Goal: Task Accomplishment & Management: Manage account settings

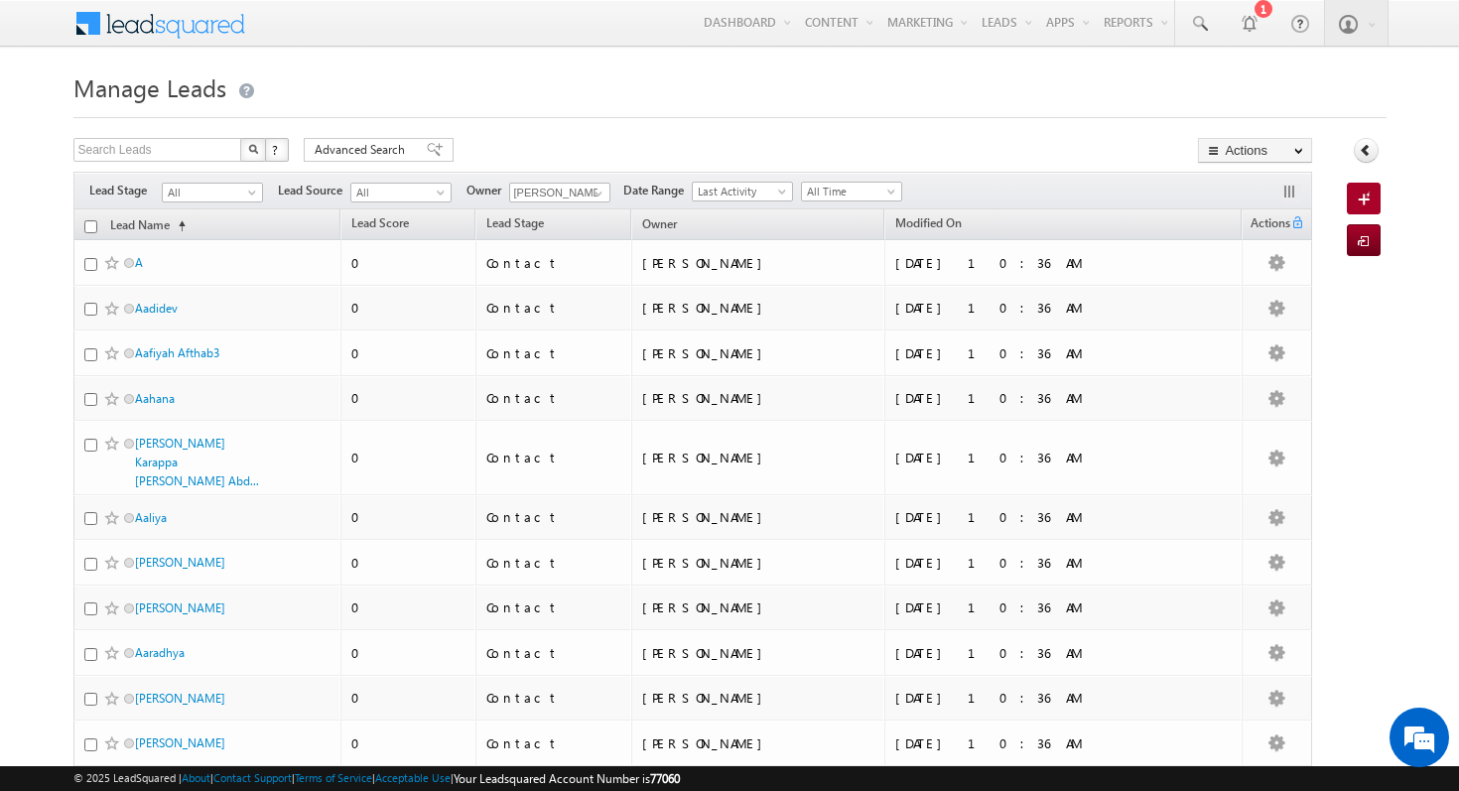
click at [88, 225] on input "checkbox" at bounding box center [90, 226] width 13 height 13
checkbox input "true"
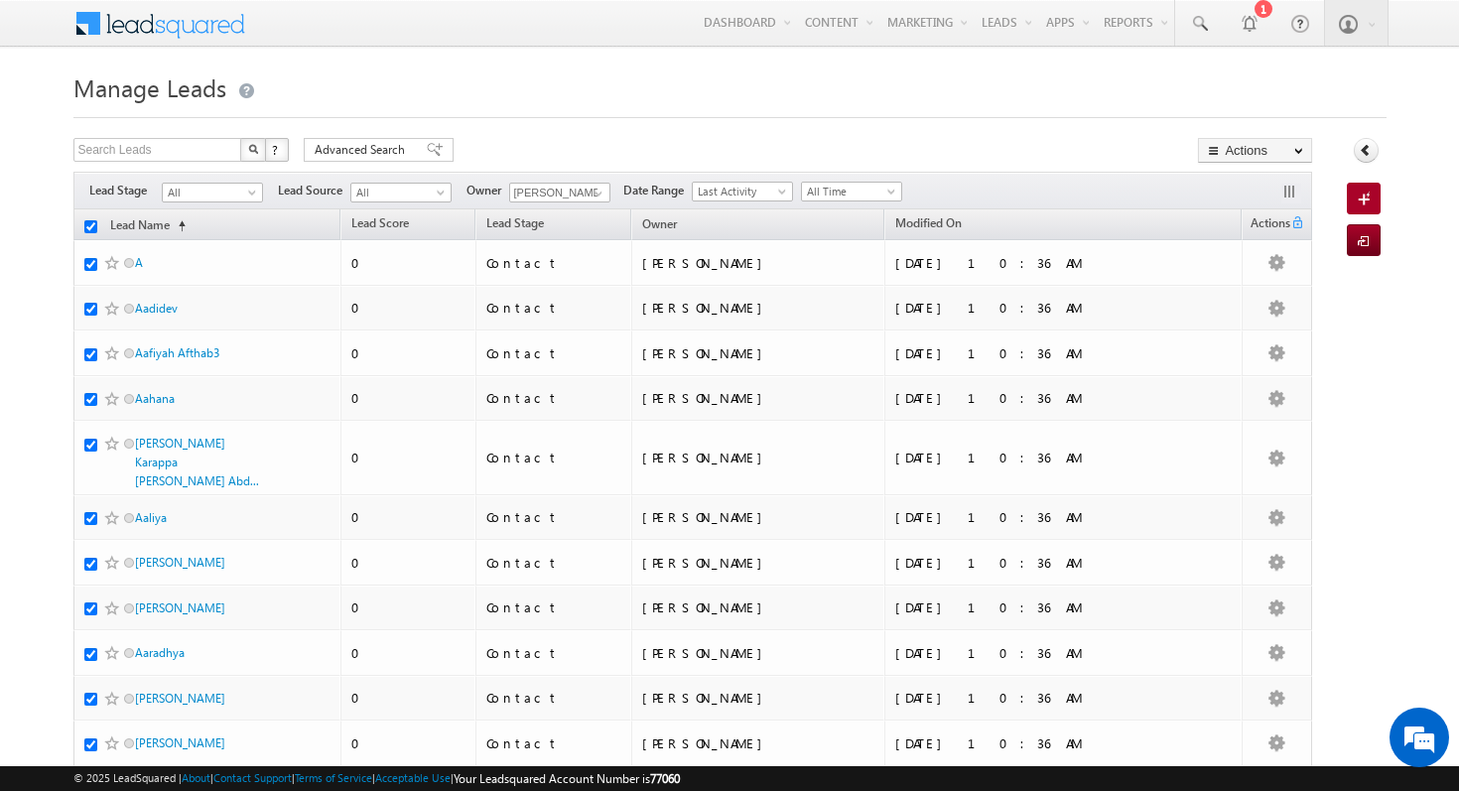
checkbox input "true"
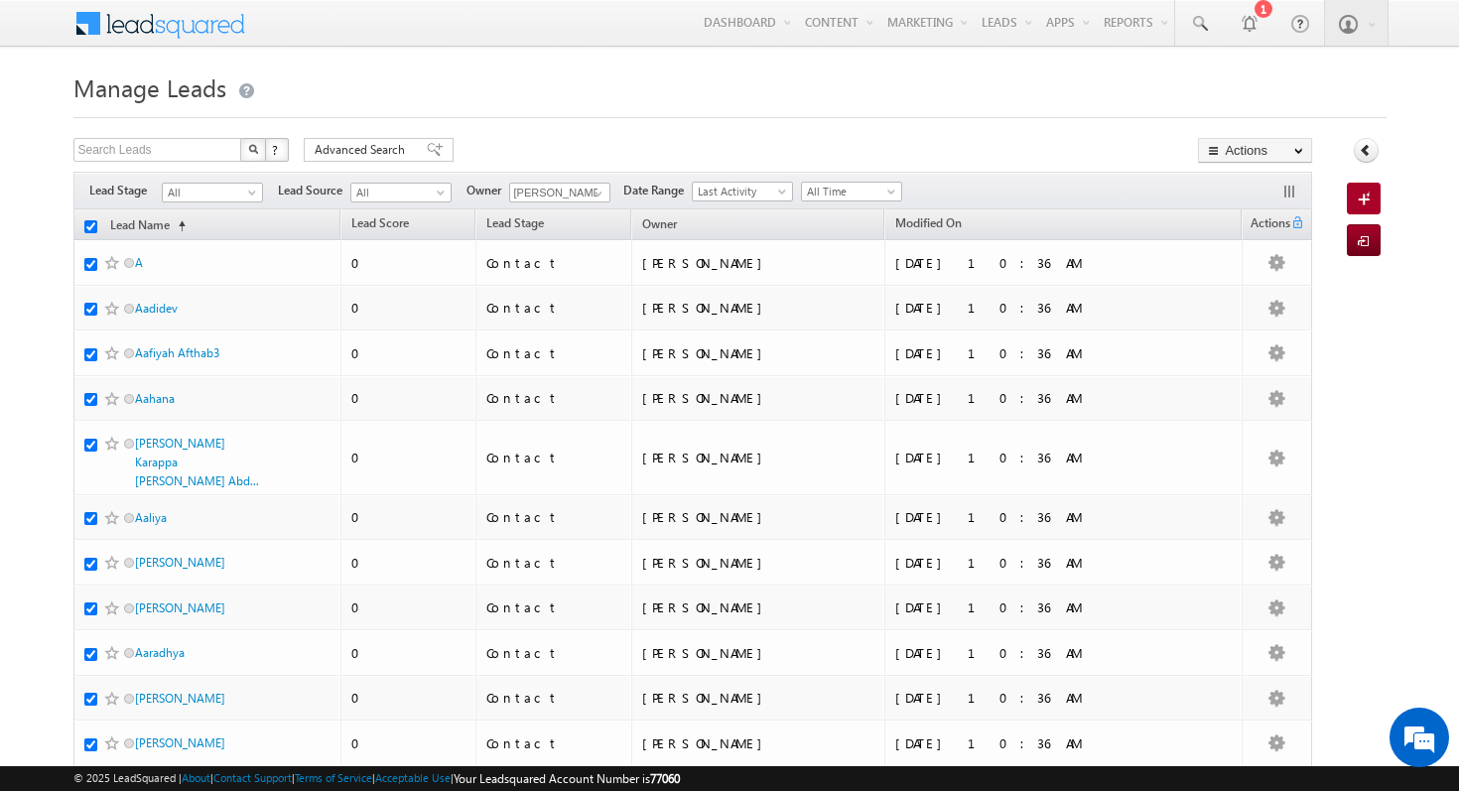
checkbox input "true"
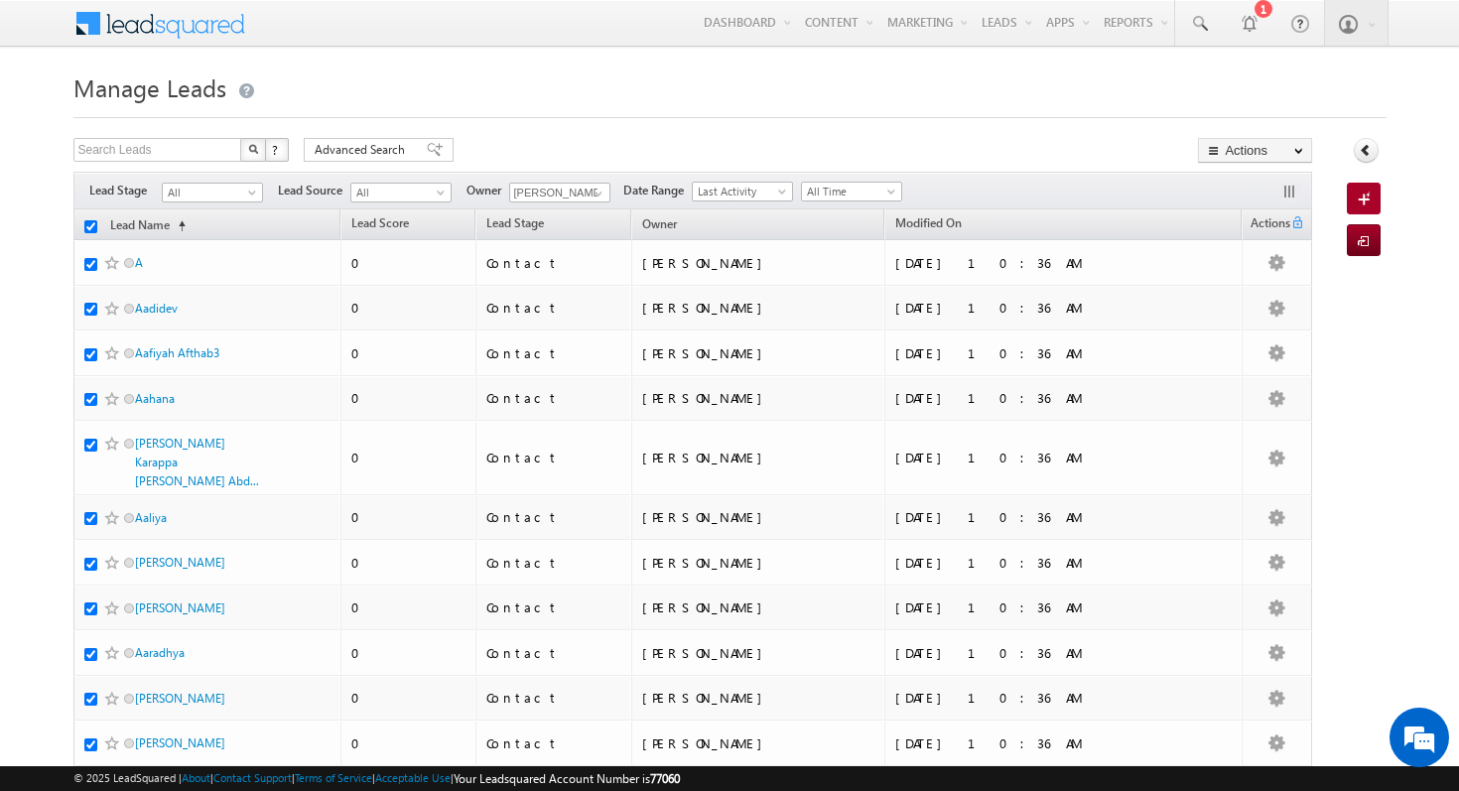
checkbox input "true"
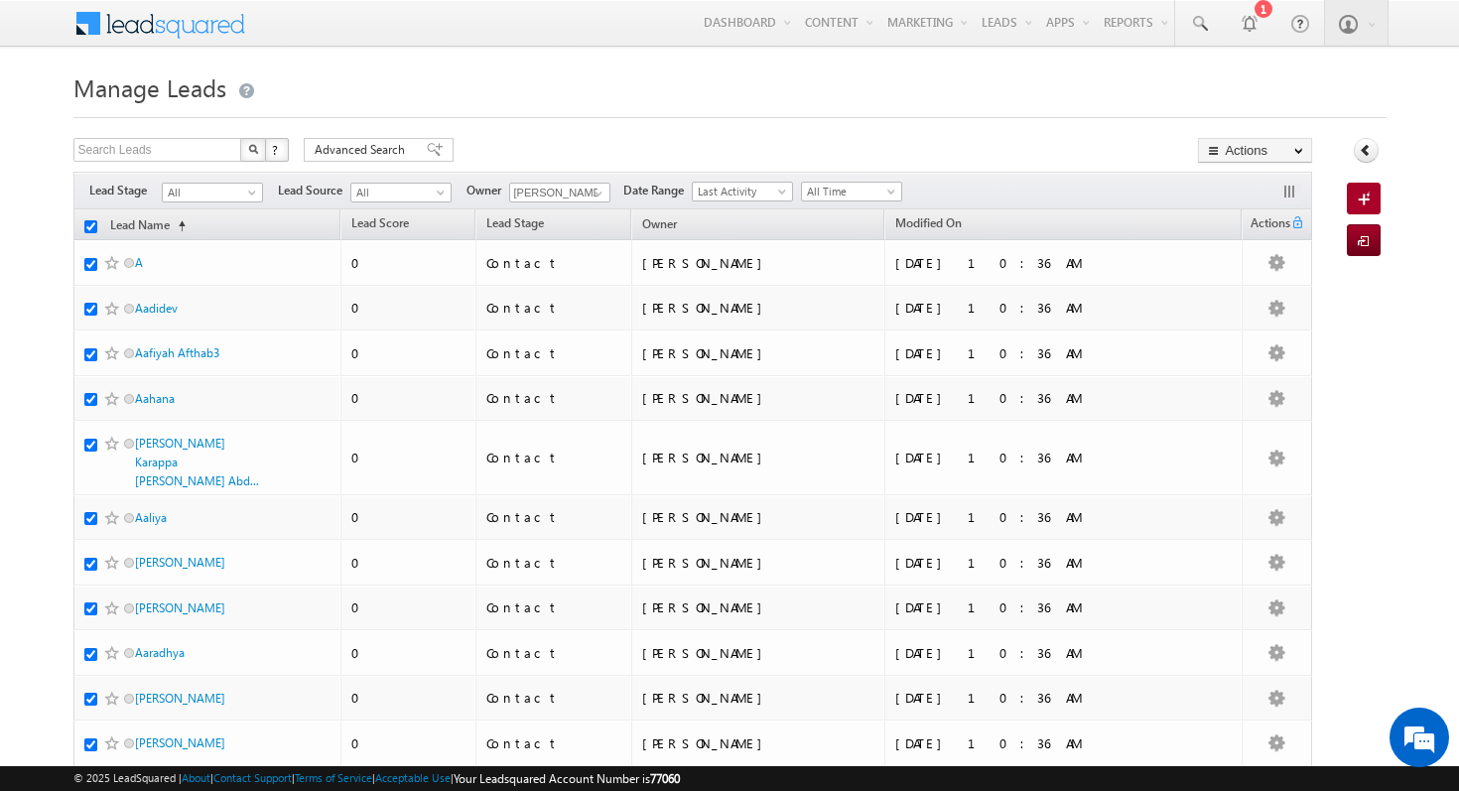
checkbox input "true"
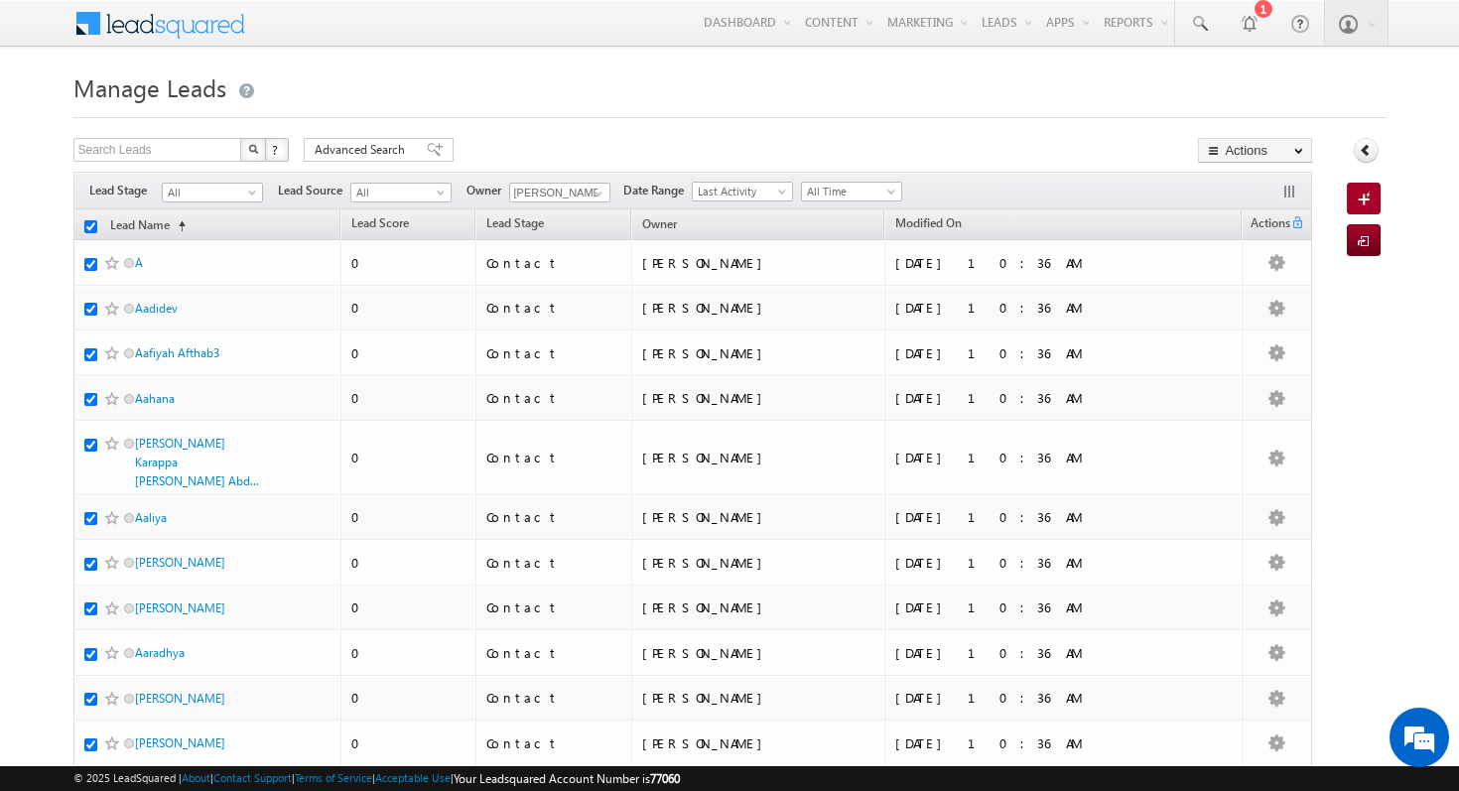
checkbox input "true"
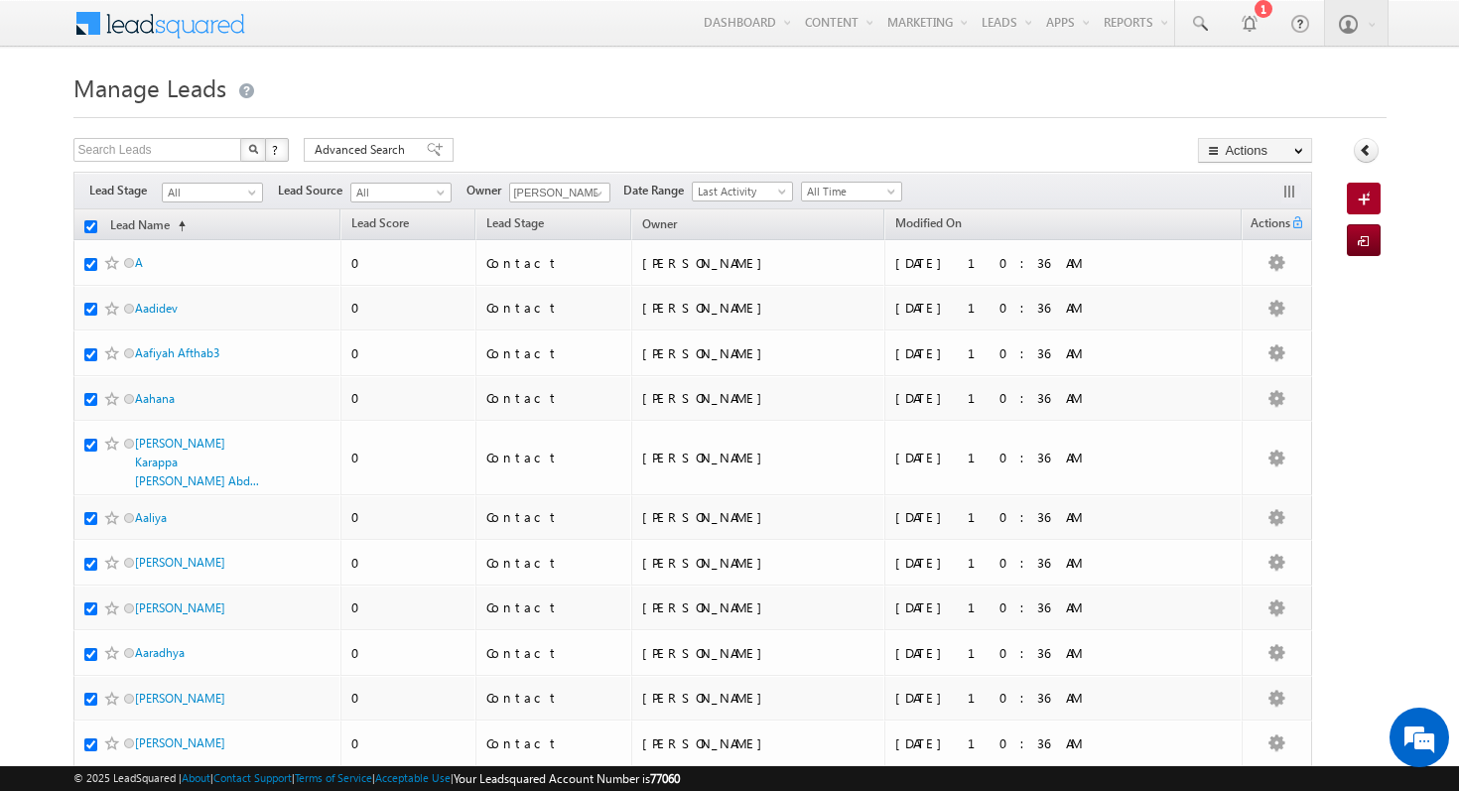
checkbox input "true"
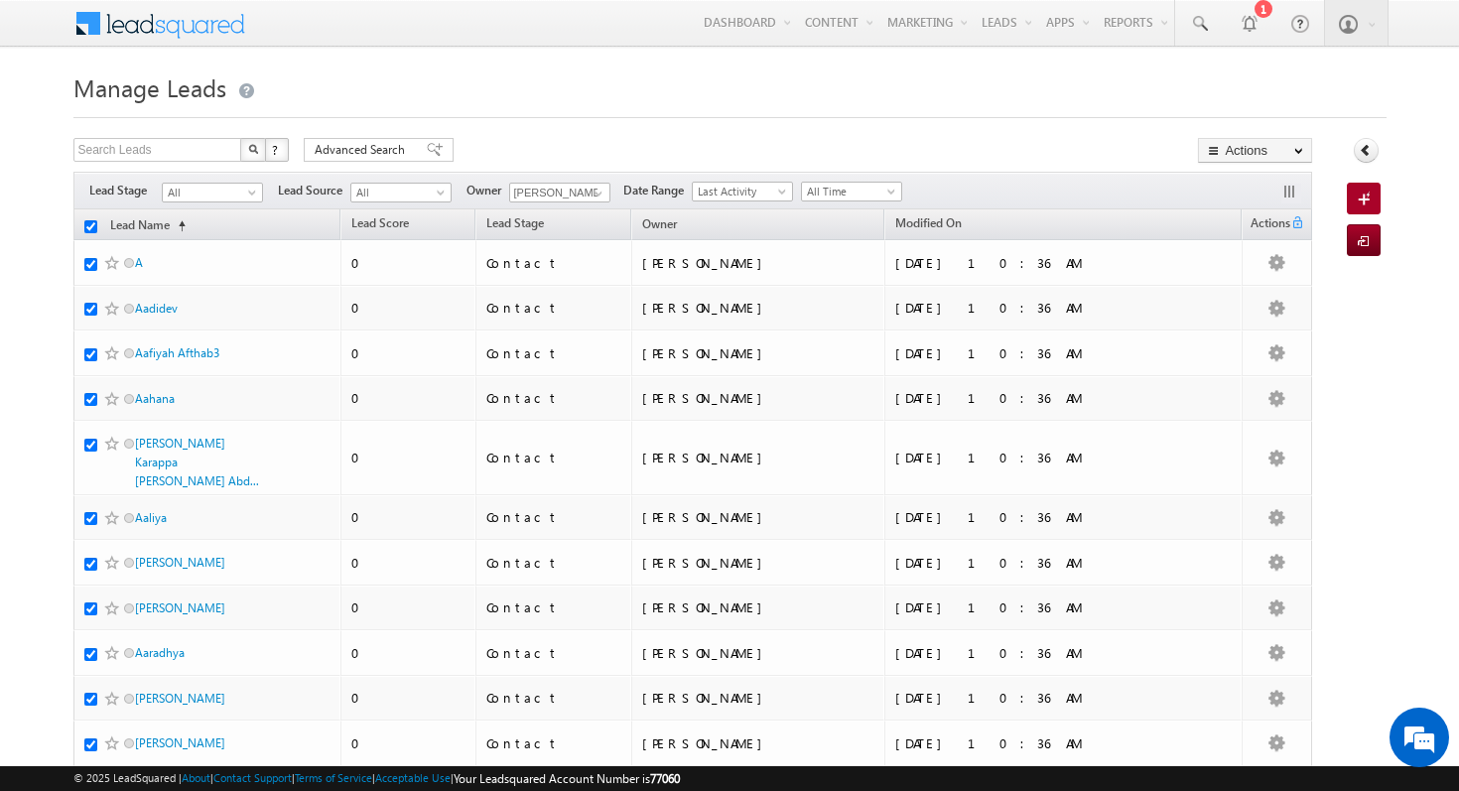
checkbox input "true"
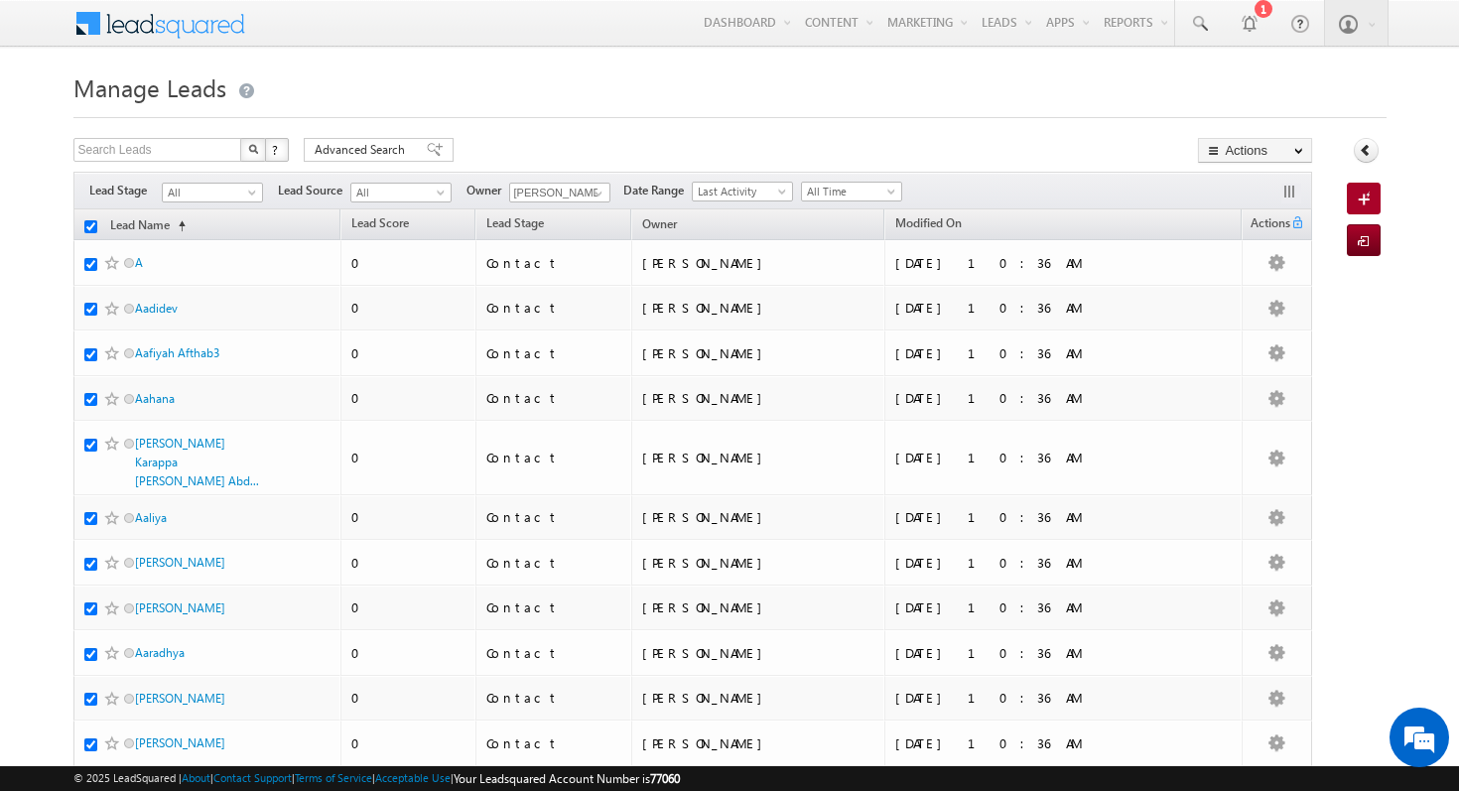
checkbox input "true"
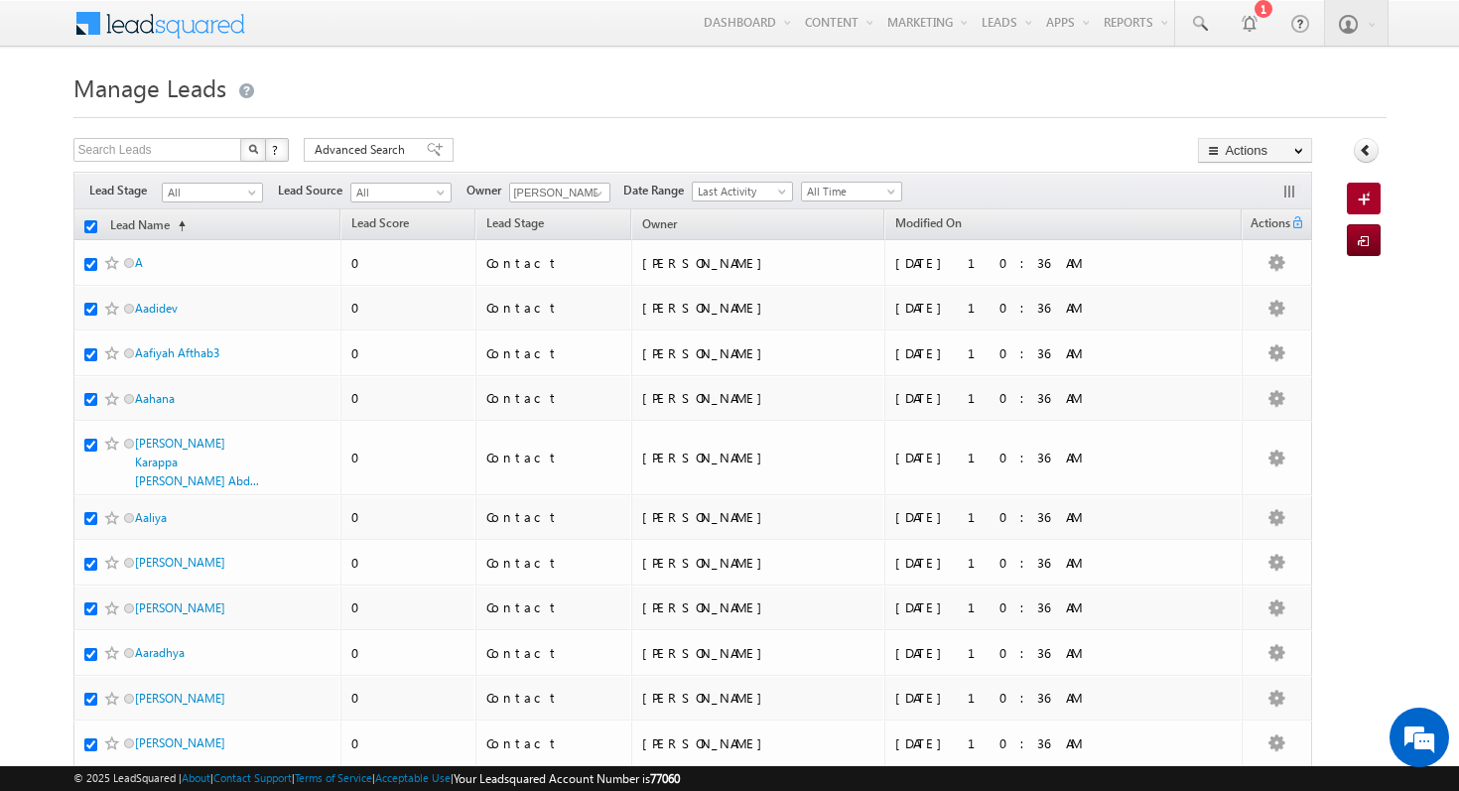
checkbox input "true"
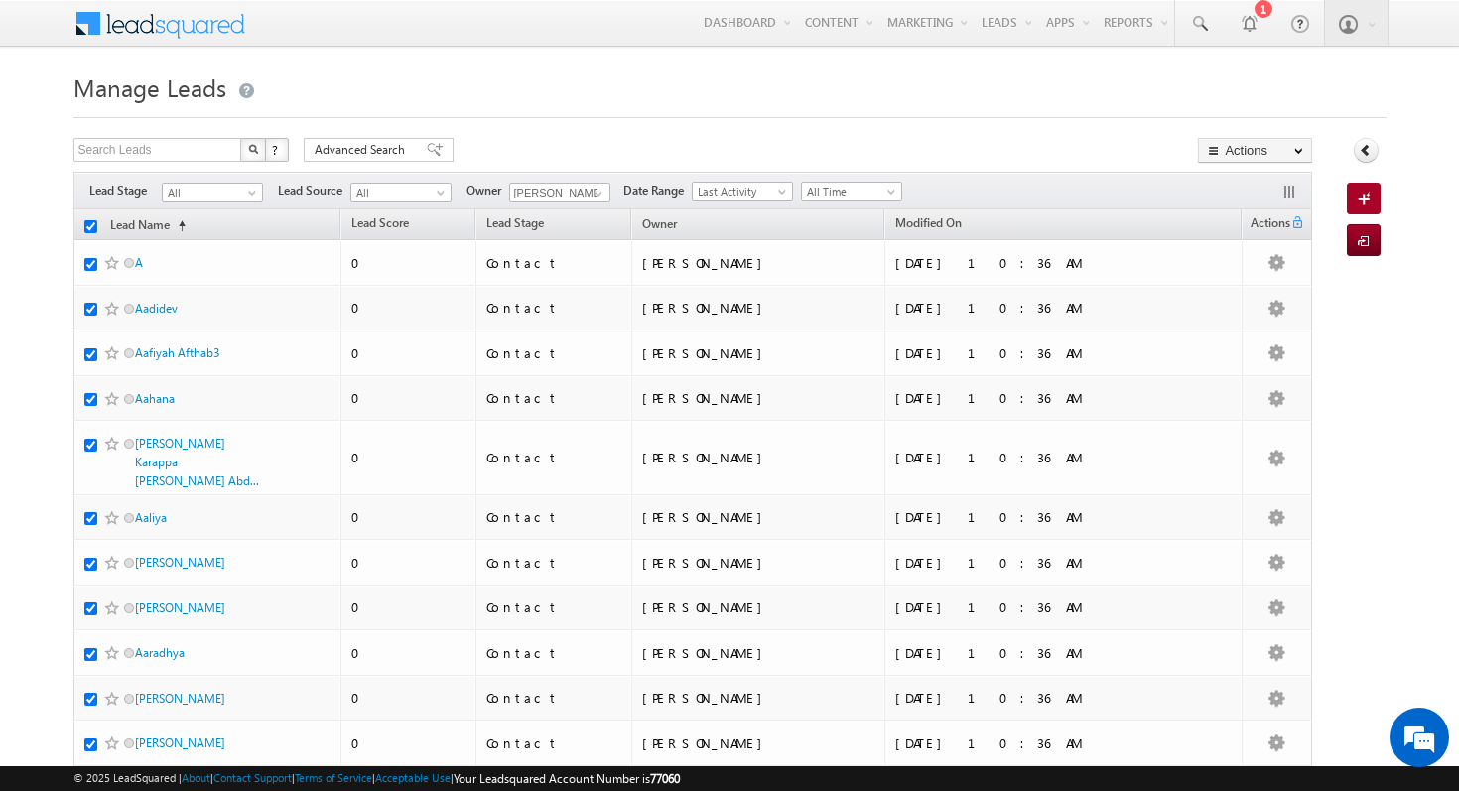
checkbox input "true"
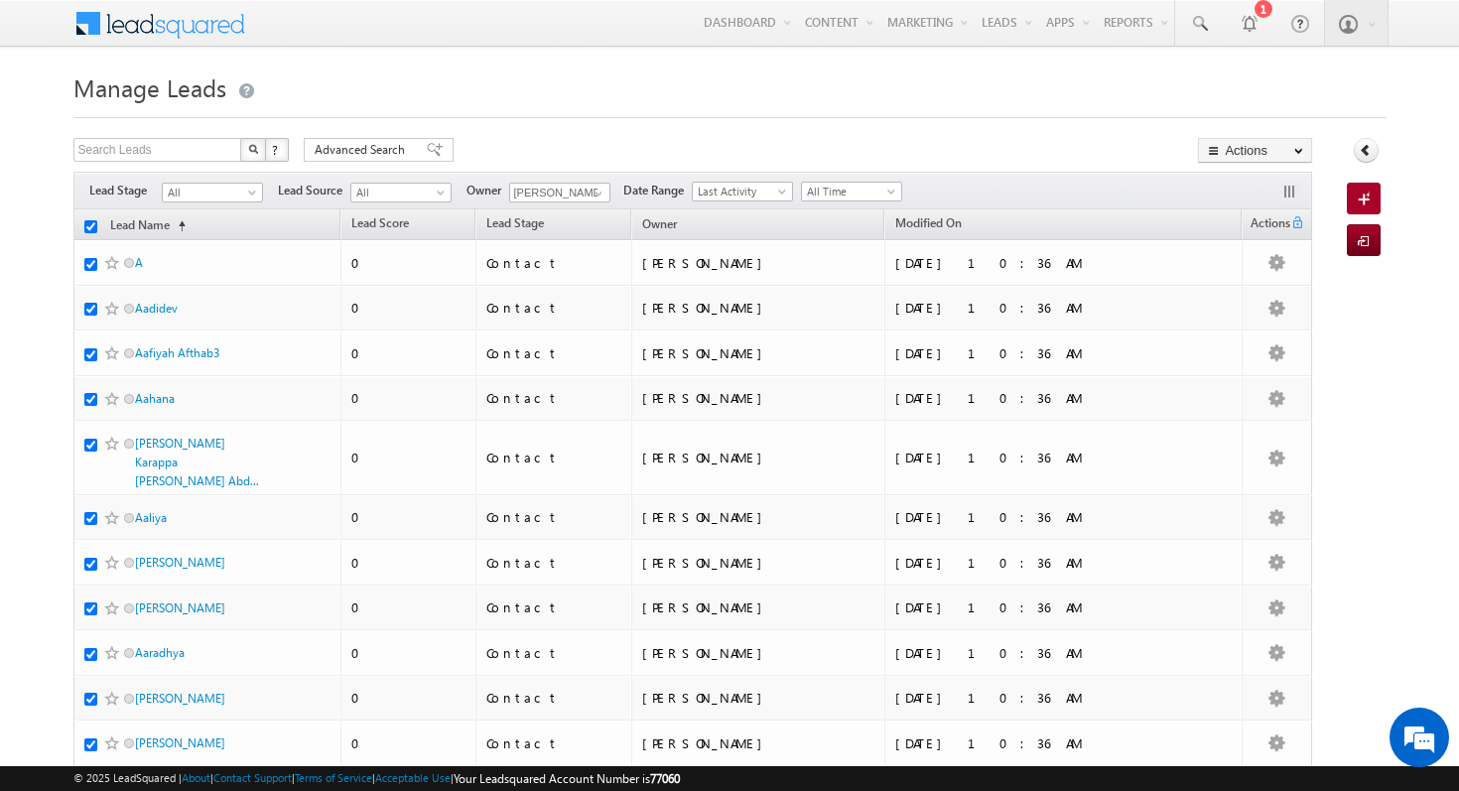
checkbox input "true"
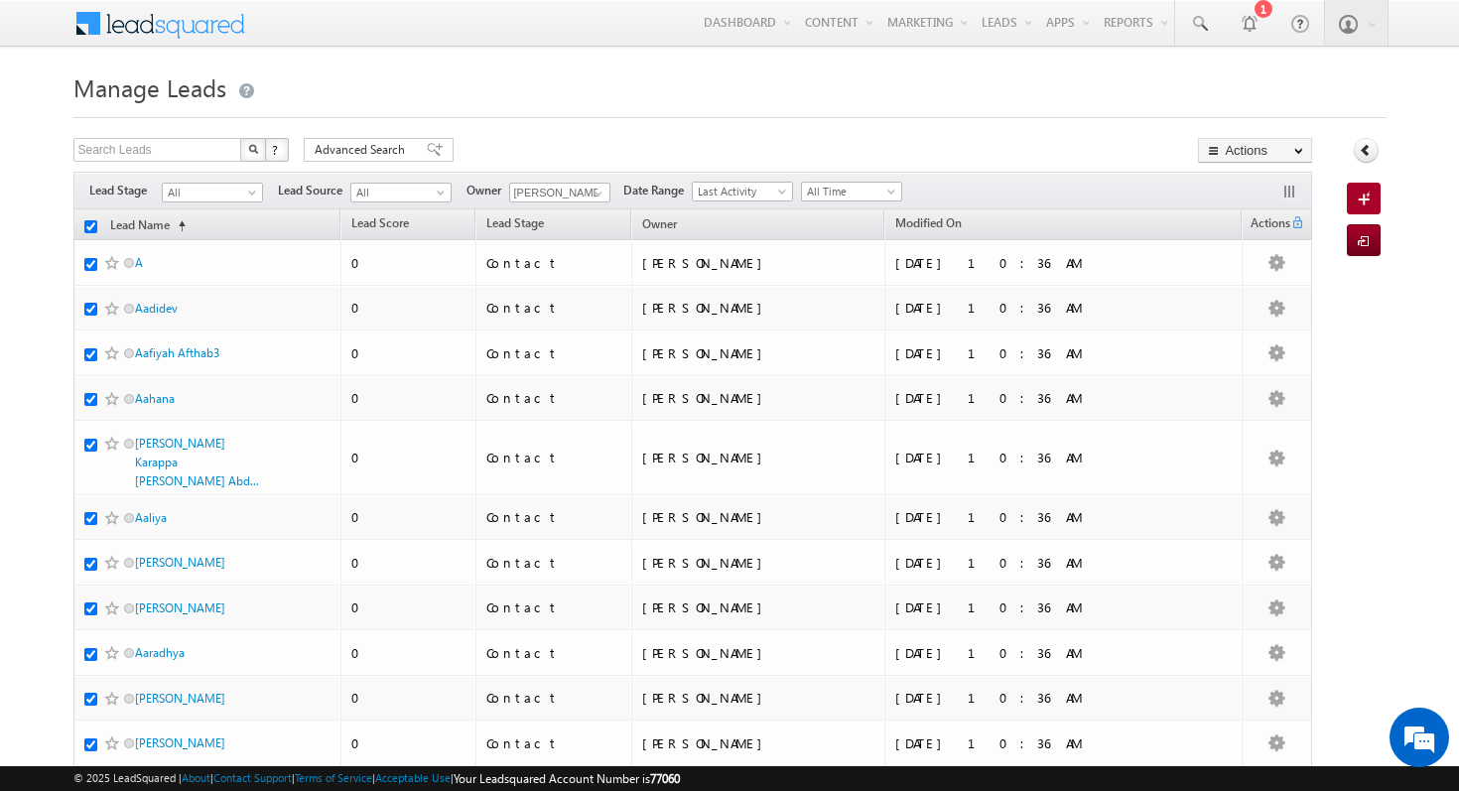
checkbox input "true"
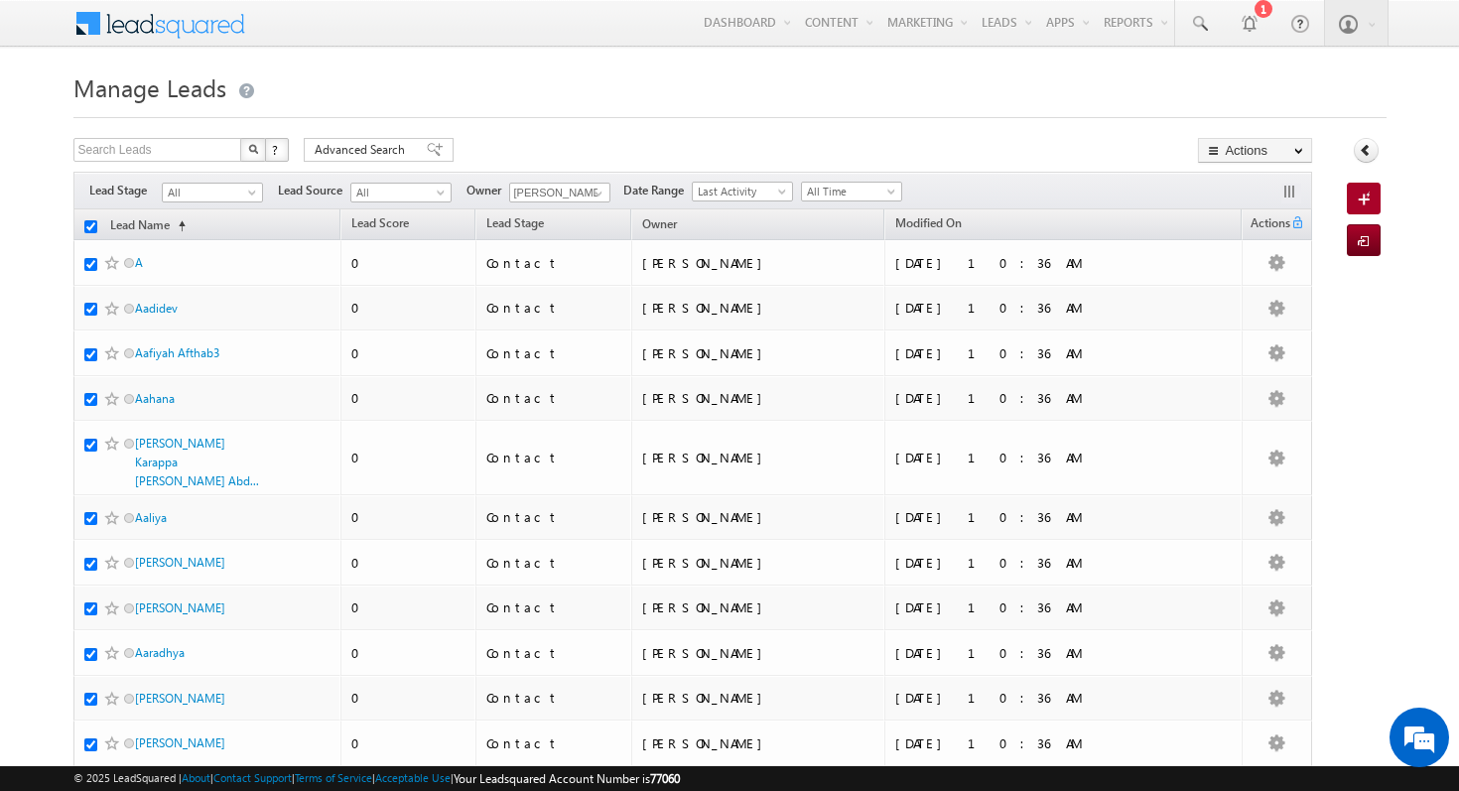
checkbox input "true"
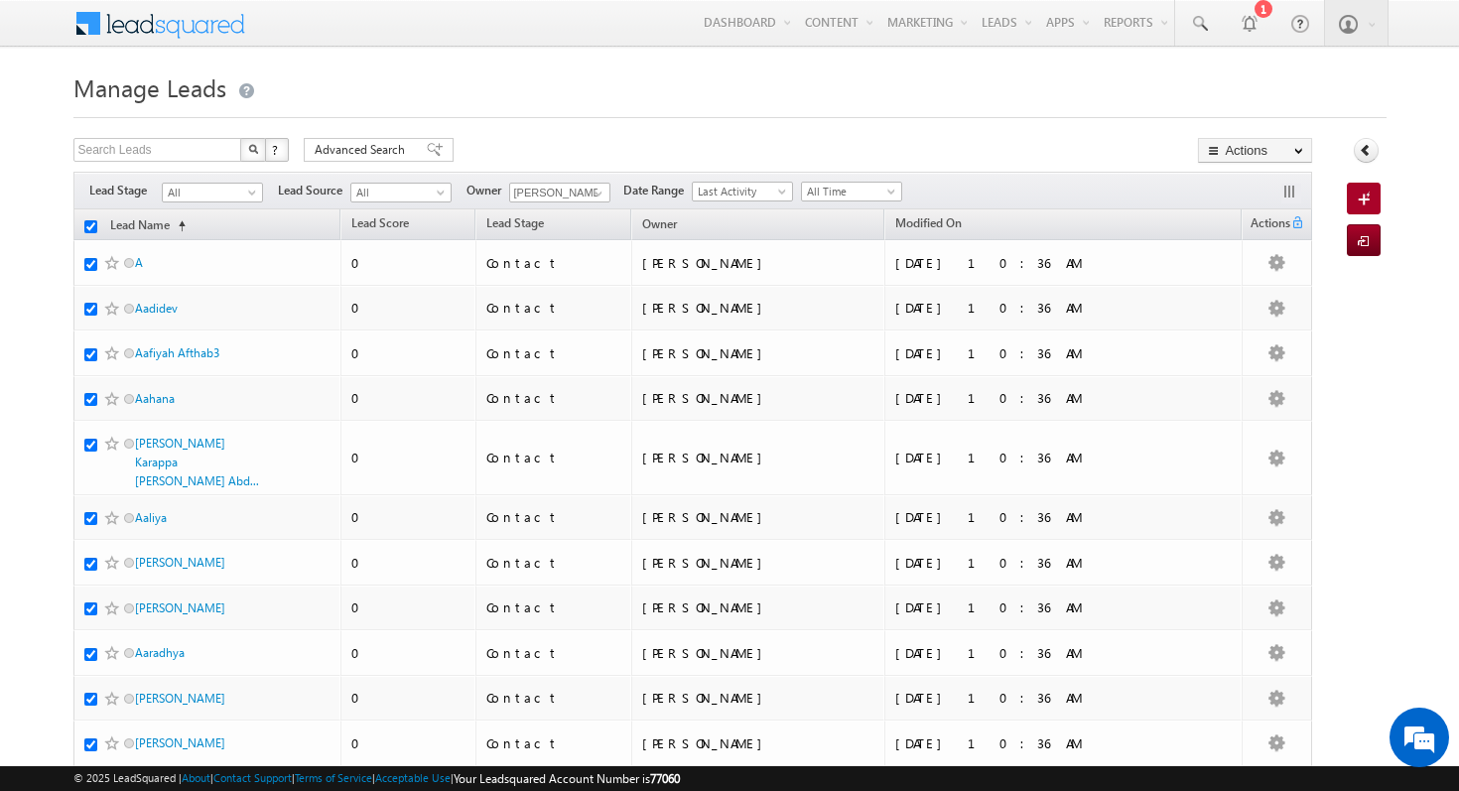
checkbox input "true"
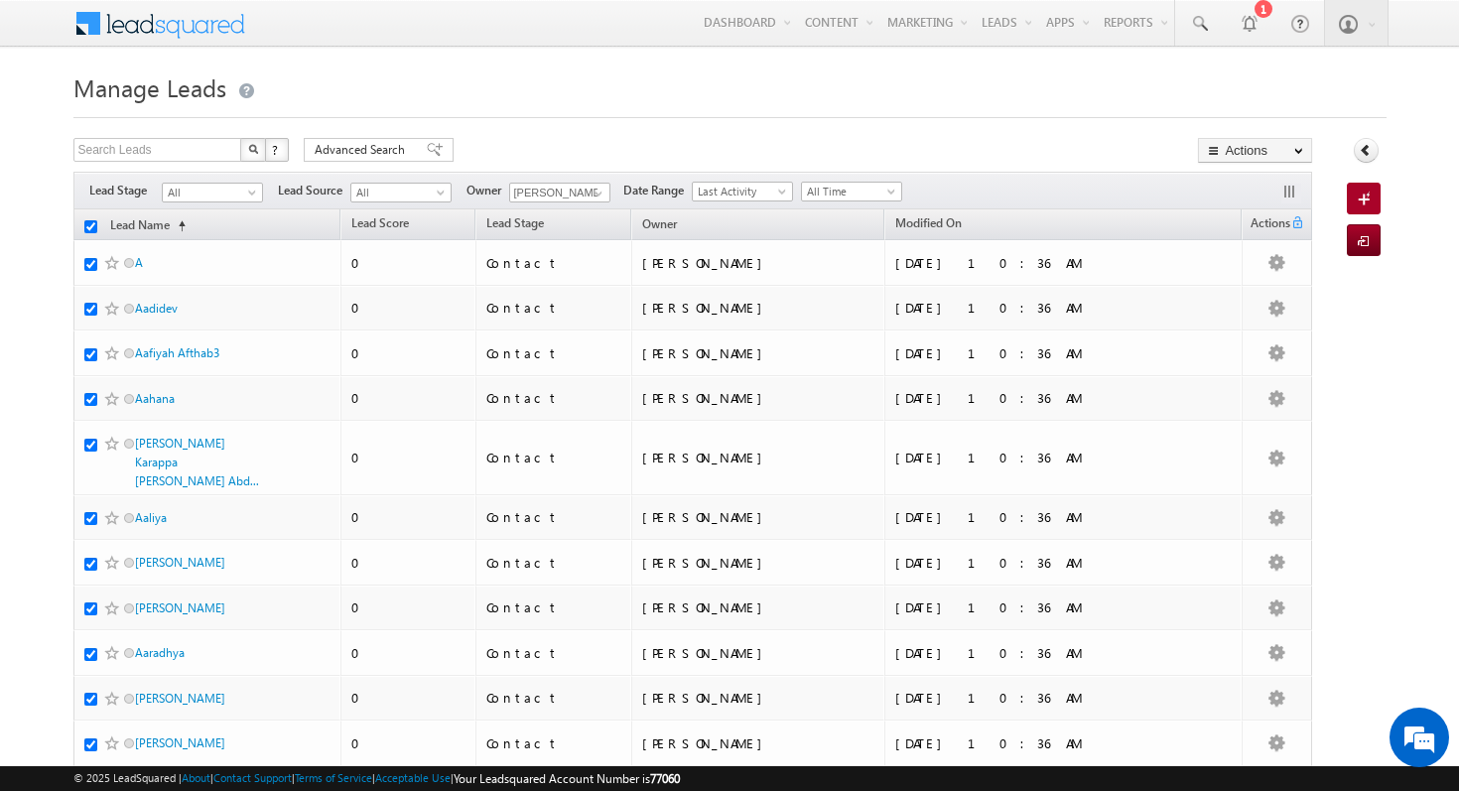
checkbox input "true"
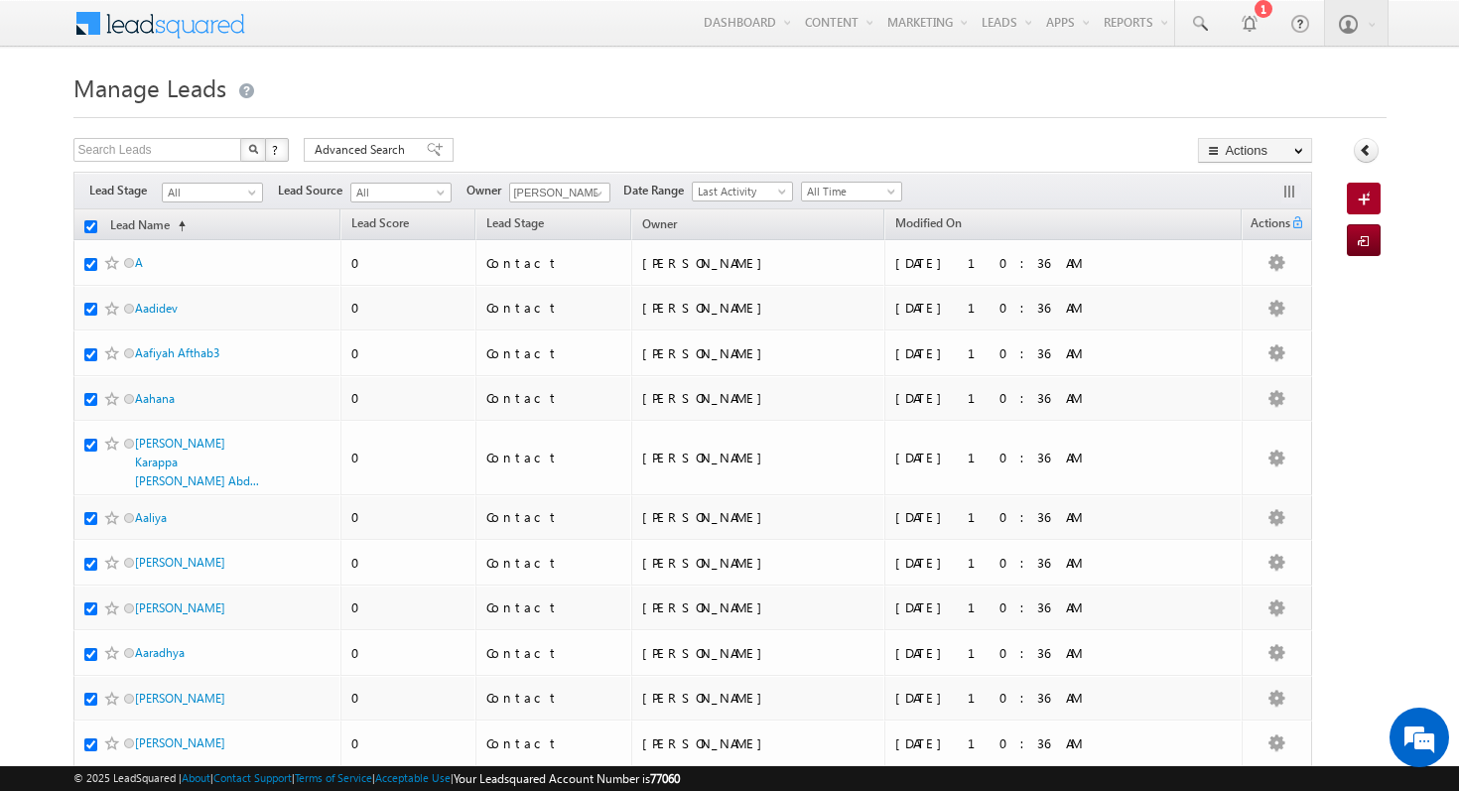
checkbox input "true"
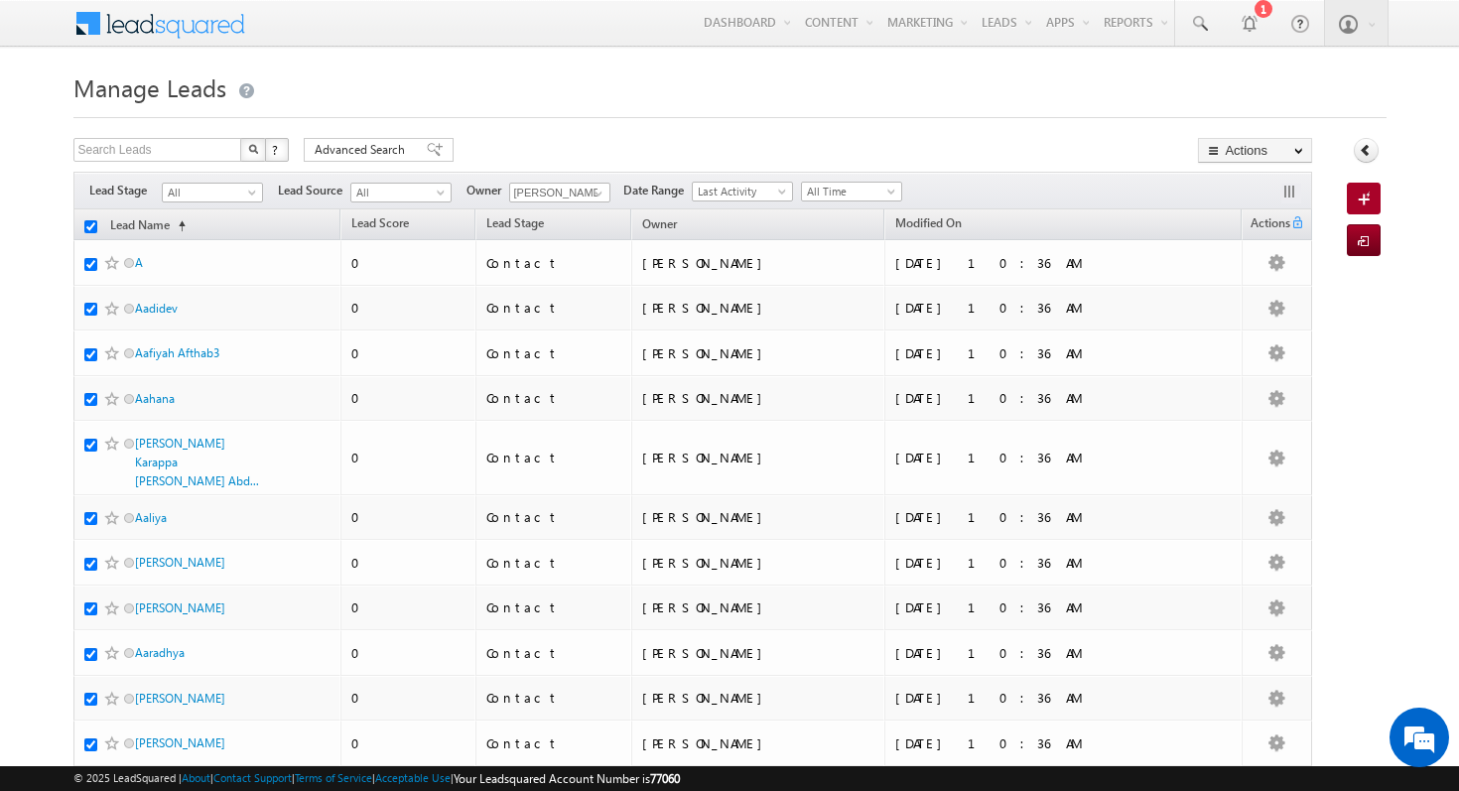
checkbox input "true"
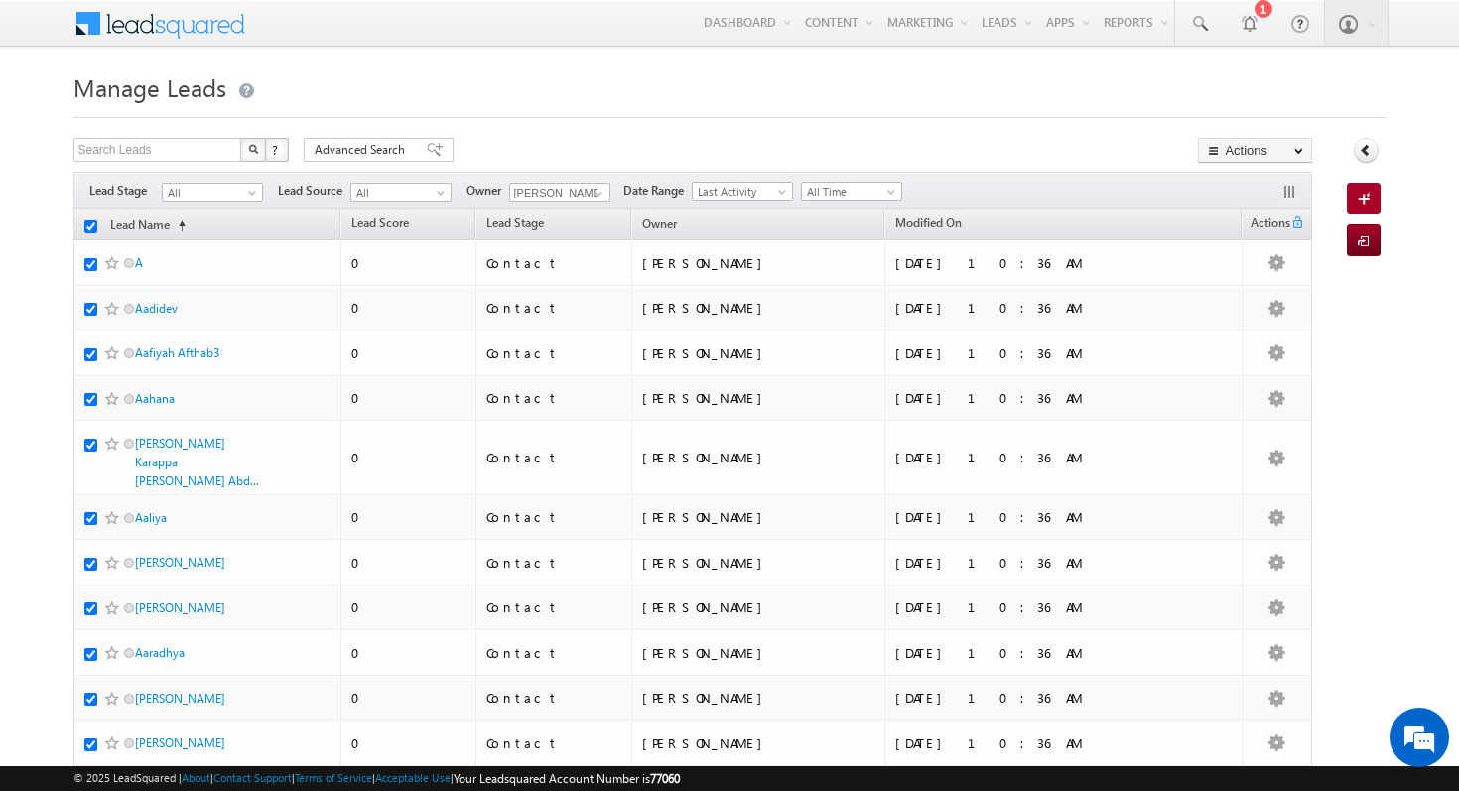
checkbox input "true"
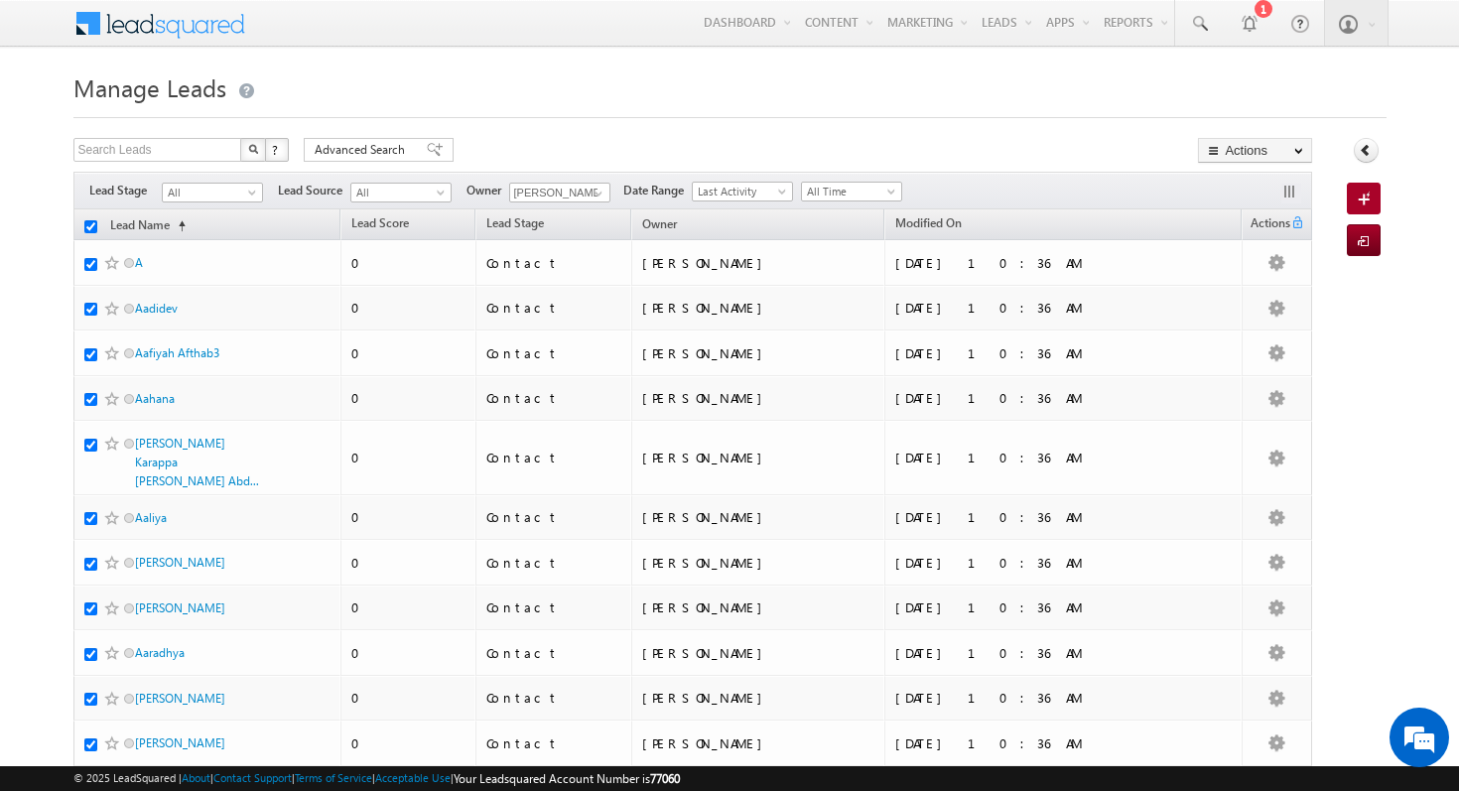
checkbox input "true"
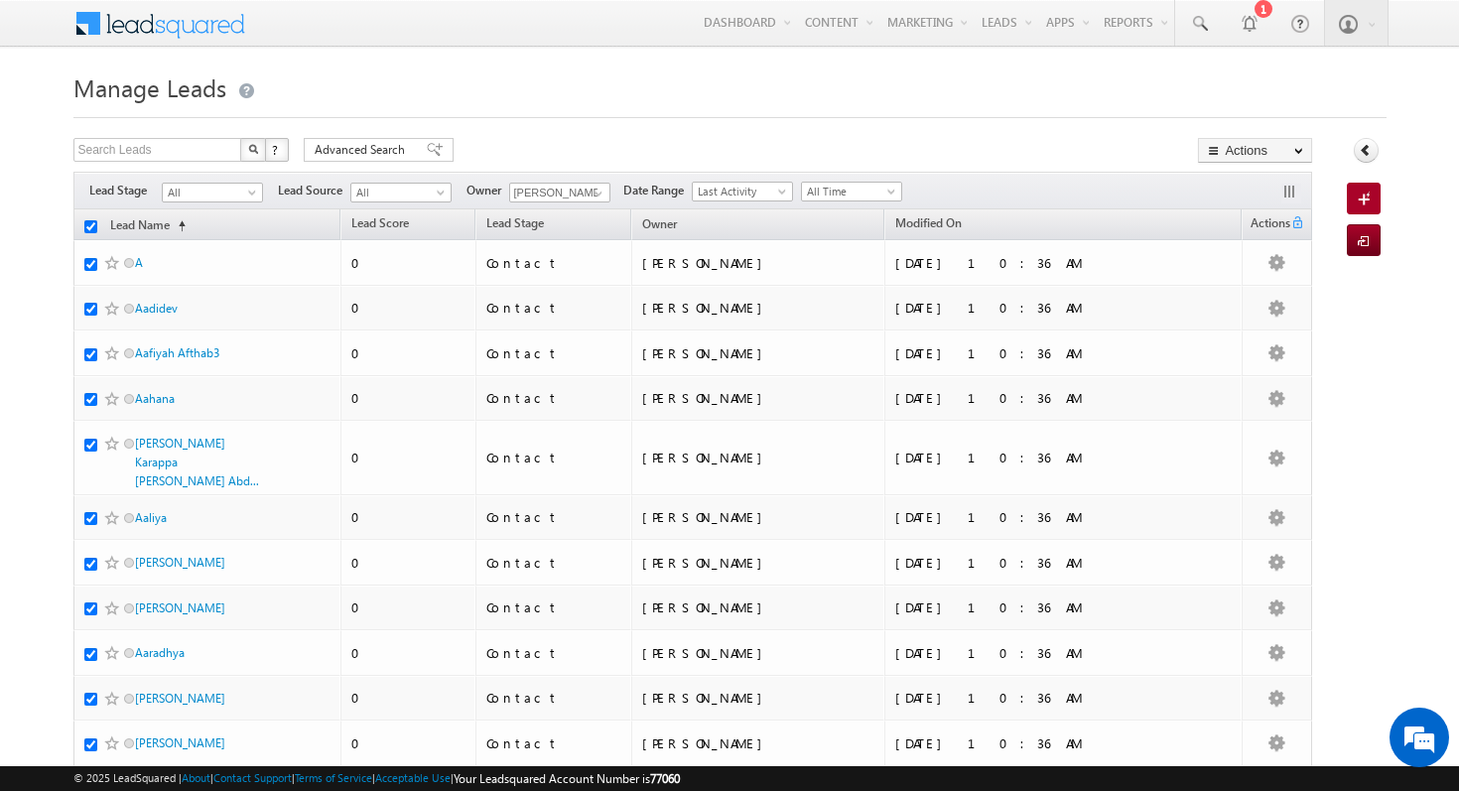
checkbox input "true"
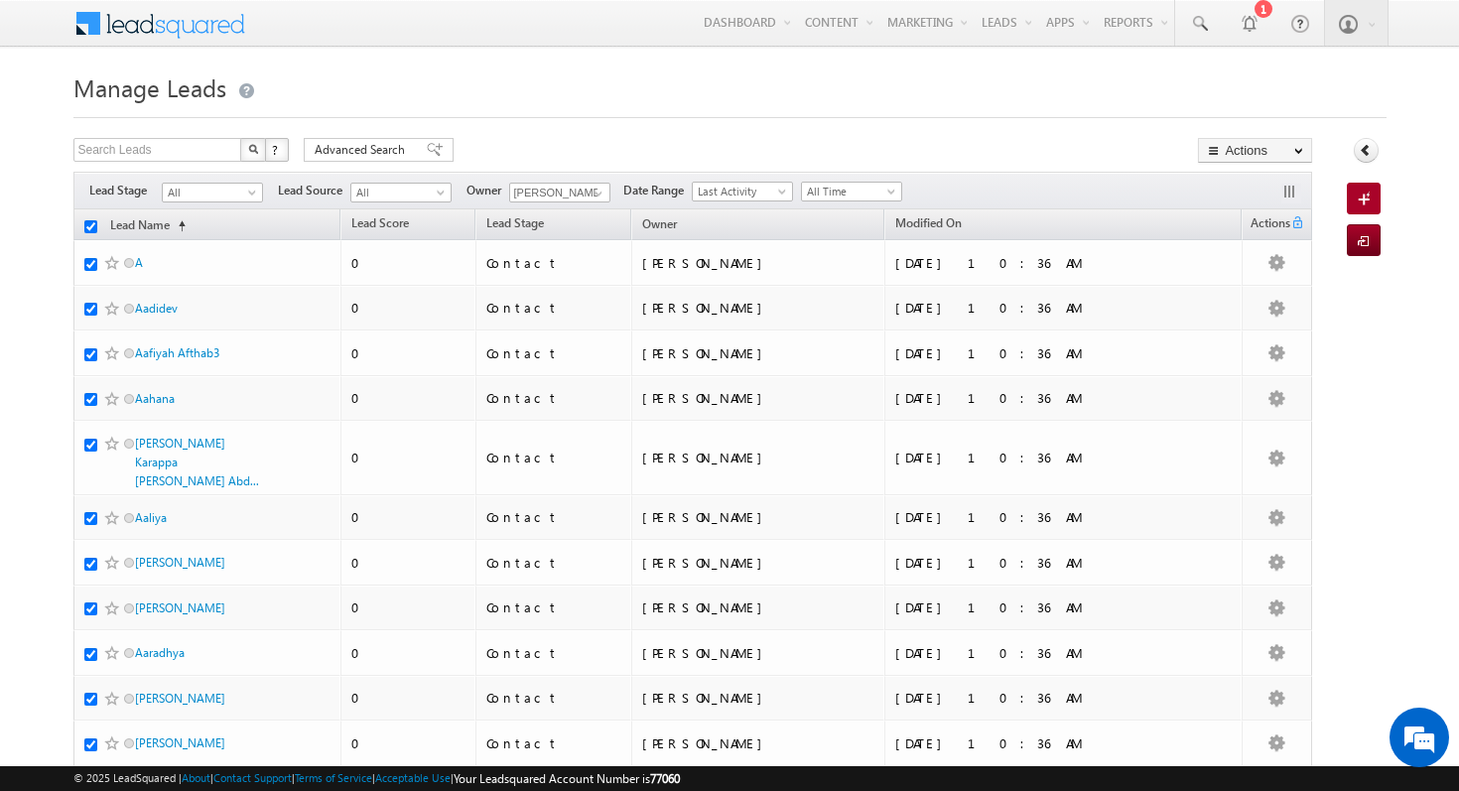
checkbox input "true"
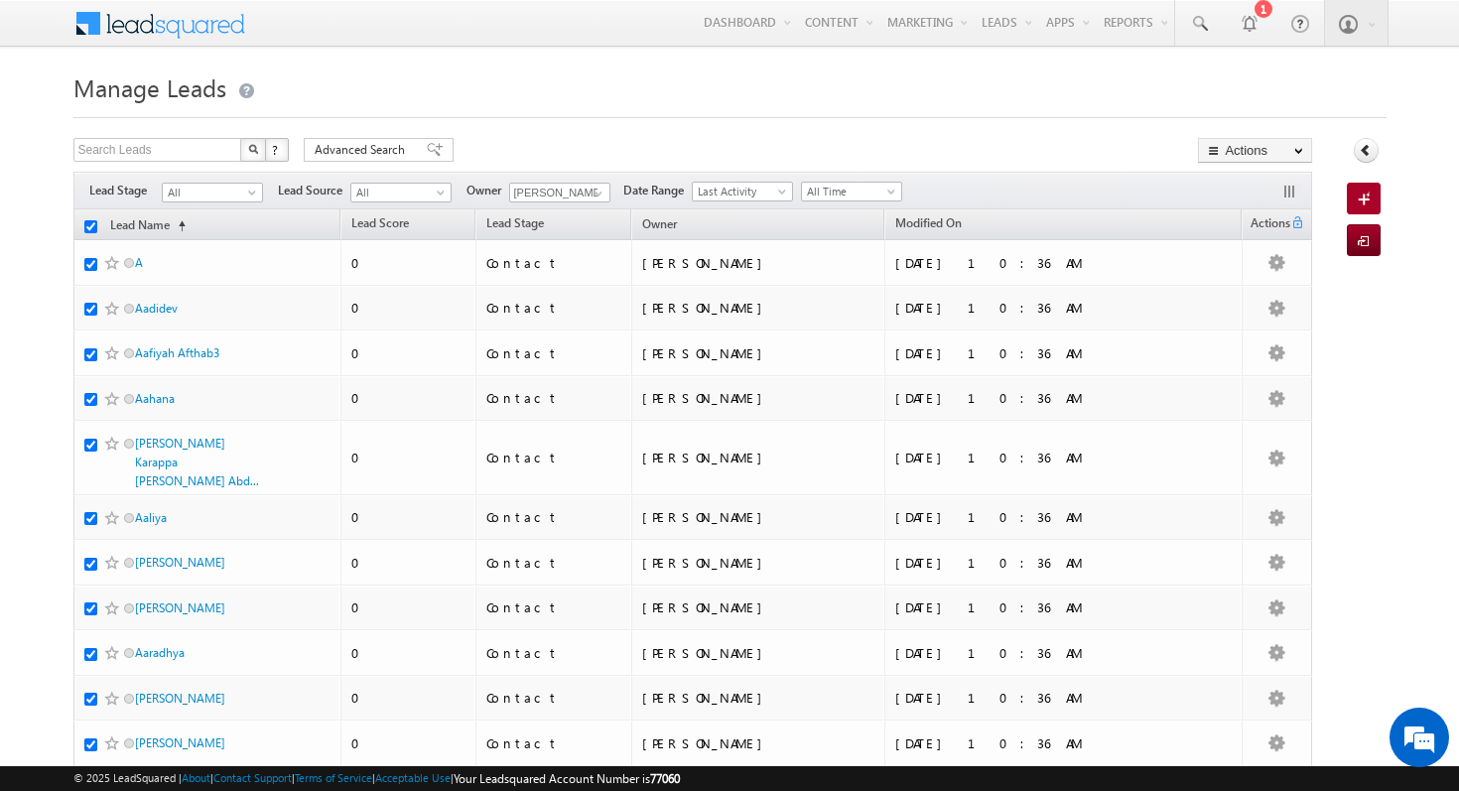
checkbox input "true"
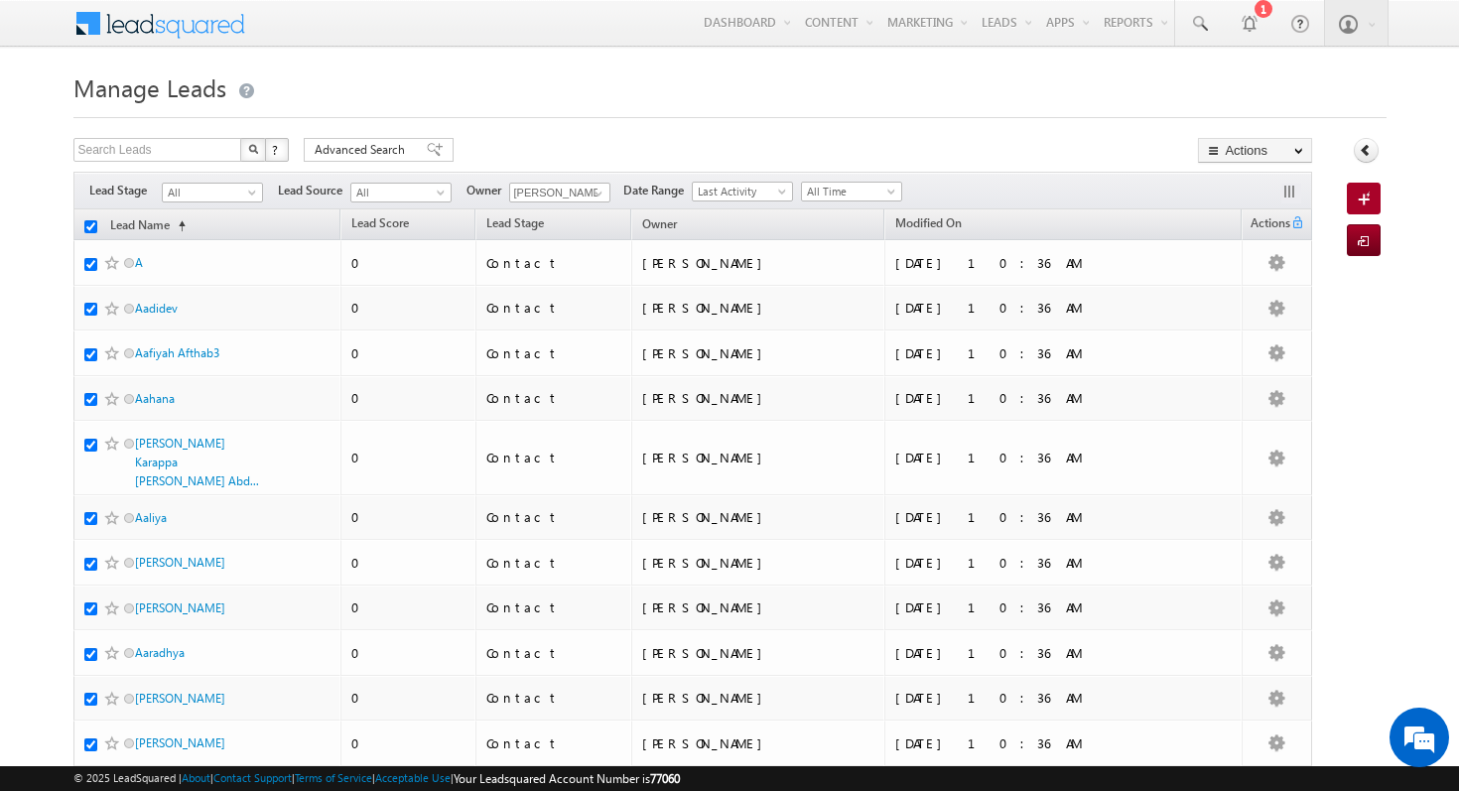
checkbox input "true"
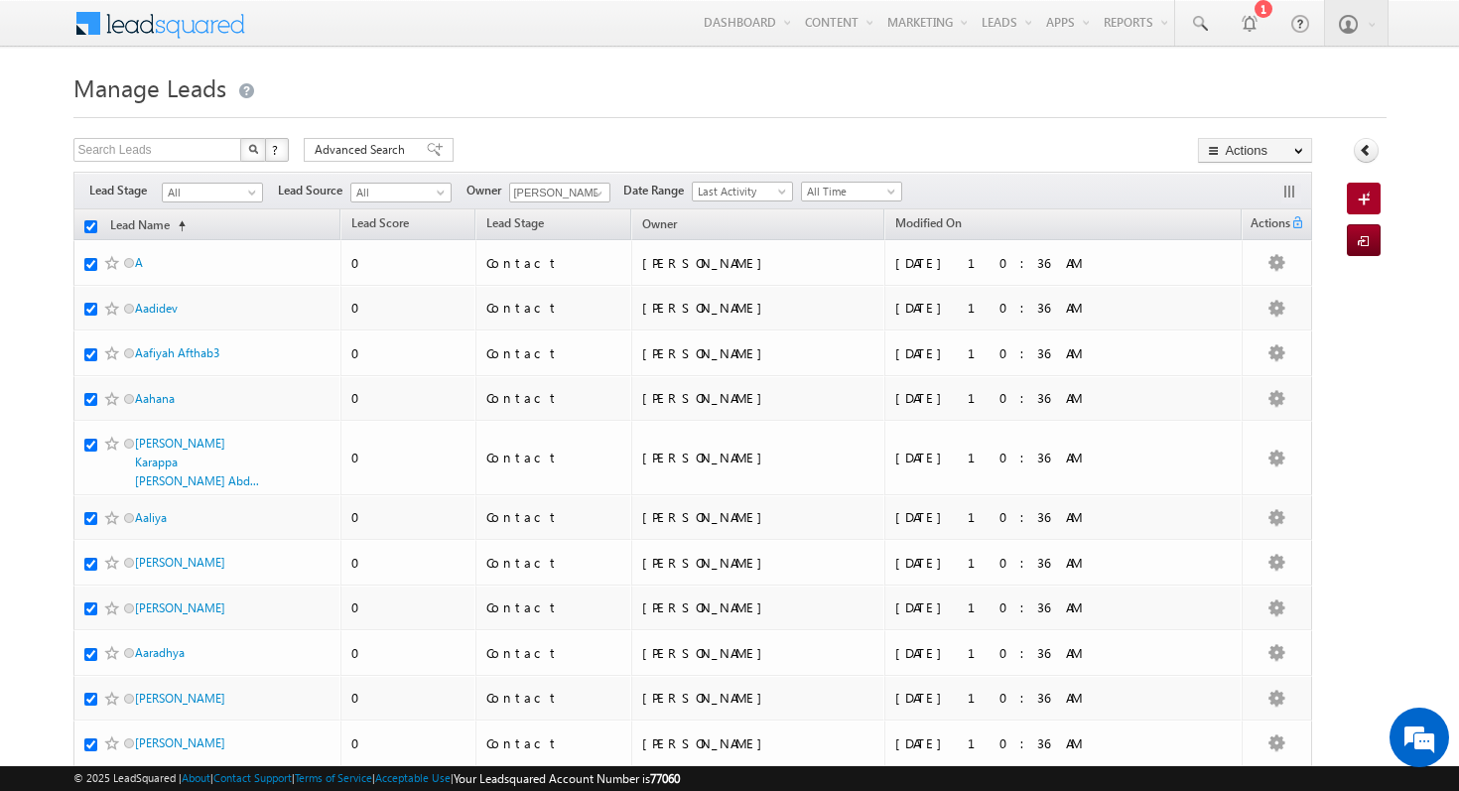
checkbox input "true"
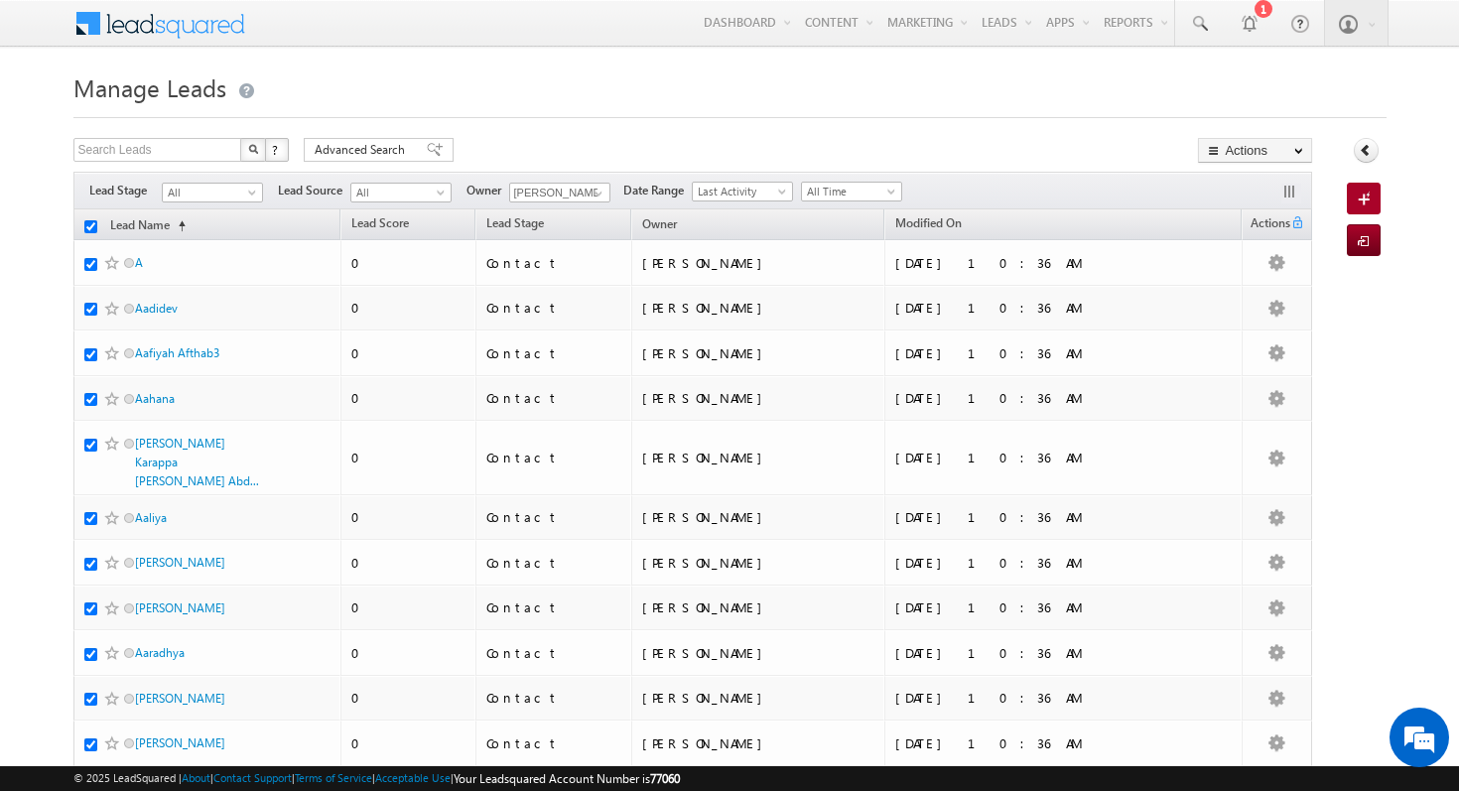
checkbox input "true"
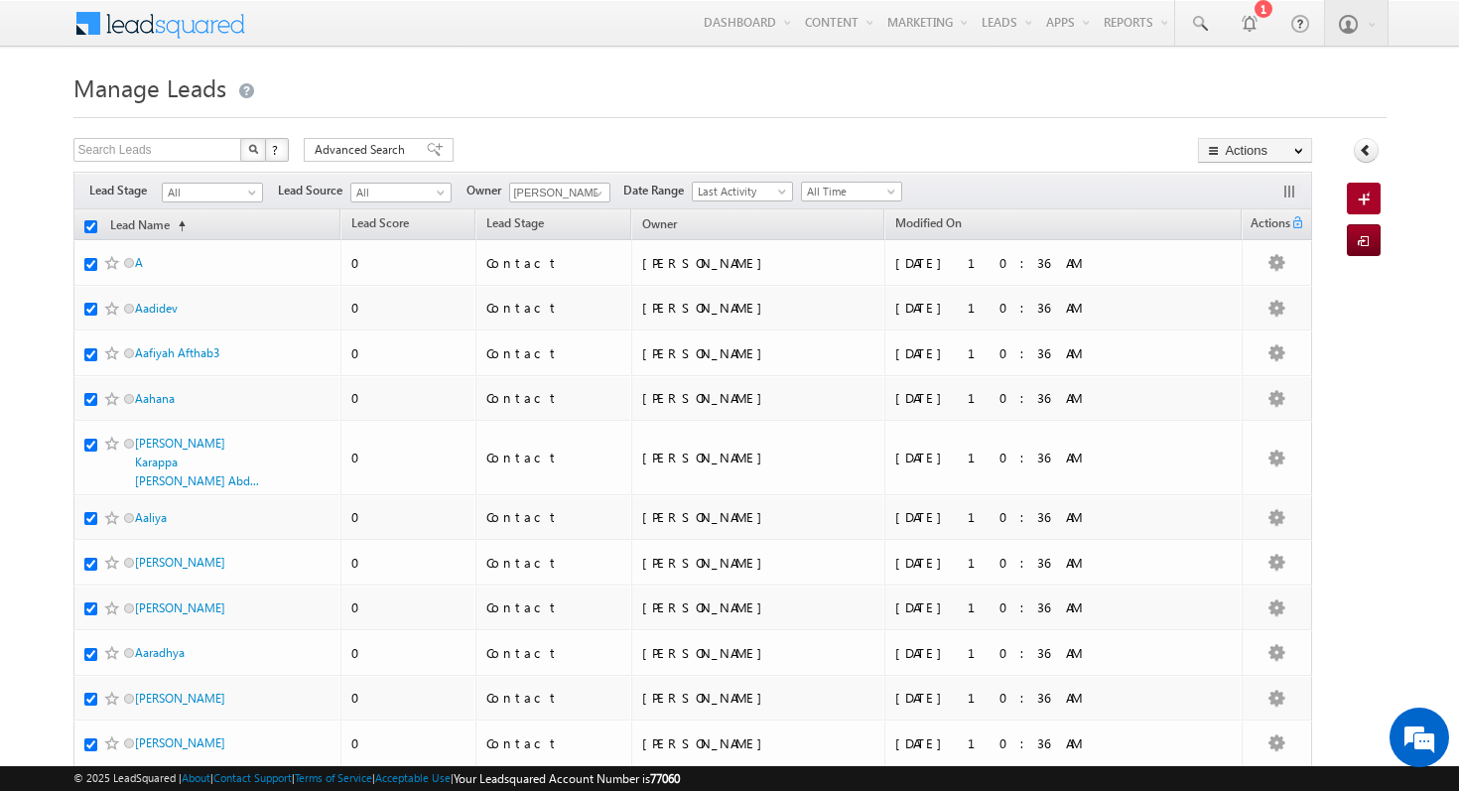
checkbox input "true"
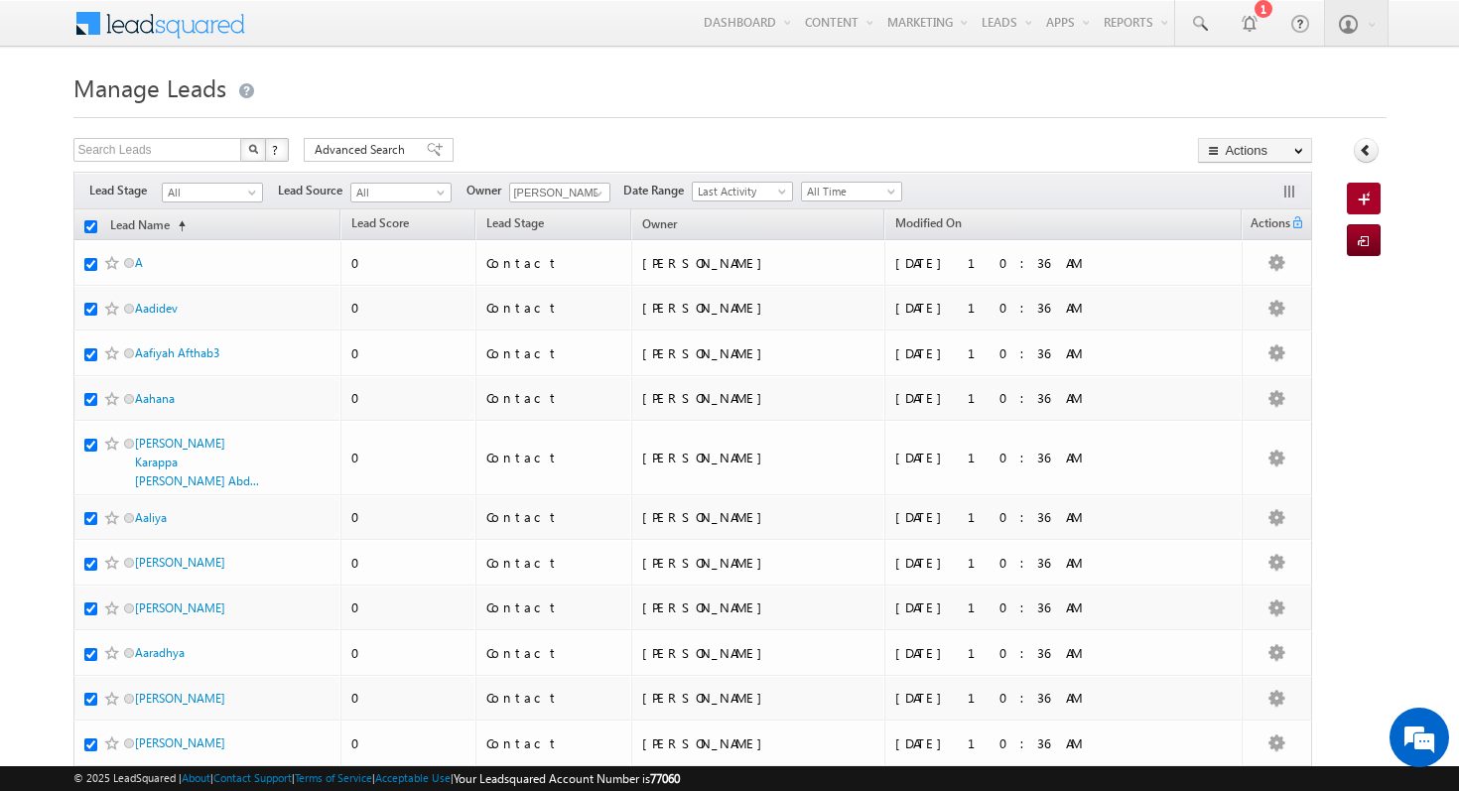
checkbox input "true"
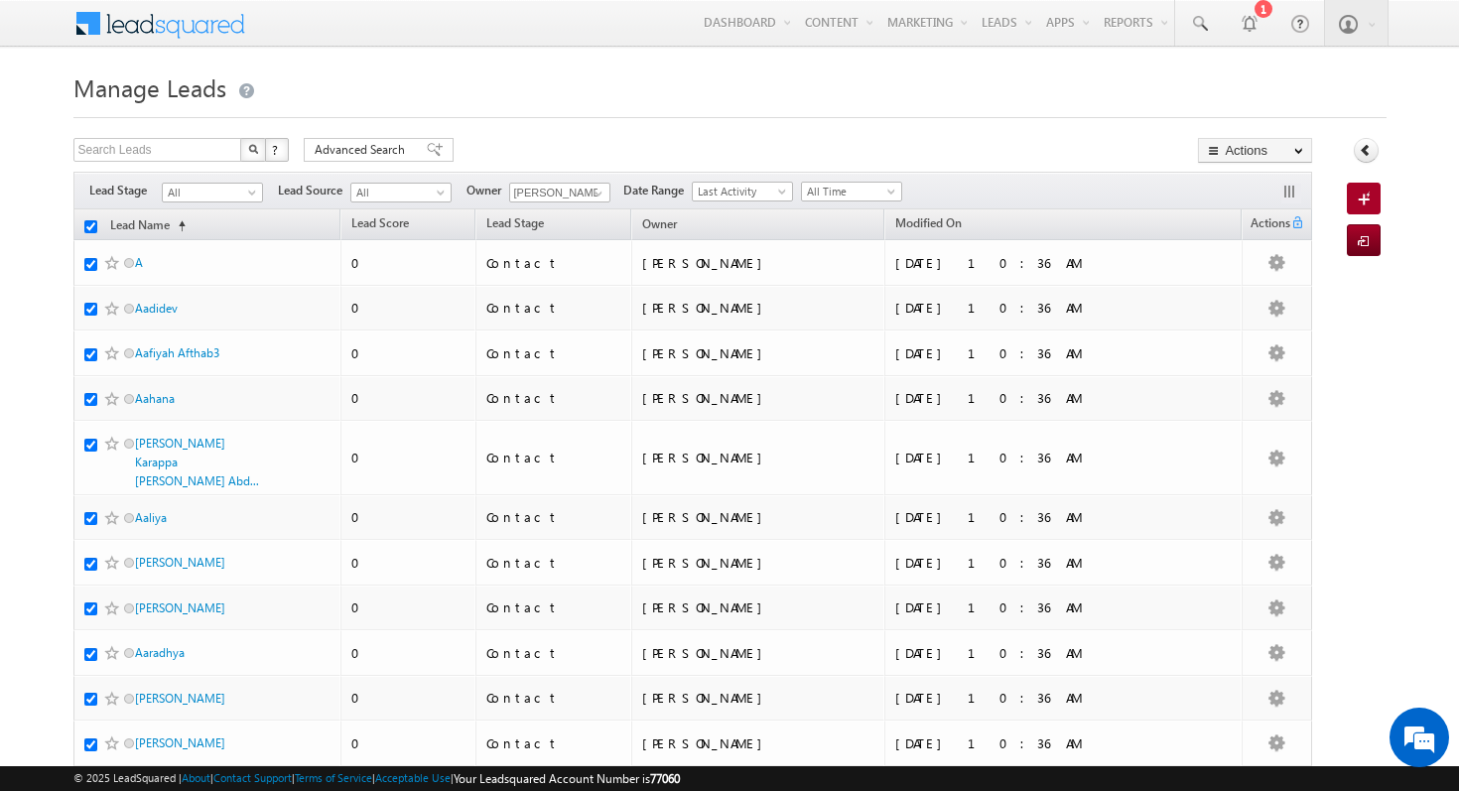
checkbox input "true"
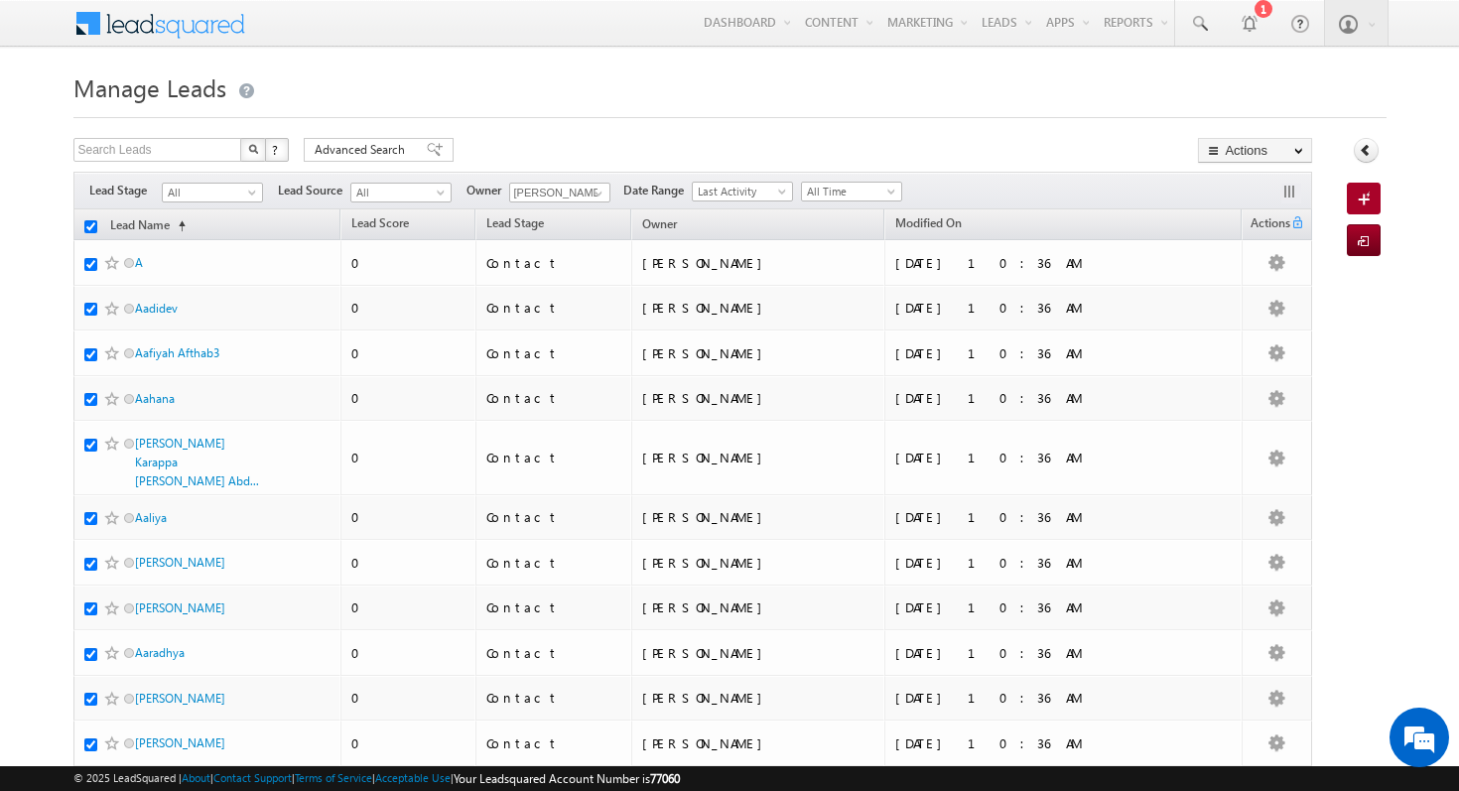
checkbox input "true"
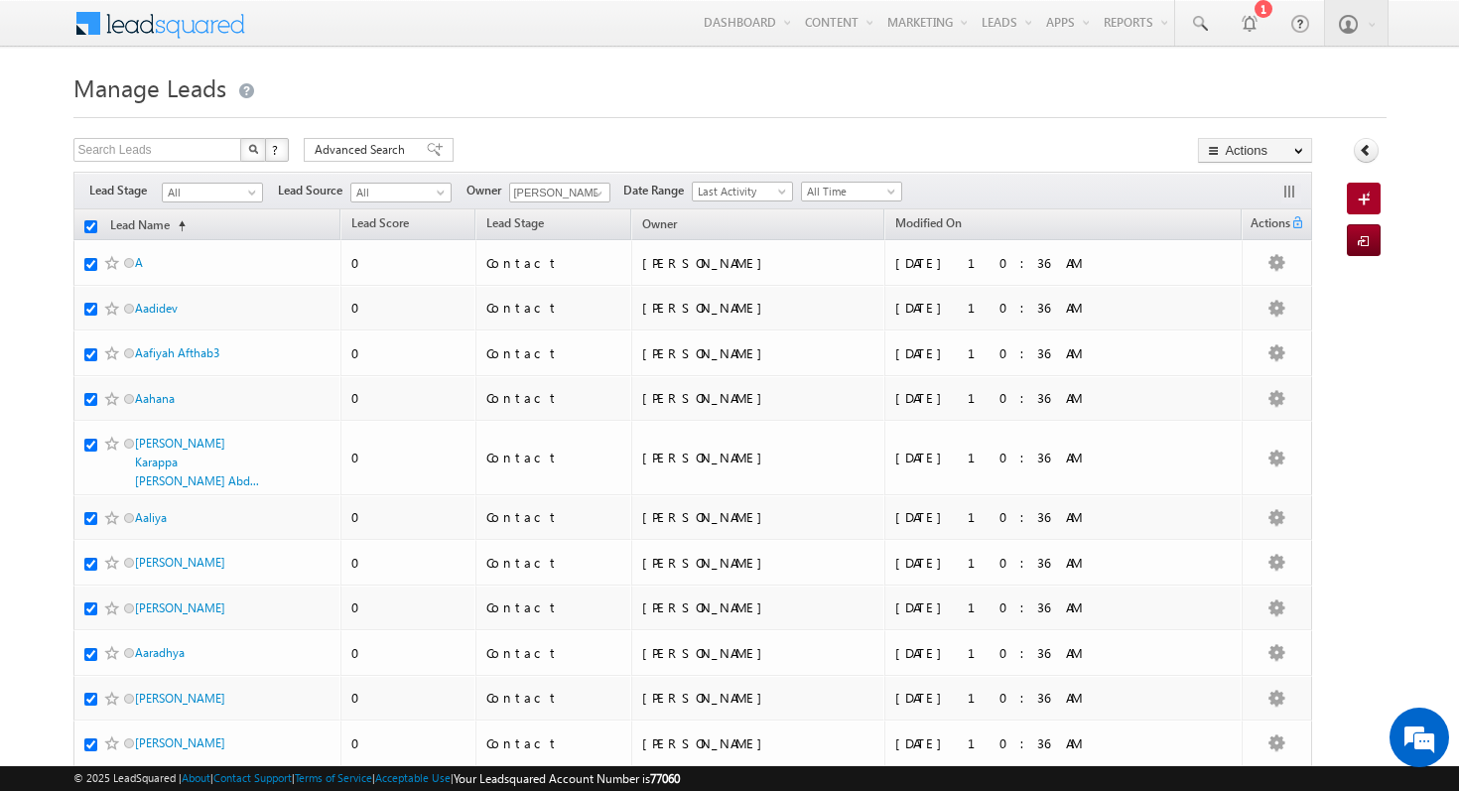
checkbox input "true"
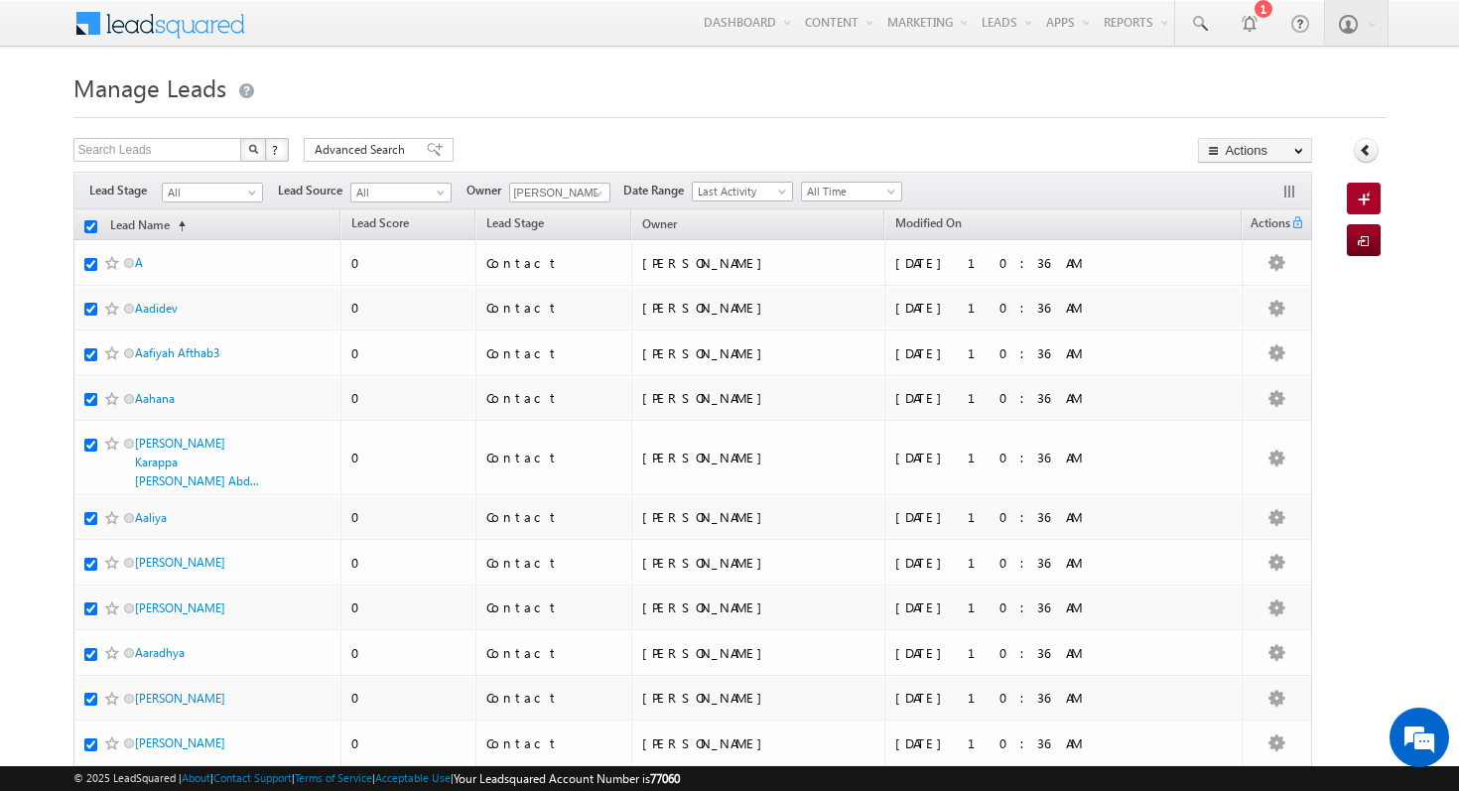
checkbox input "true"
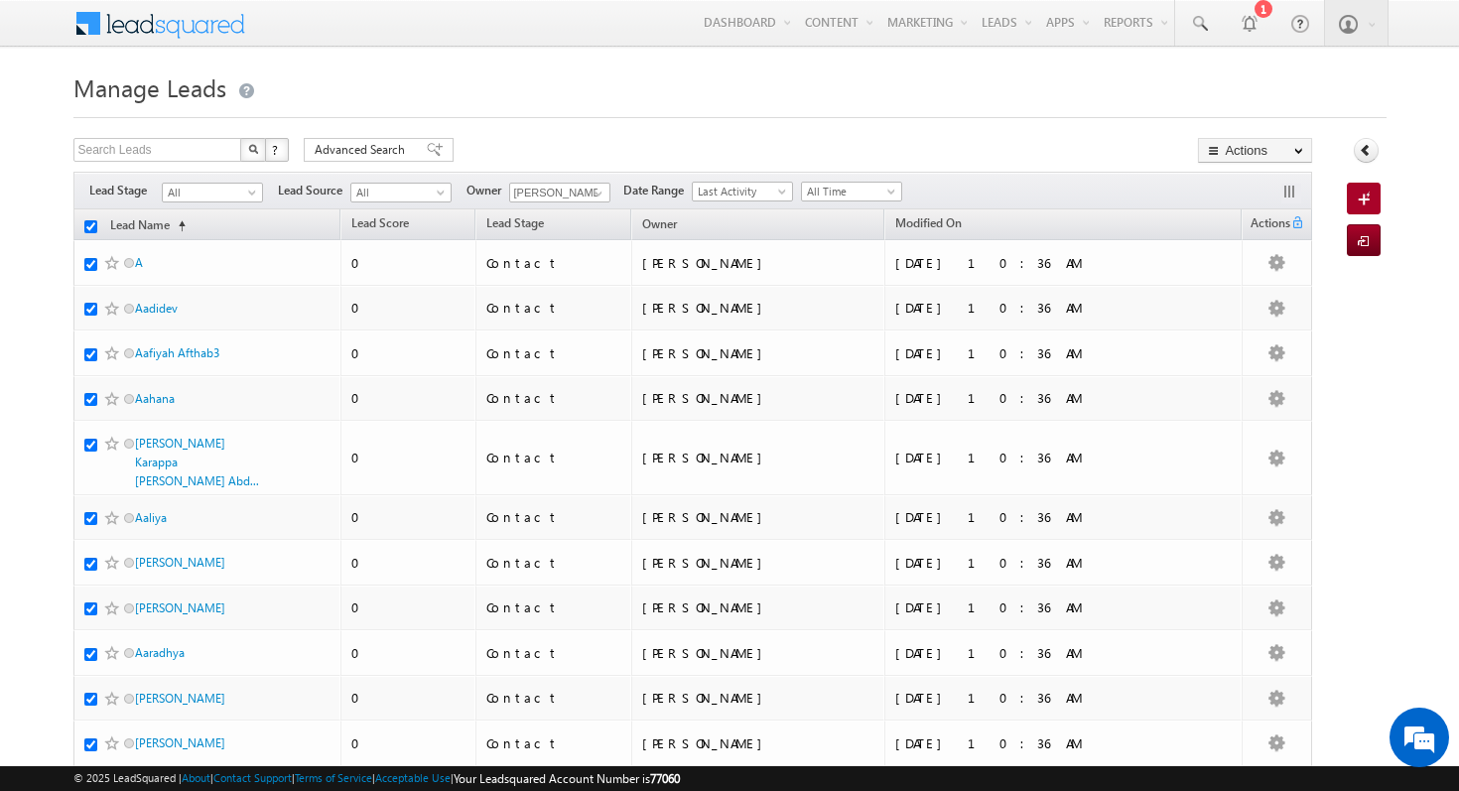
checkbox input "true"
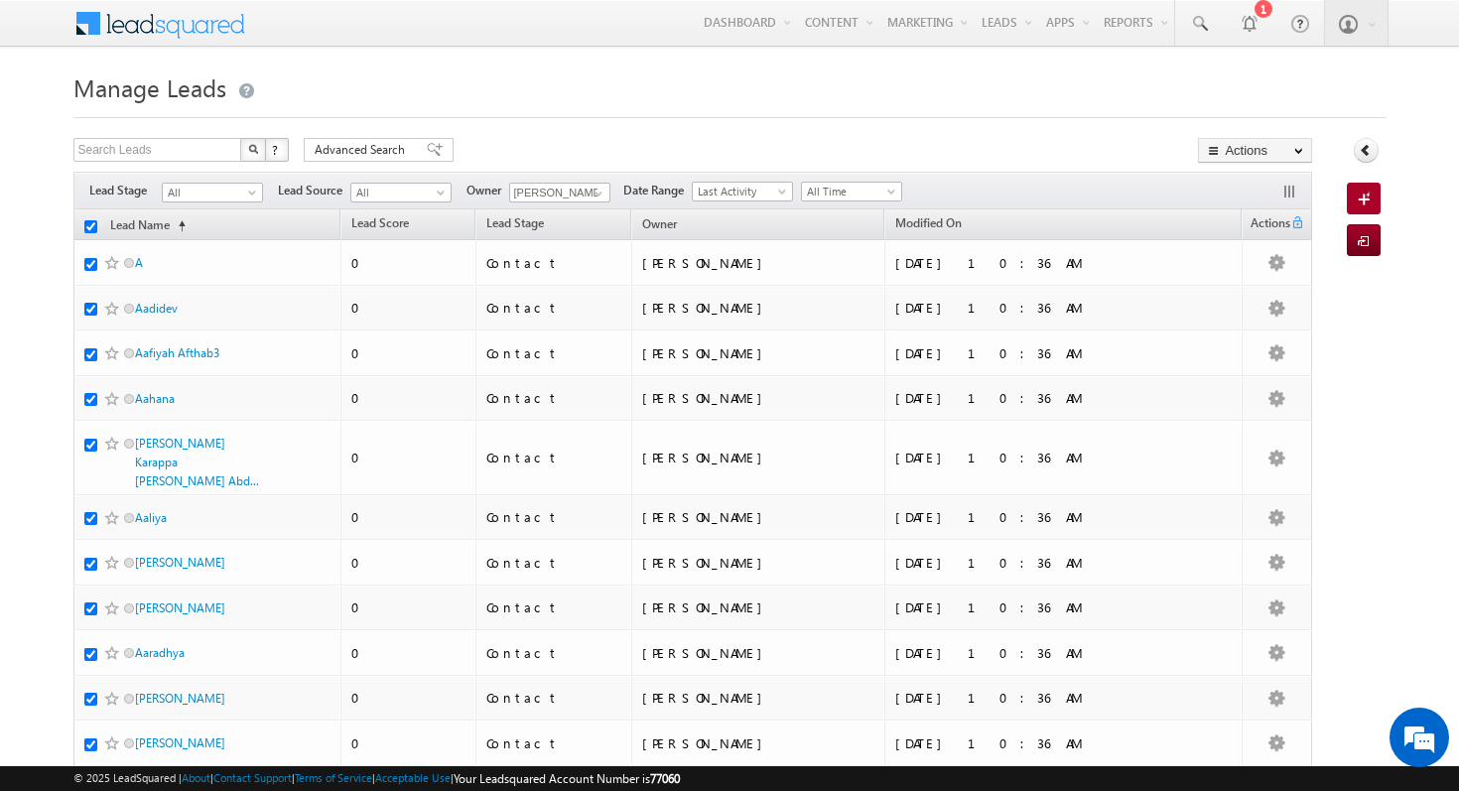
checkbox input "true"
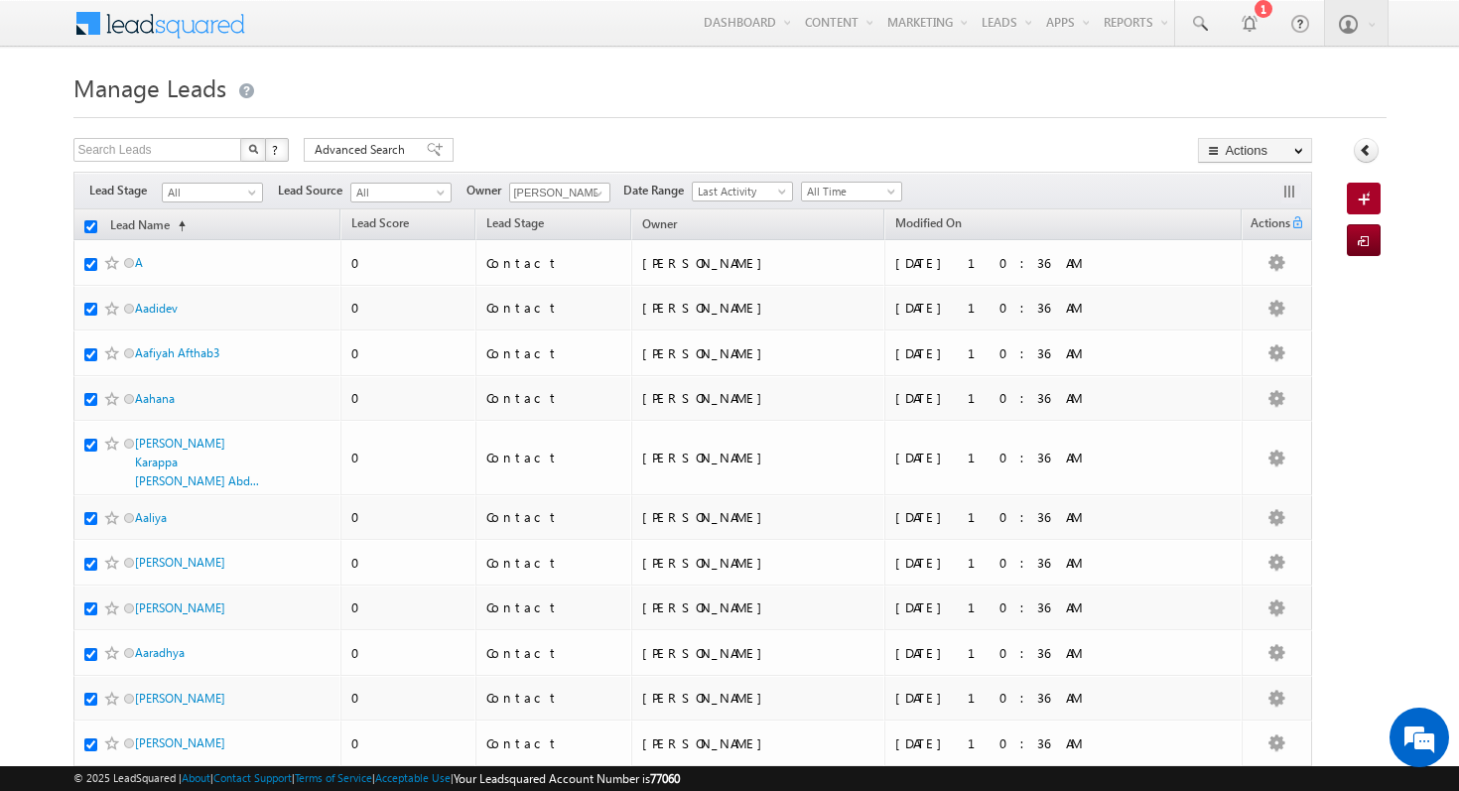
checkbox input "true"
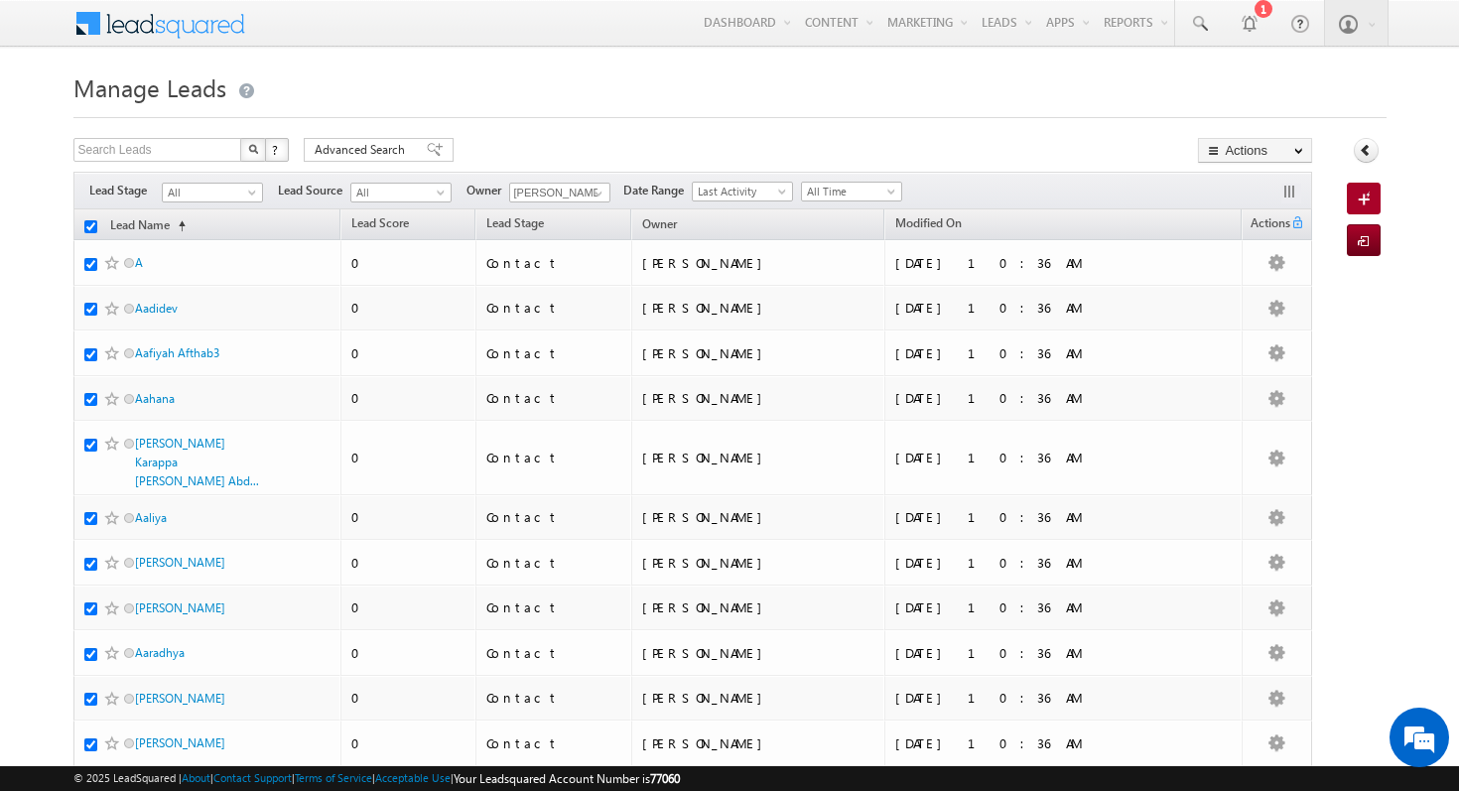
checkbox input "true"
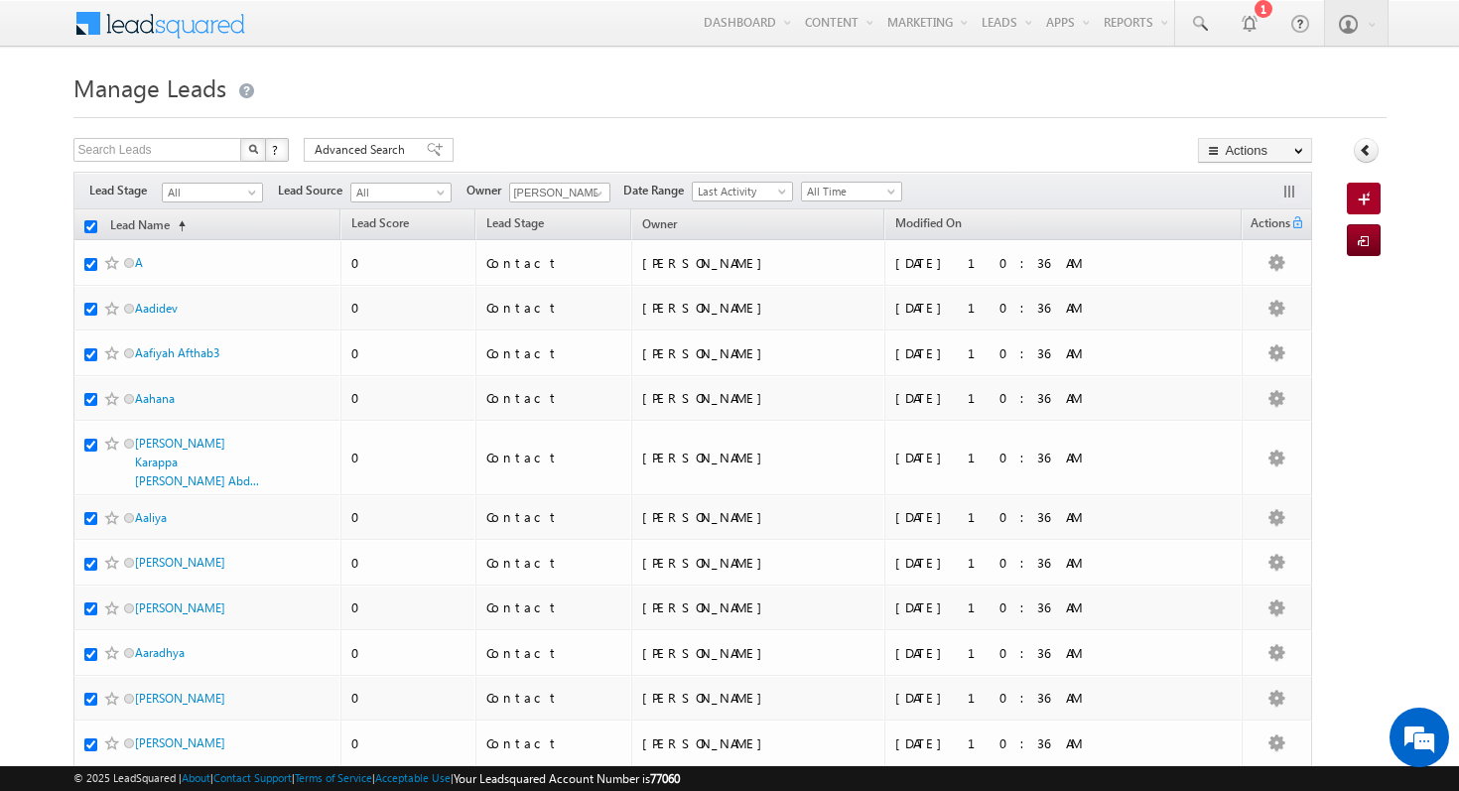
checkbox input "true"
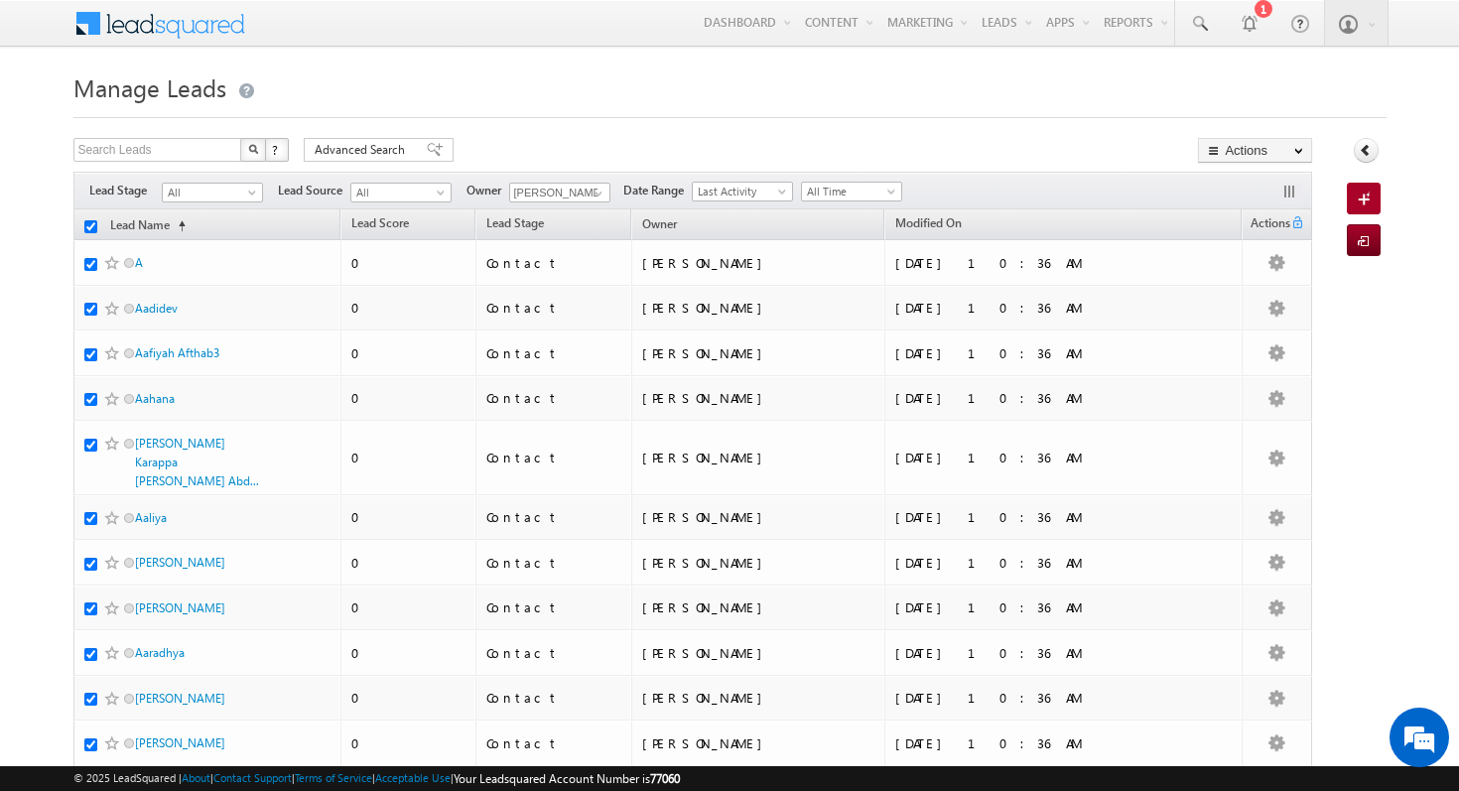
checkbox input "true"
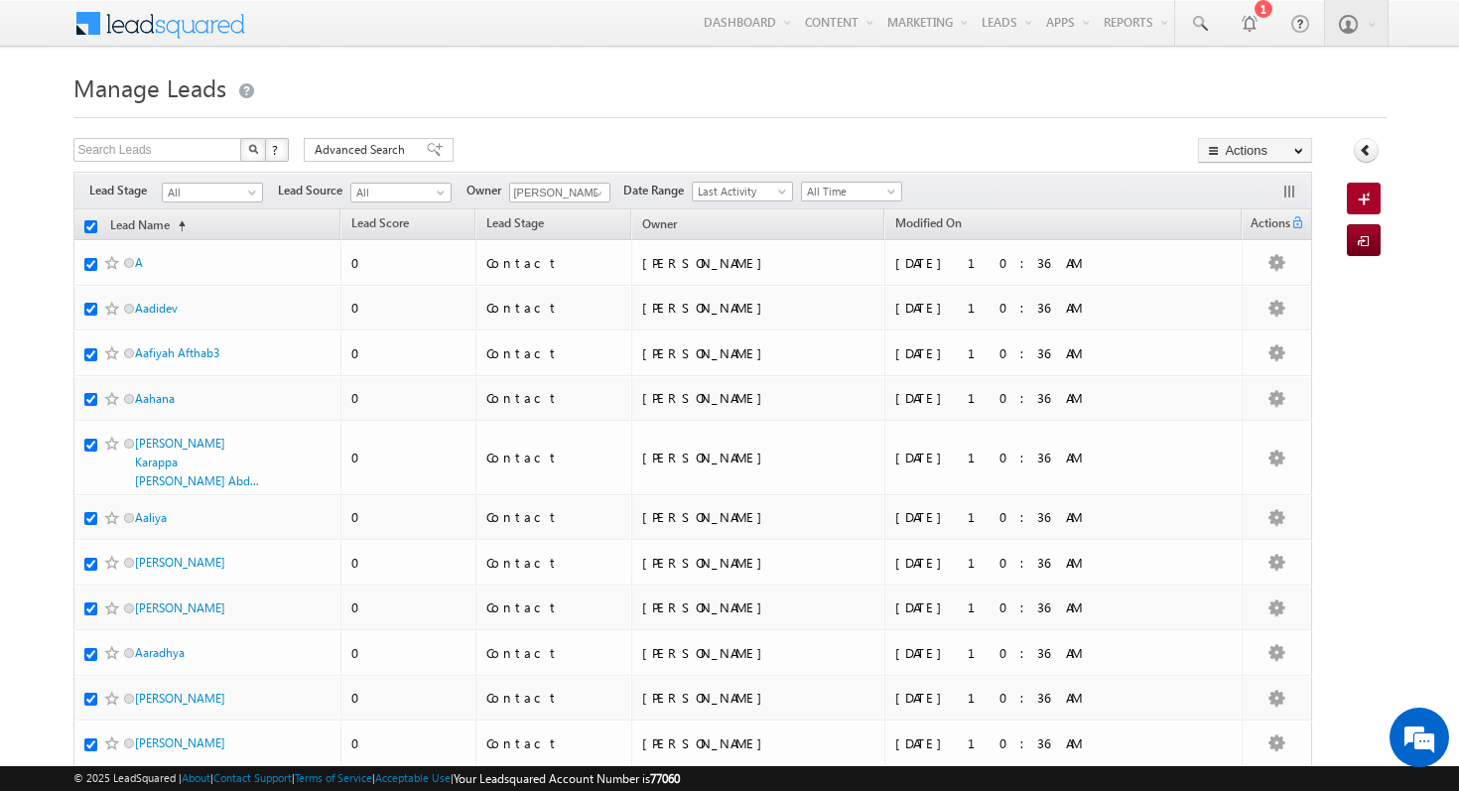
checkbox input "true"
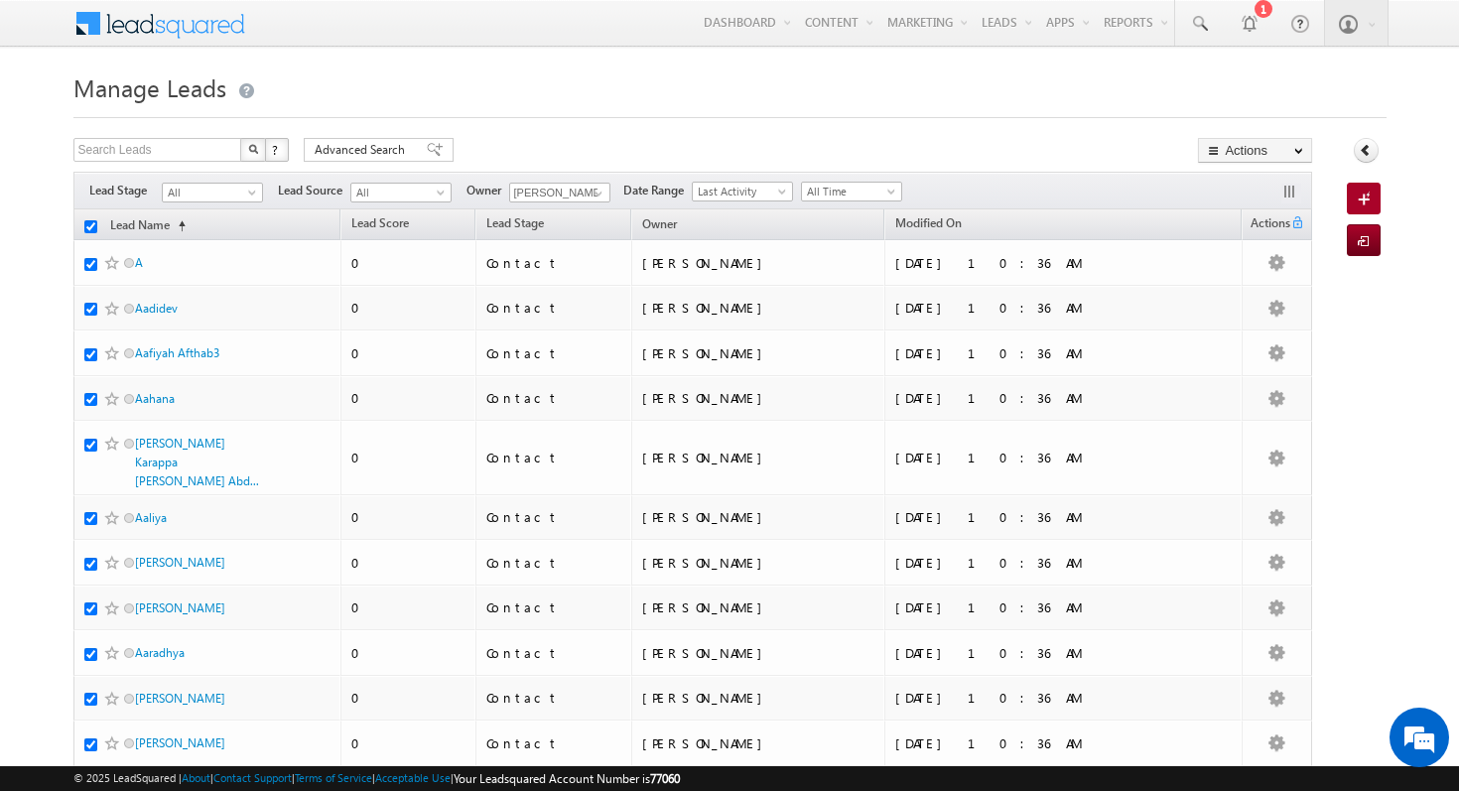
checkbox input "true"
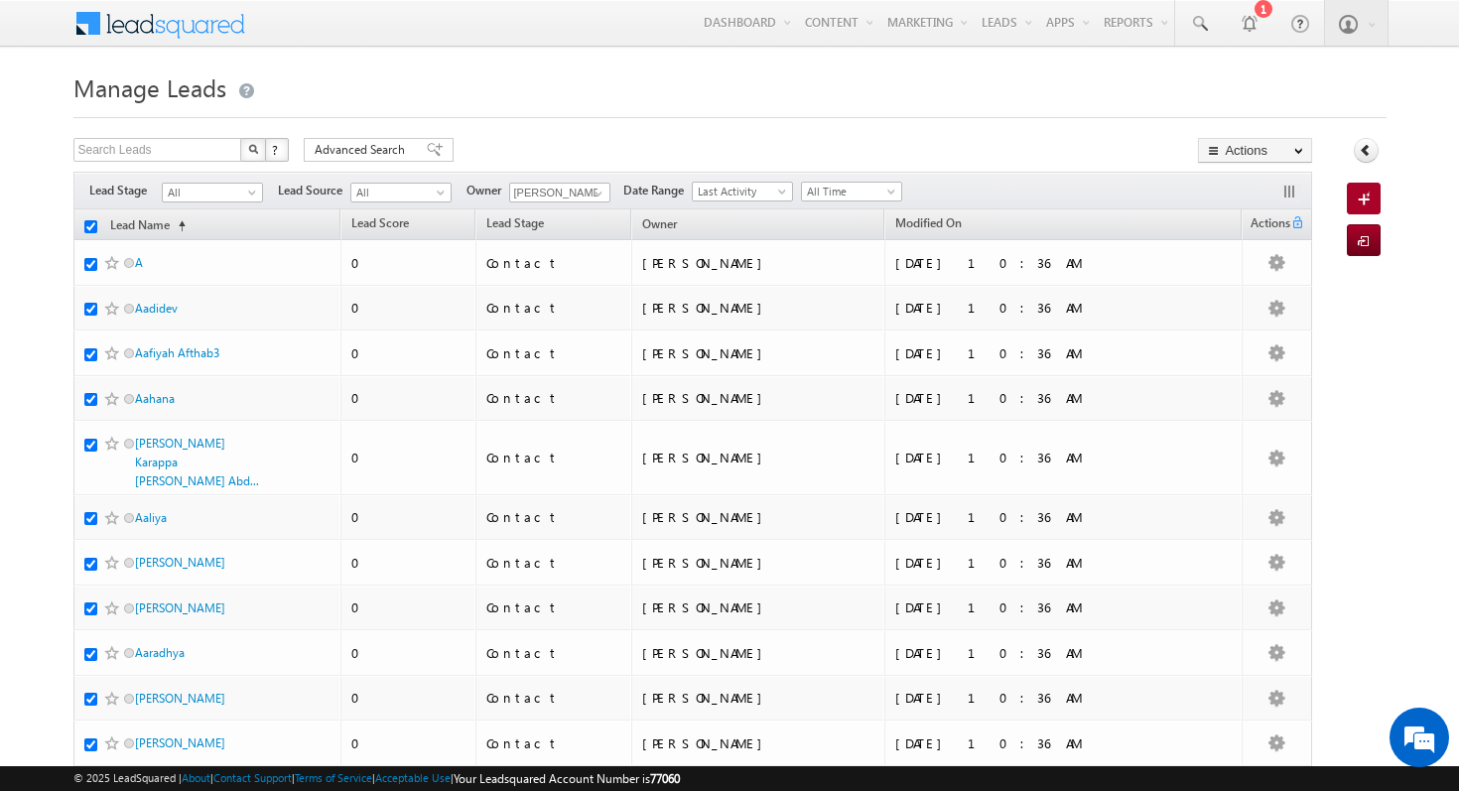
checkbox input "true"
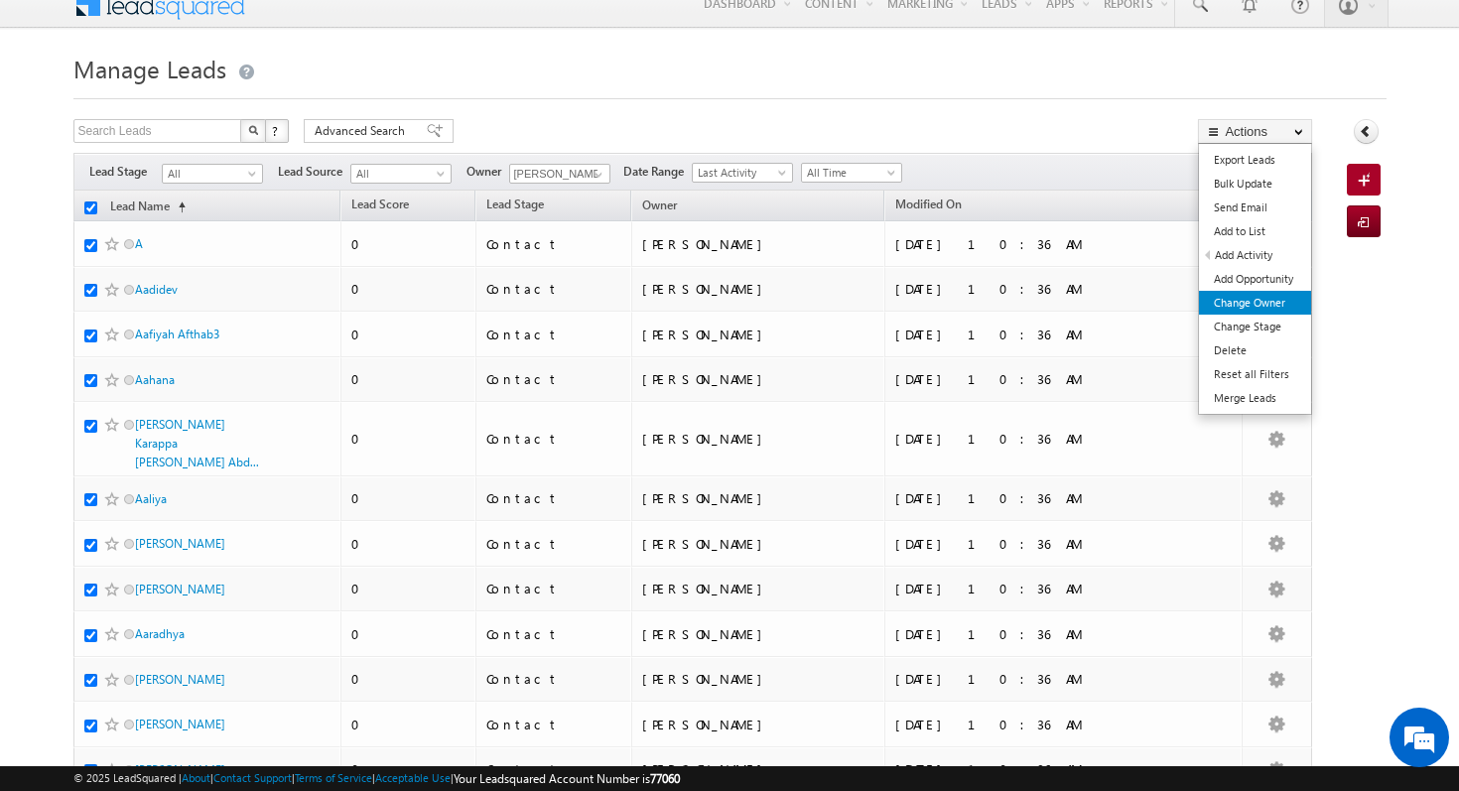
click at [1253, 312] on link "Change Owner" at bounding box center [1255, 303] width 112 height 24
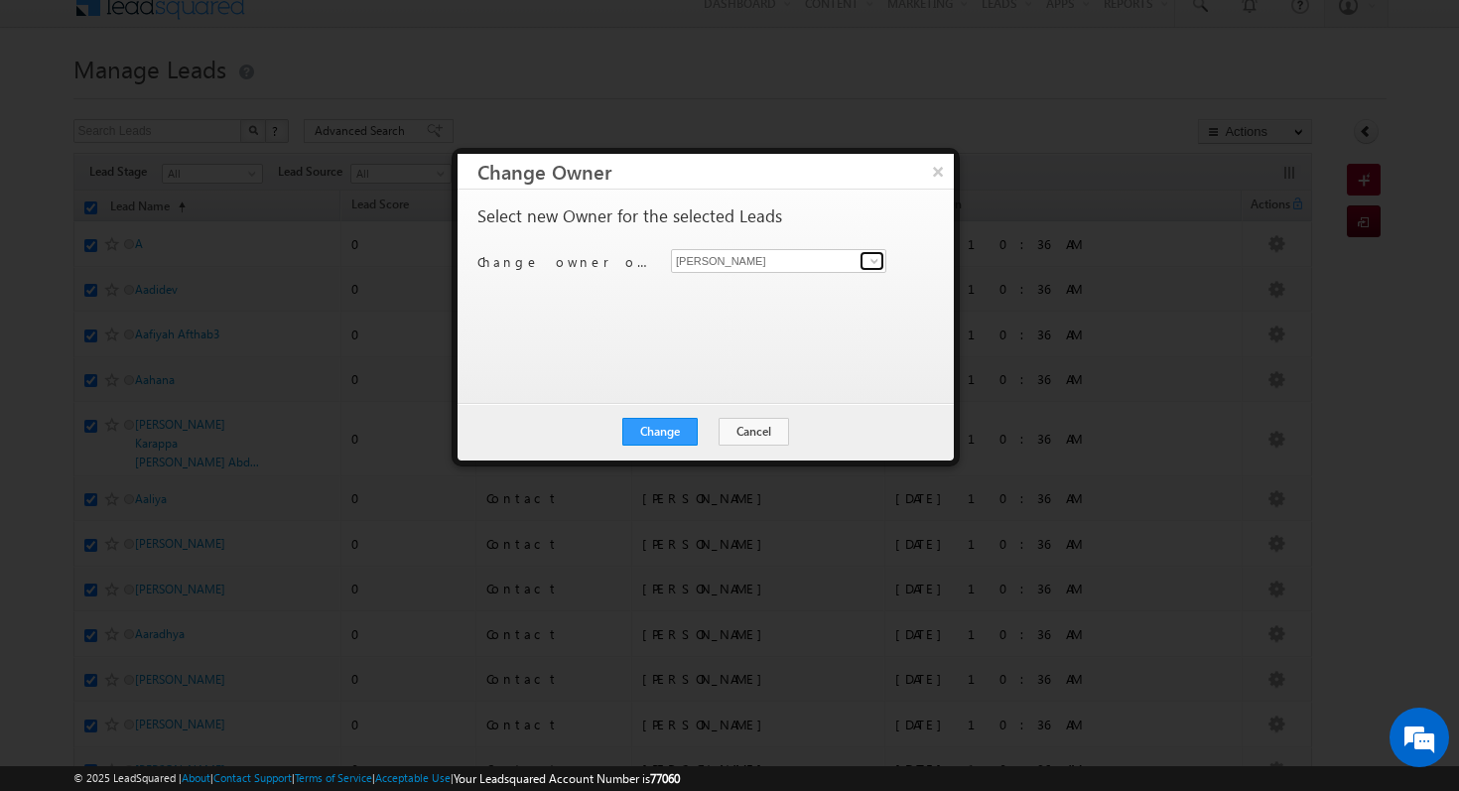
click at [860, 261] on link at bounding box center [872, 261] width 25 height 20
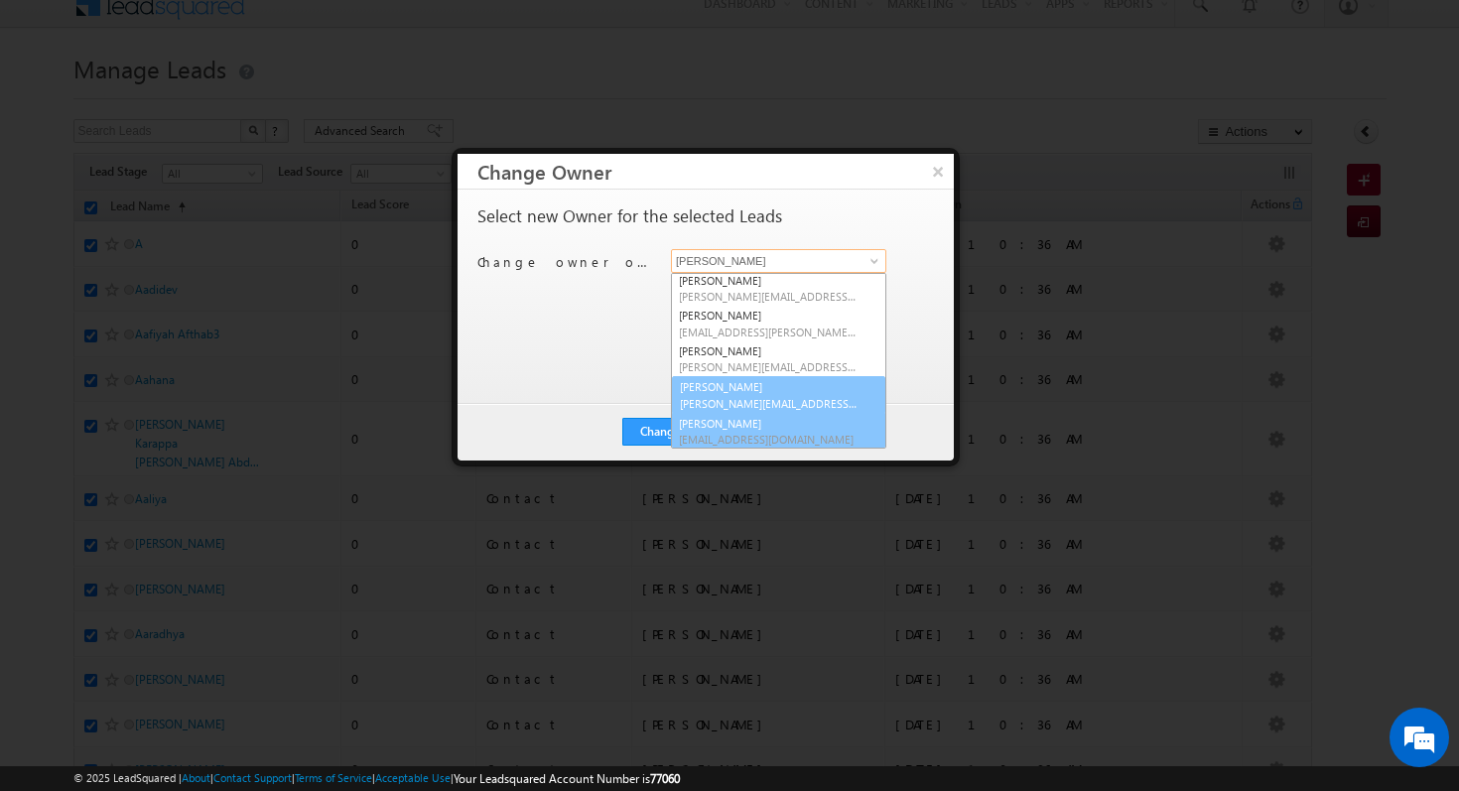
scroll to position [2, 0]
click at [790, 396] on span "Shubham.Mhaske@indglobal.ae" at bounding box center [768, 403] width 179 height 15
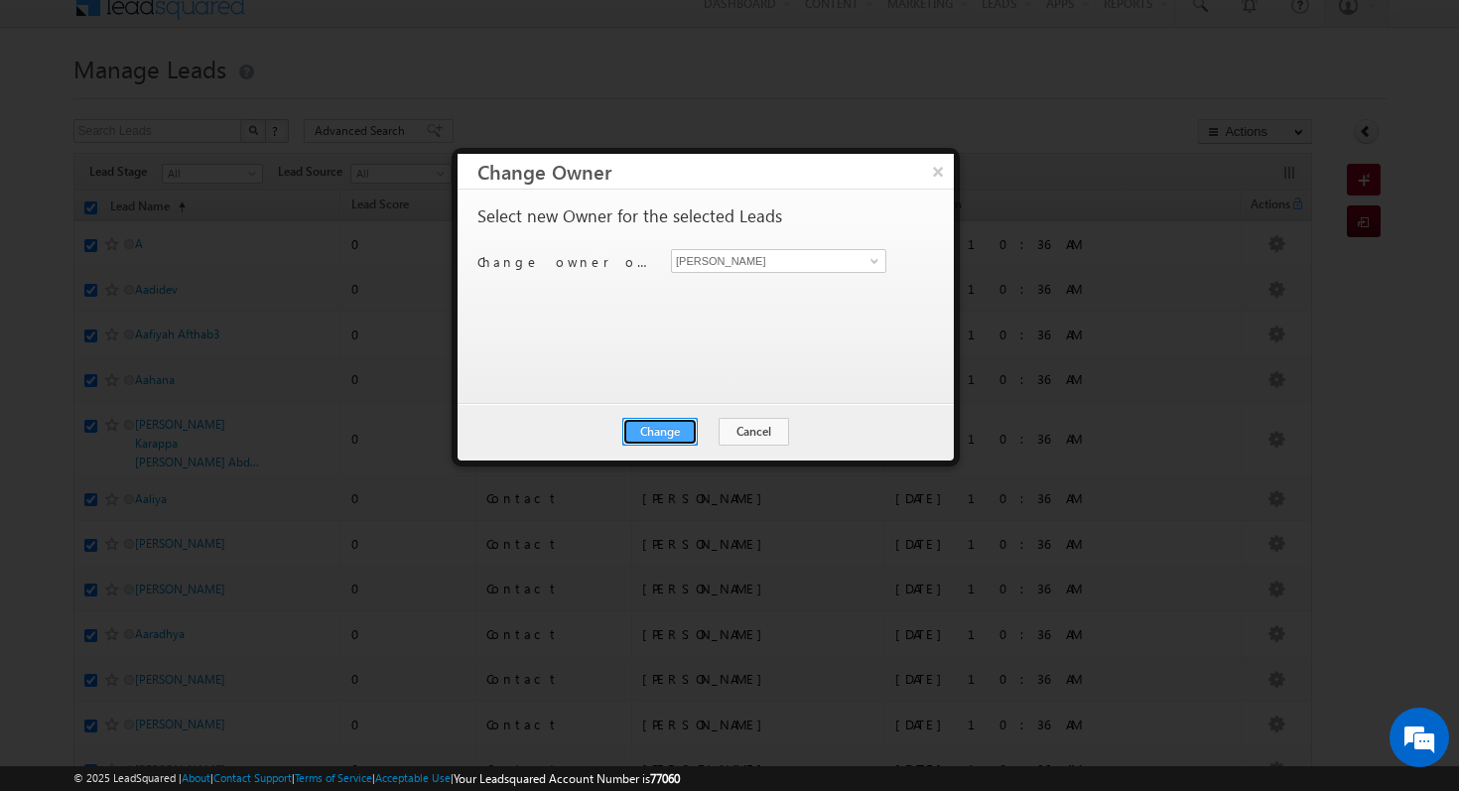
click at [671, 437] on button "Change" at bounding box center [659, 432] width 75 height 28
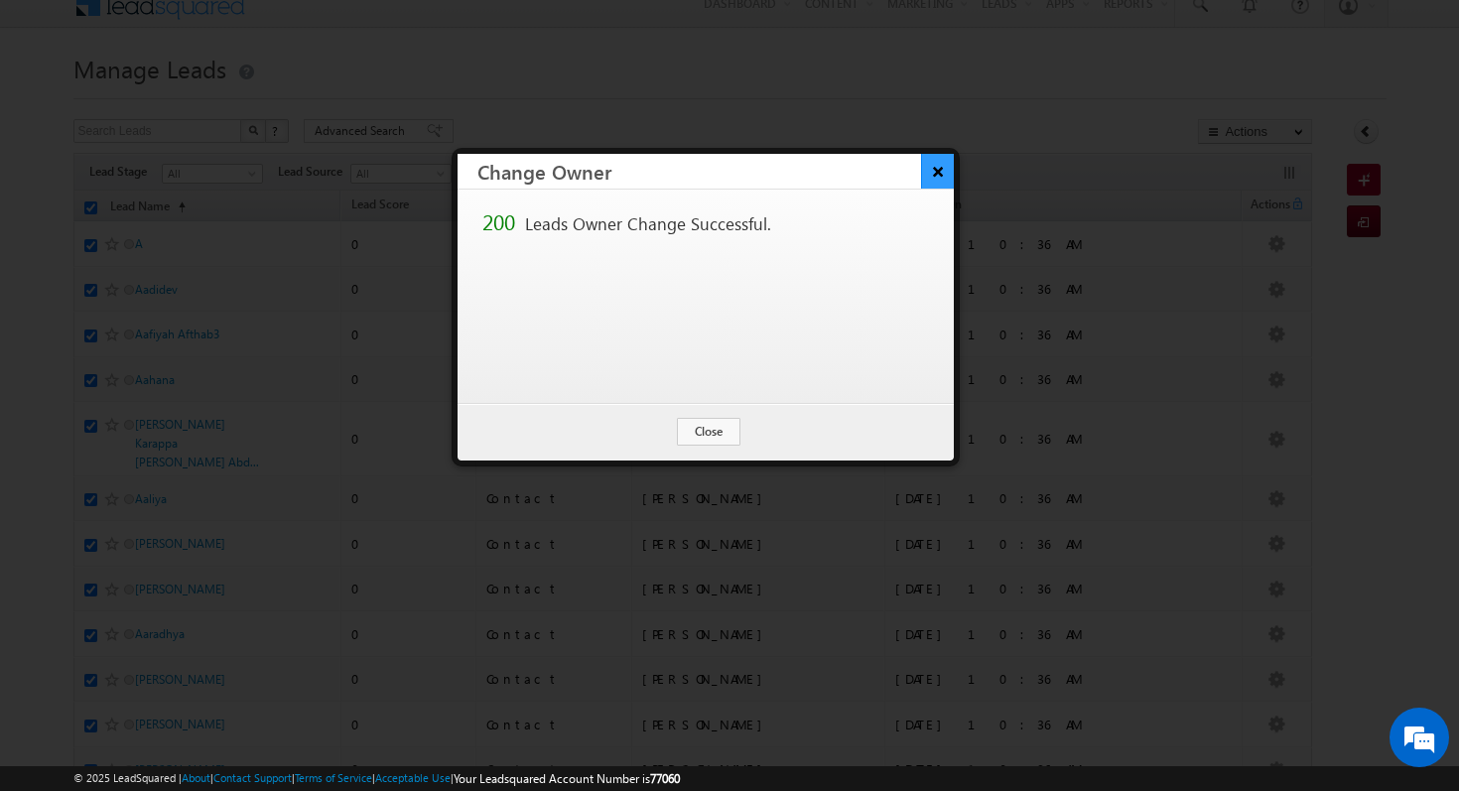
click at [937, 164] on button "×" at bounding box center [937, 171] width 33 height 35
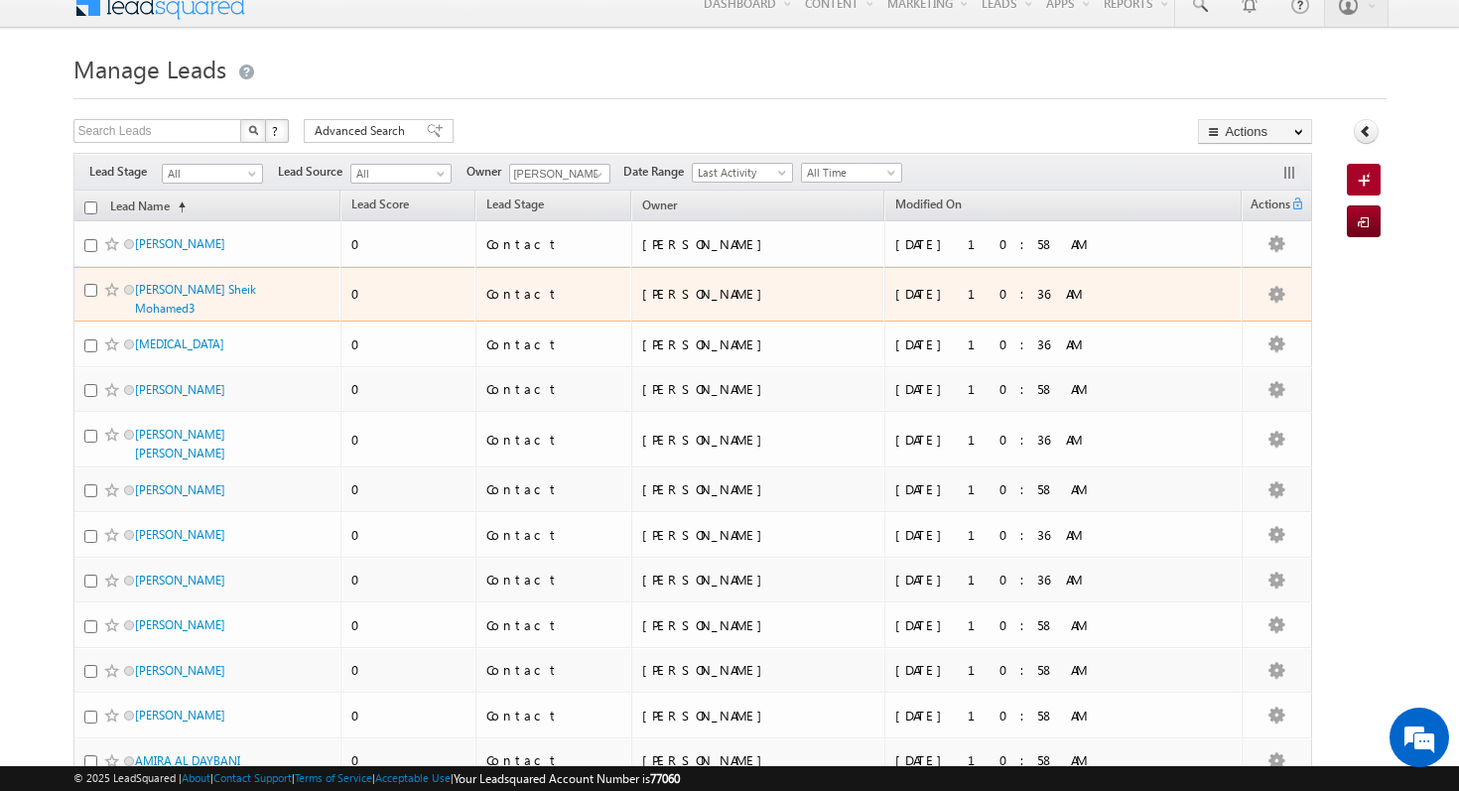
scroll to position [0, 0]
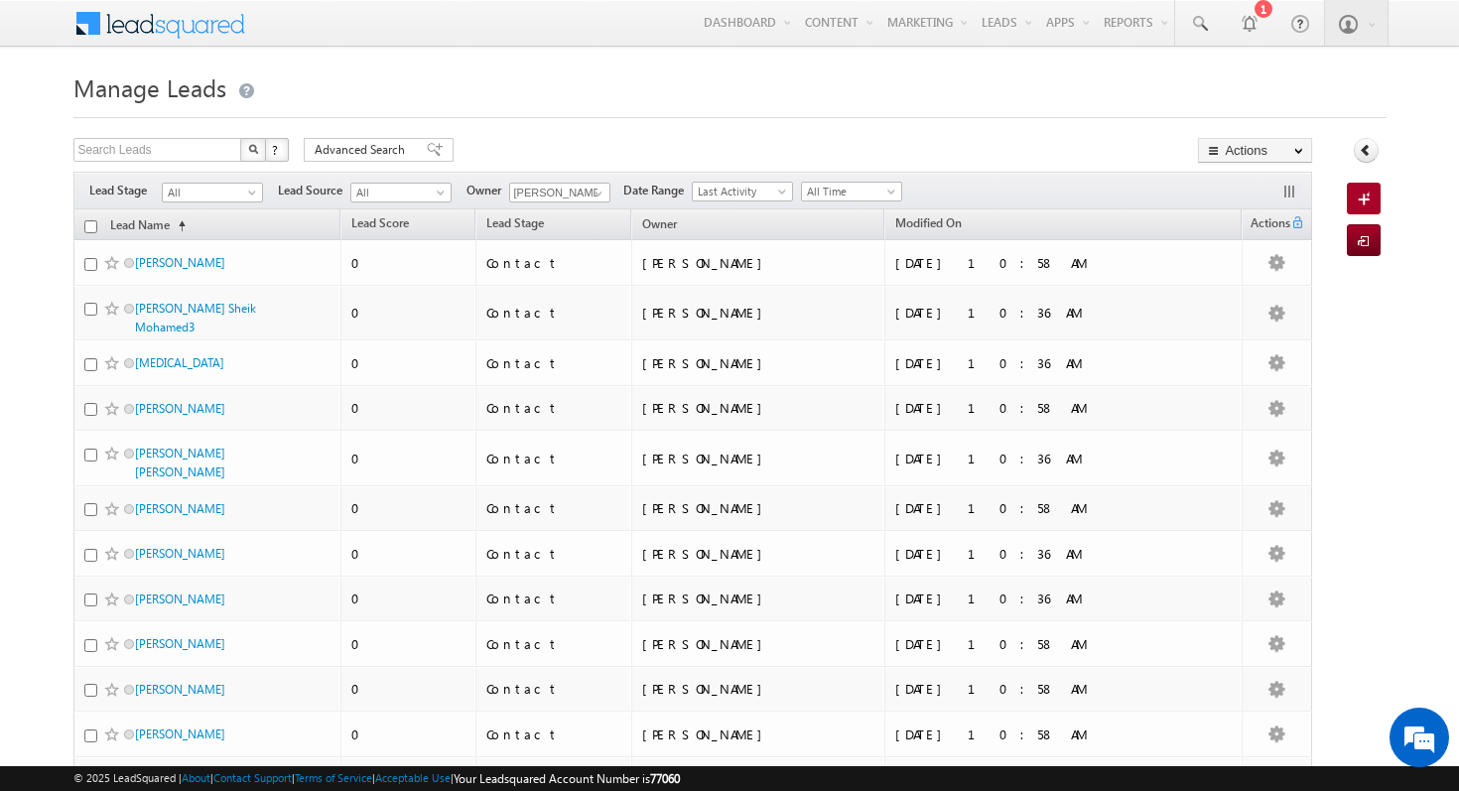
click at [155, 23] on span at bounding box center [173, 21] width 144 height 35
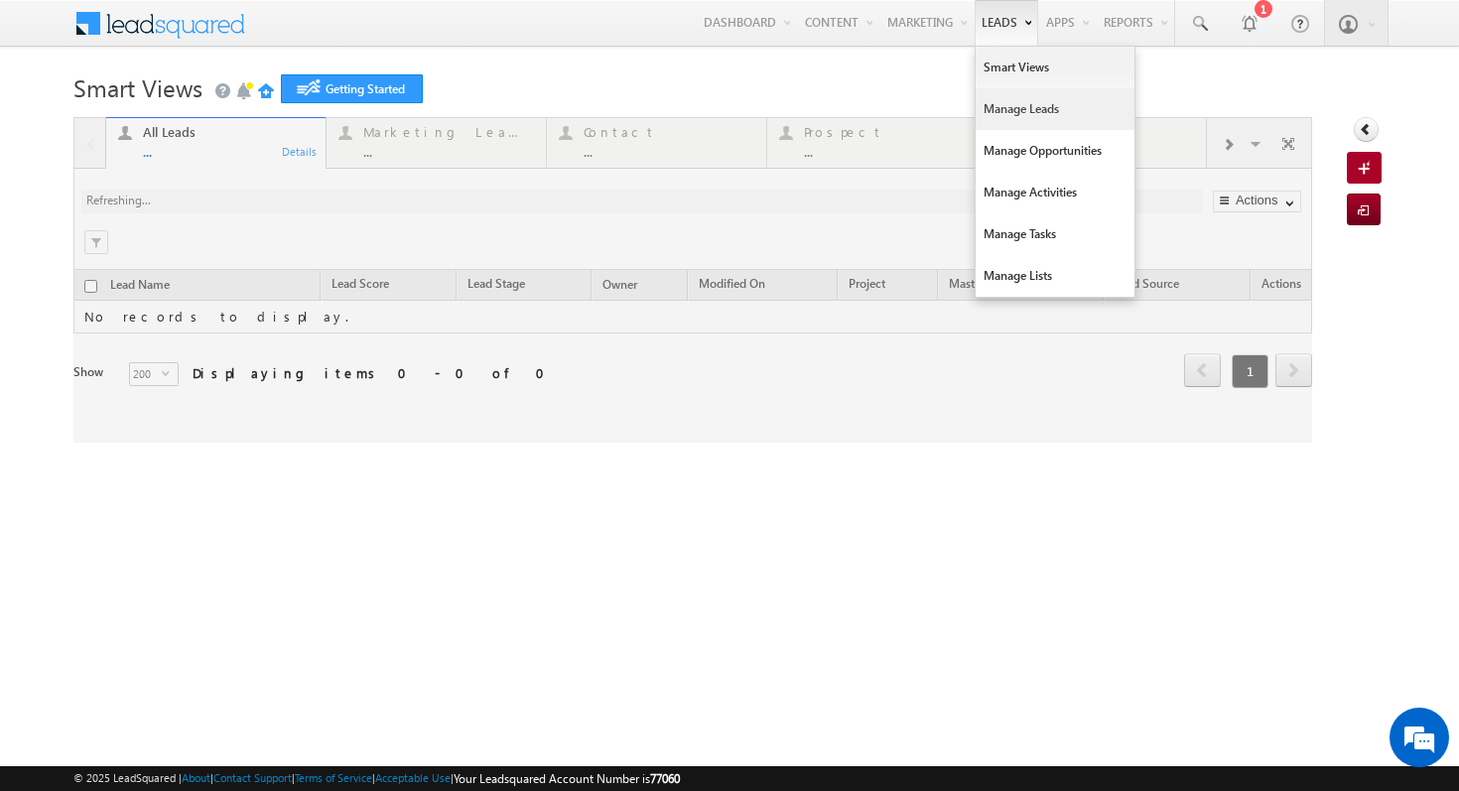
click at [1015, 103] on link "Manage Leads" at bounding box center [1055, 109] width 159 height 42
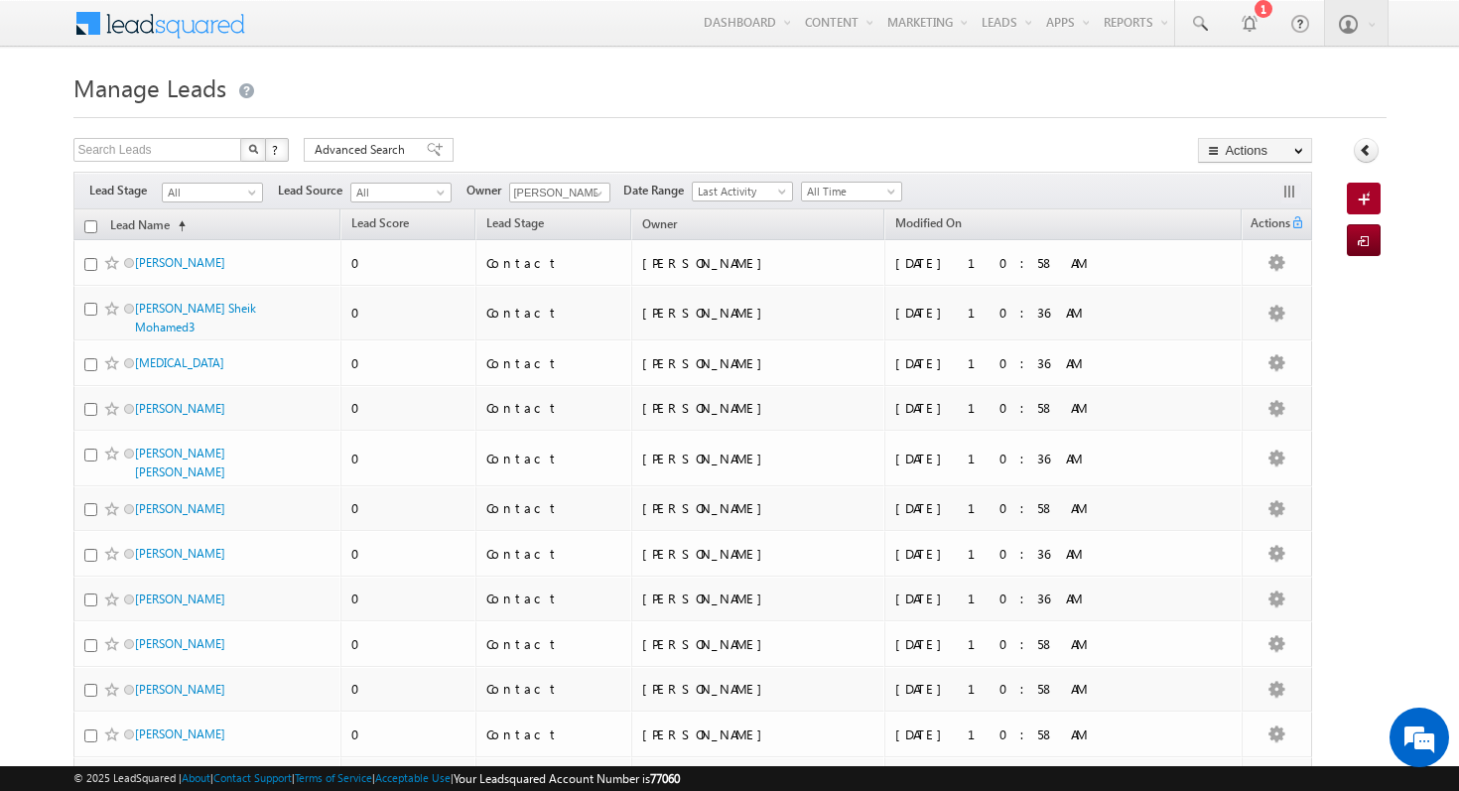
click at [92, 228] on input "checkbox" at bounding box center [90, 226] width 13 height 13
checkbox input "true"
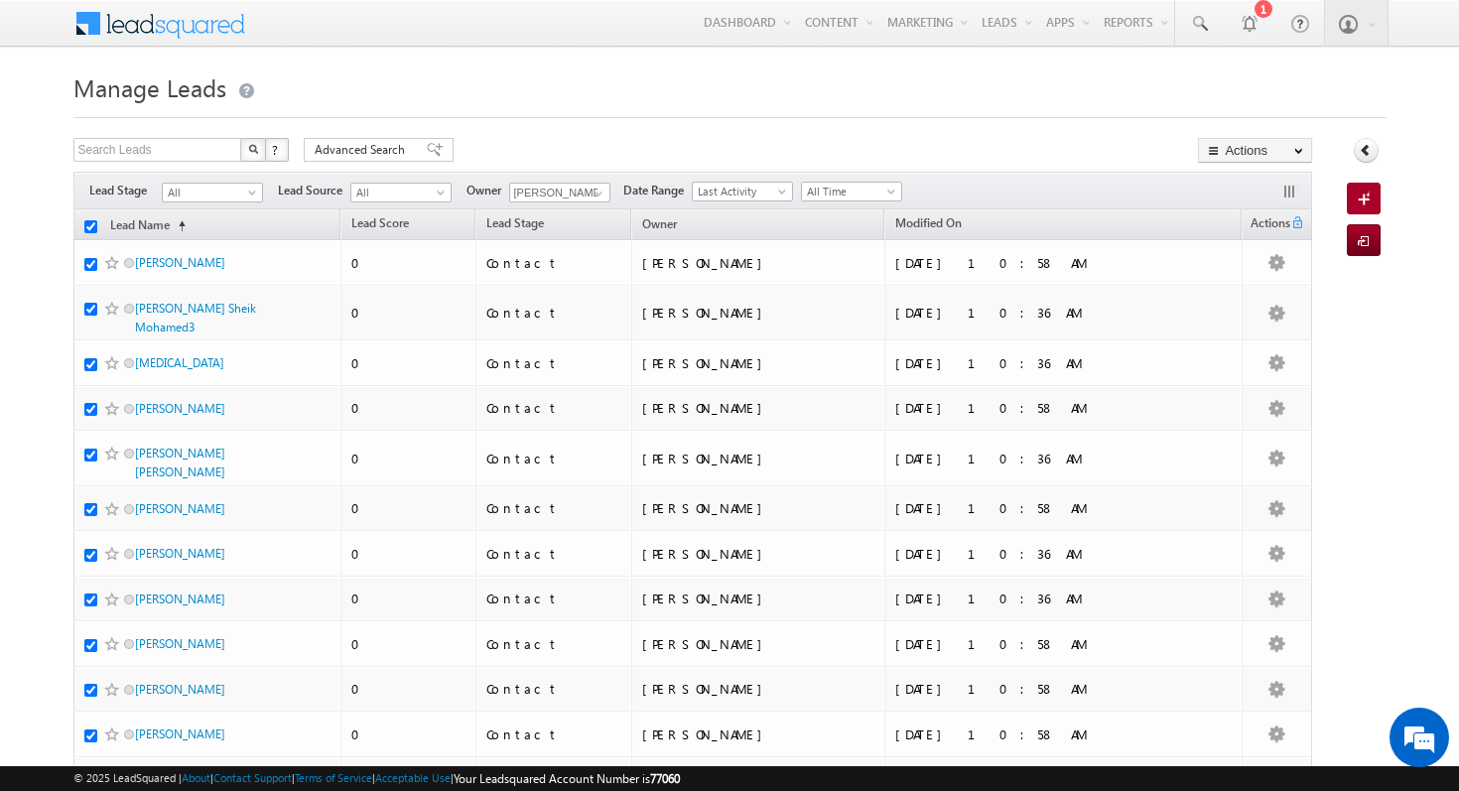
checkbox input "true"
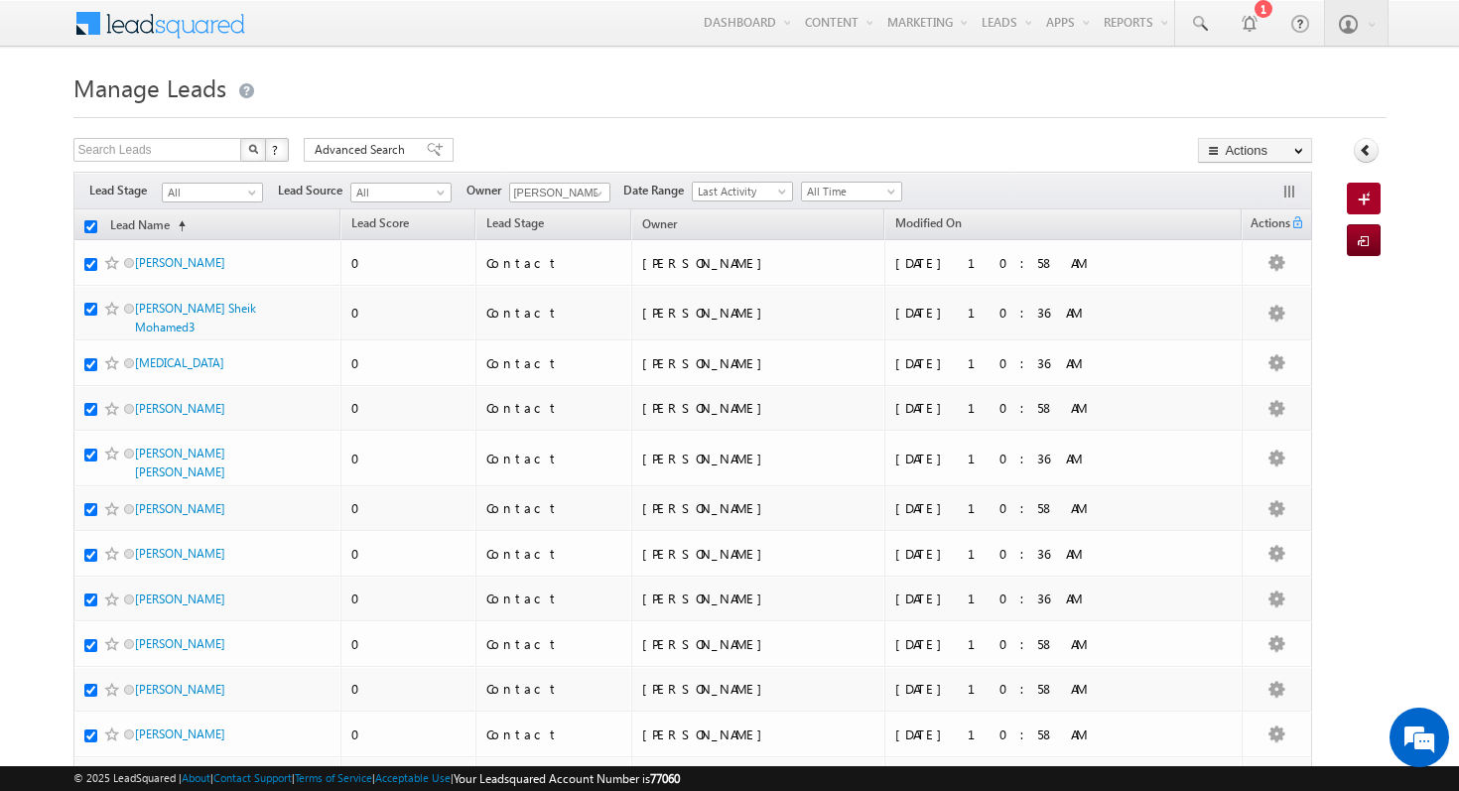
checkbox input "true"
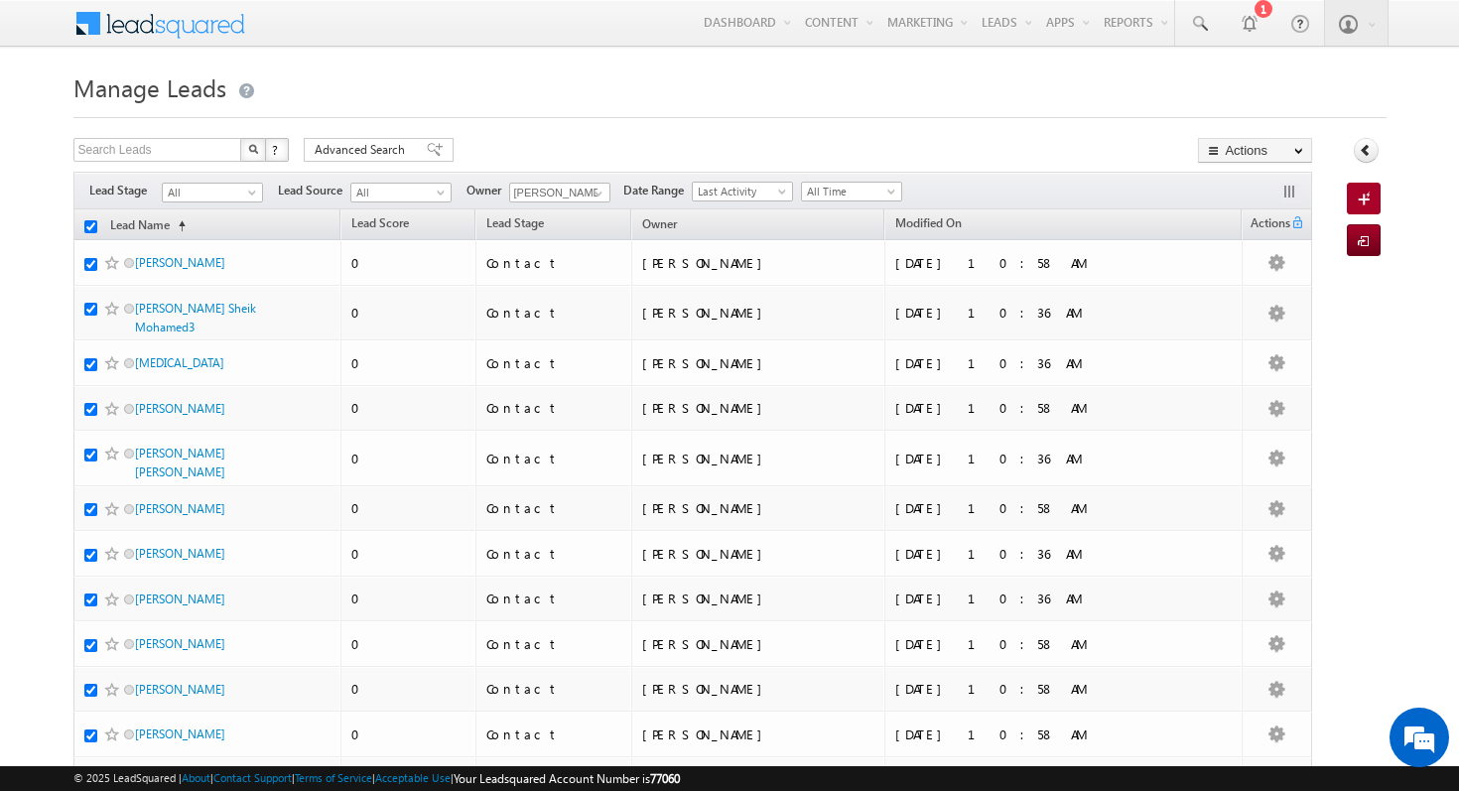
checkbox input "true"
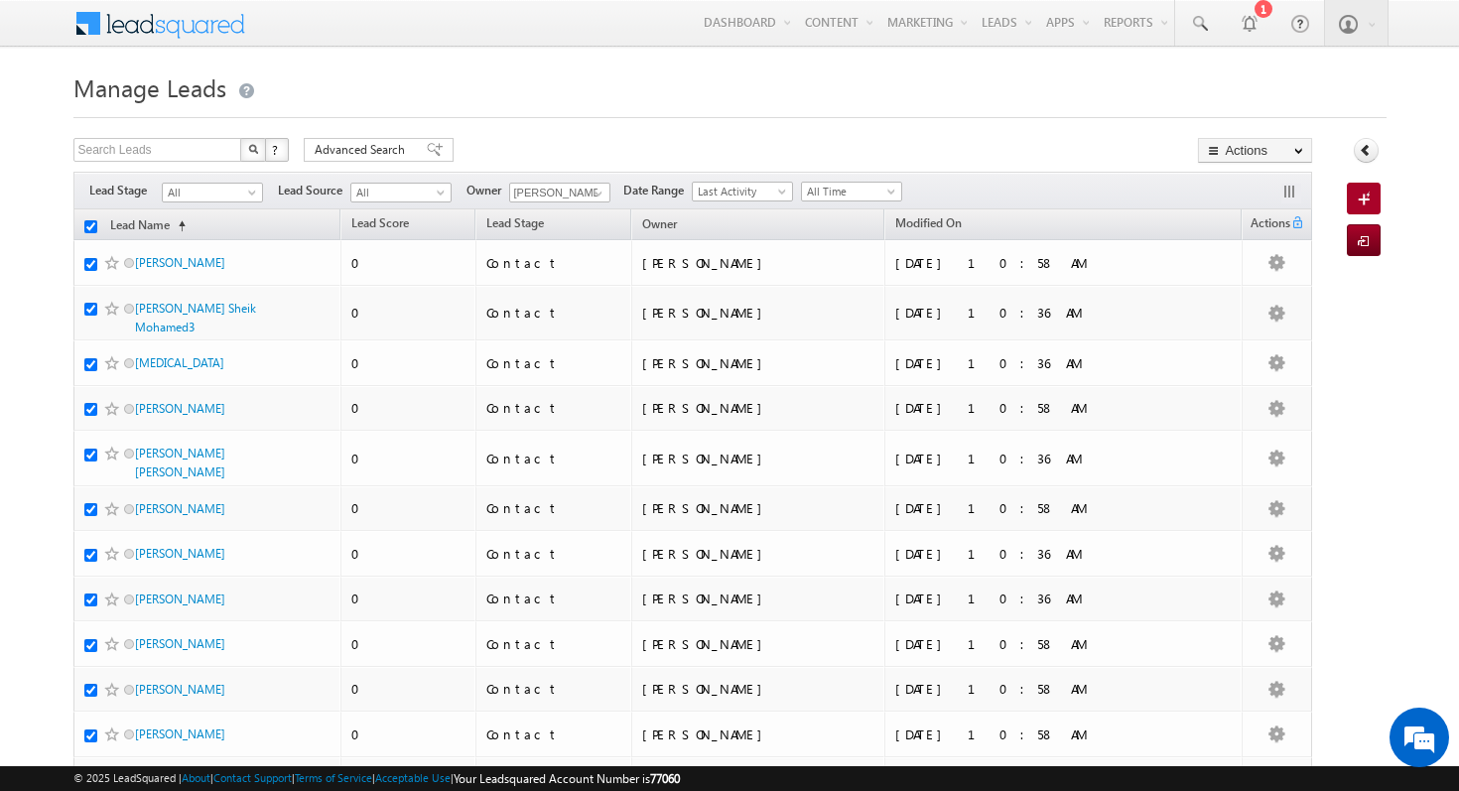
checkbox input "true"
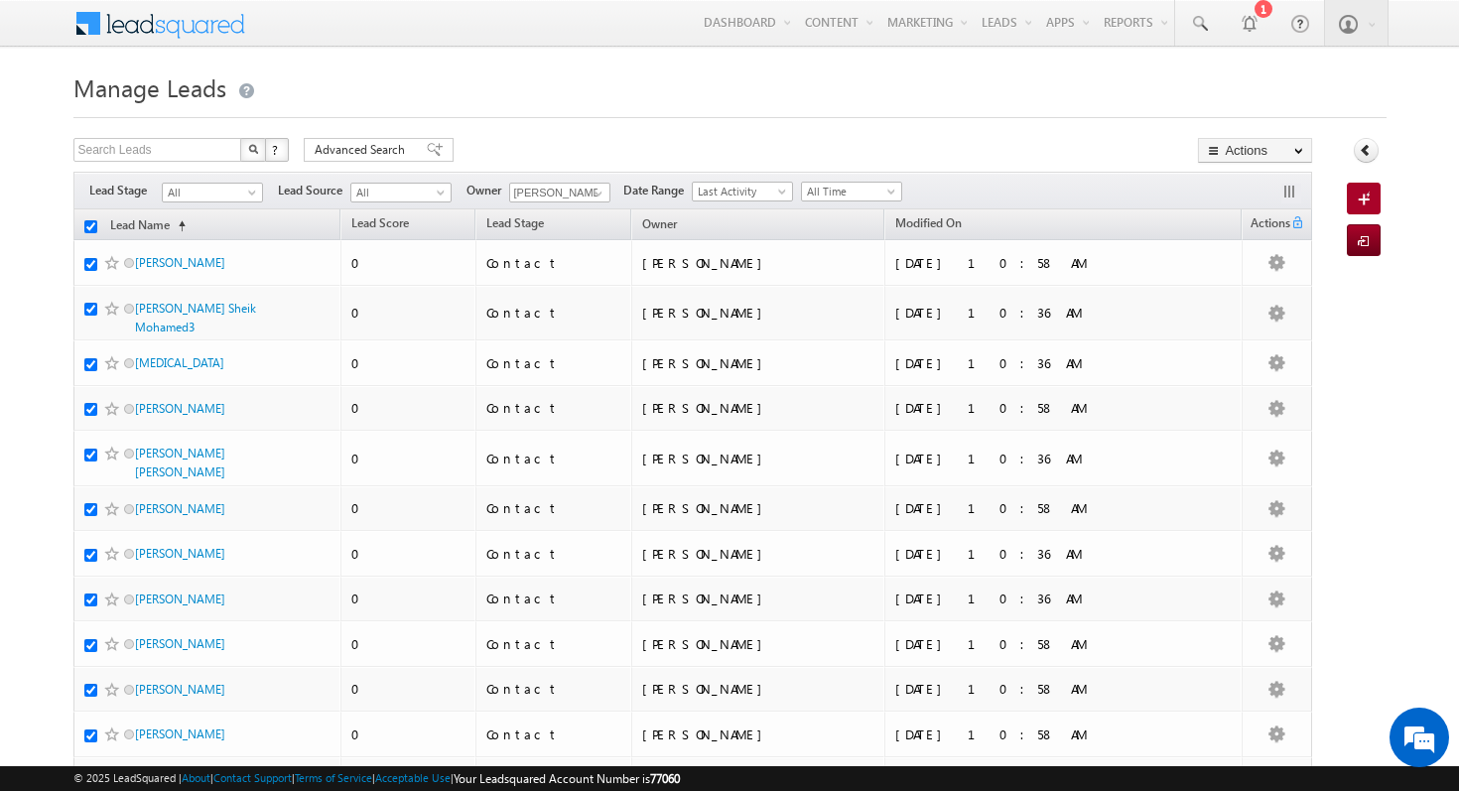
checkbox input "true"
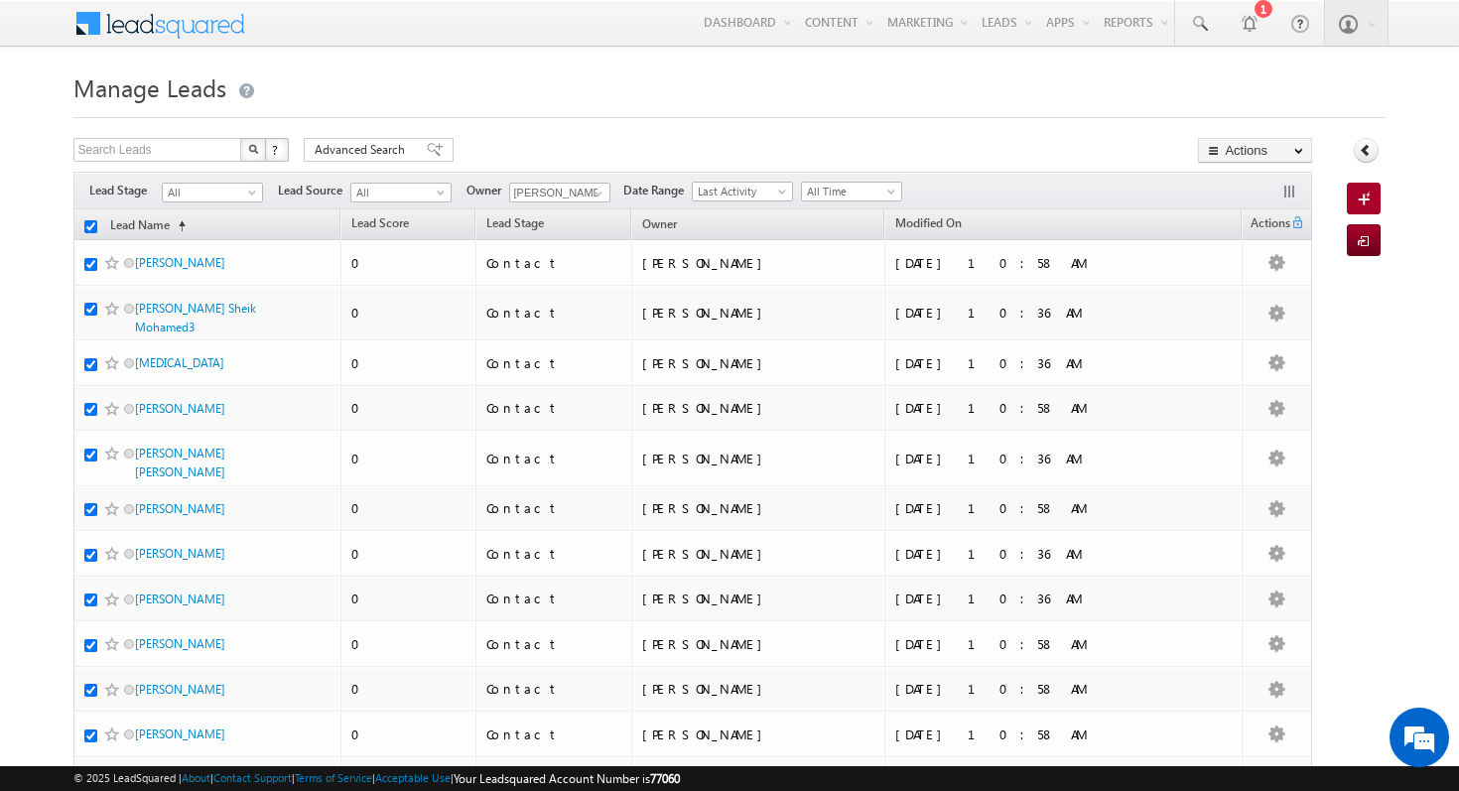
checkbox input "true"
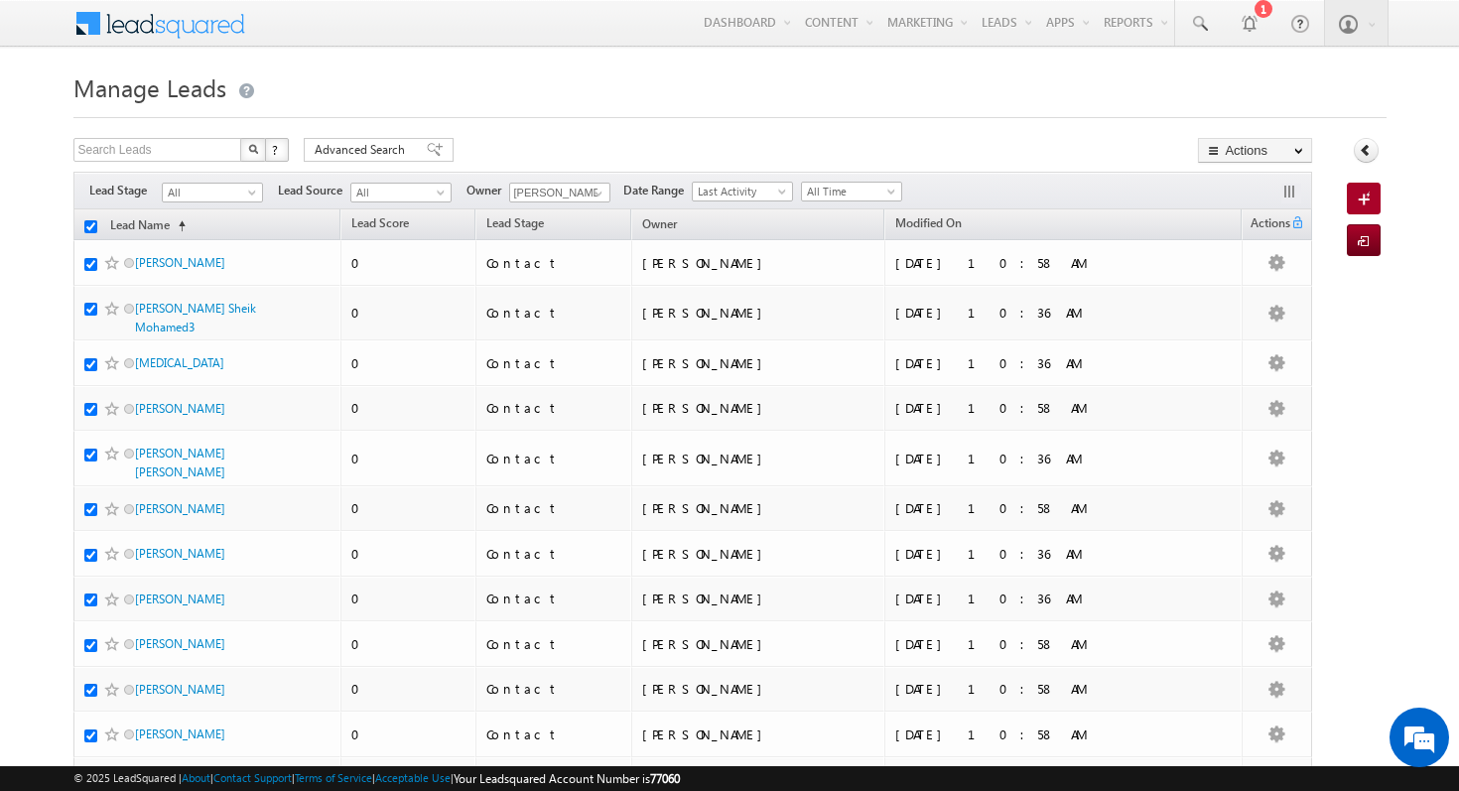
checkbox input "true"
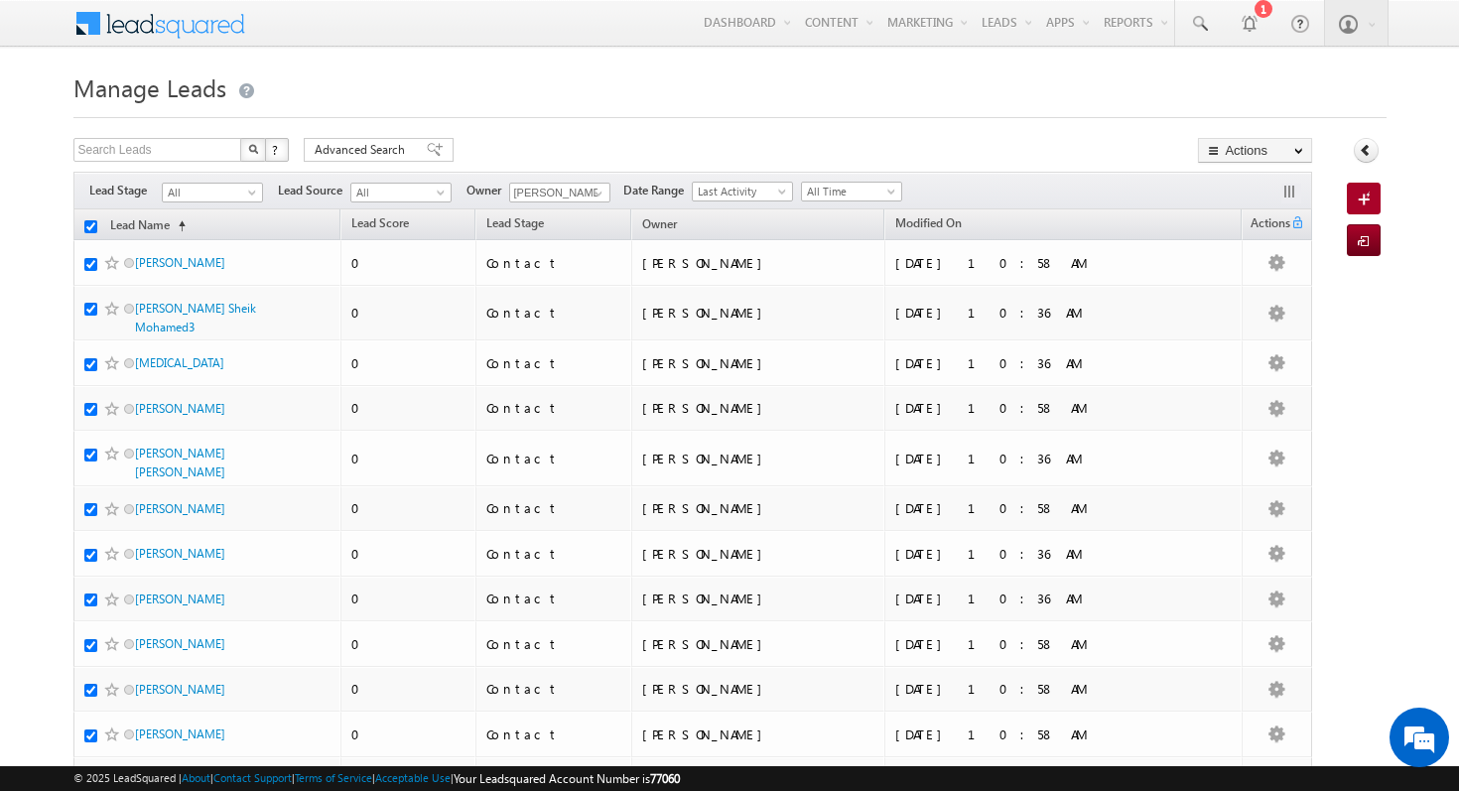
checkbox input "true"
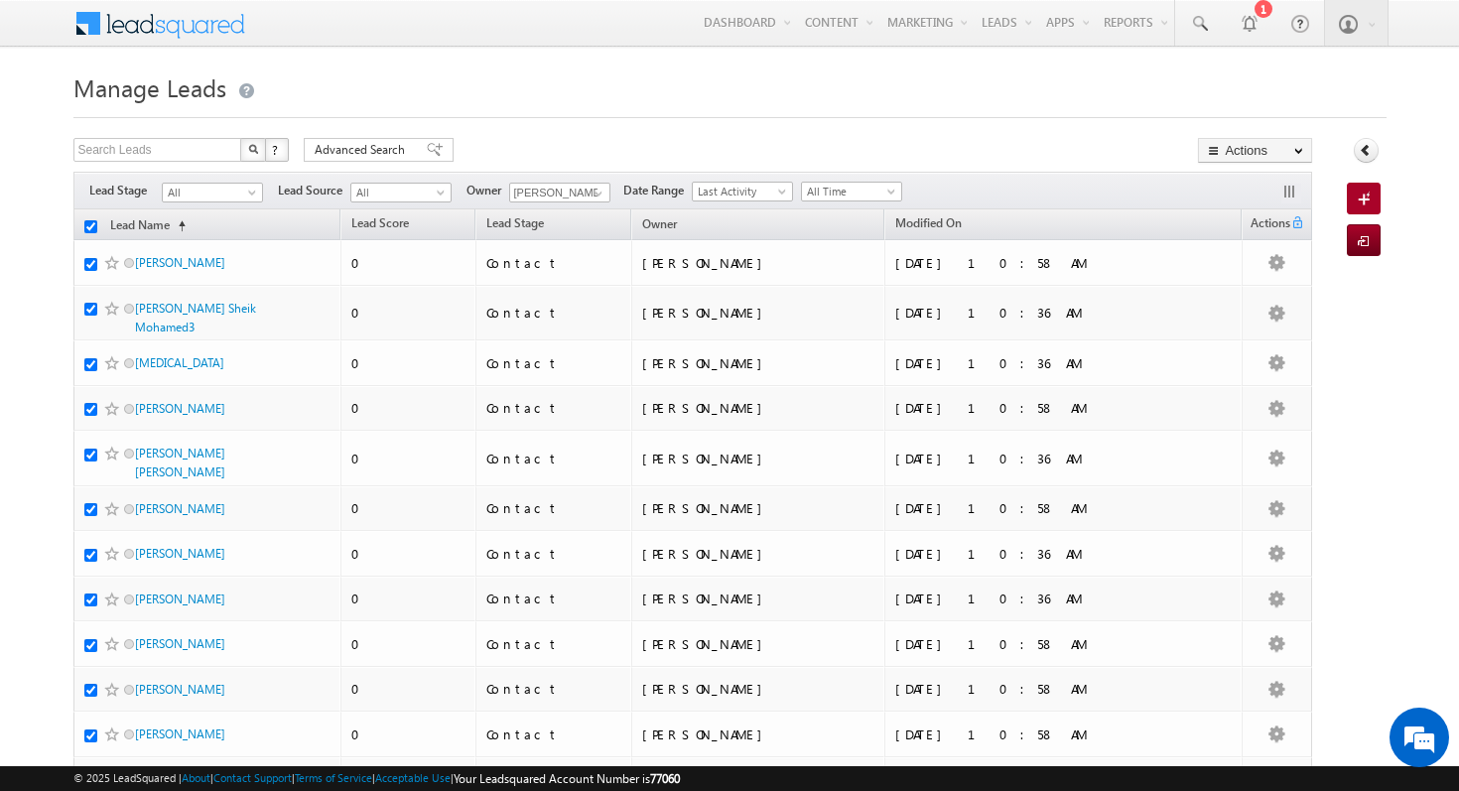
checkbox input "true"
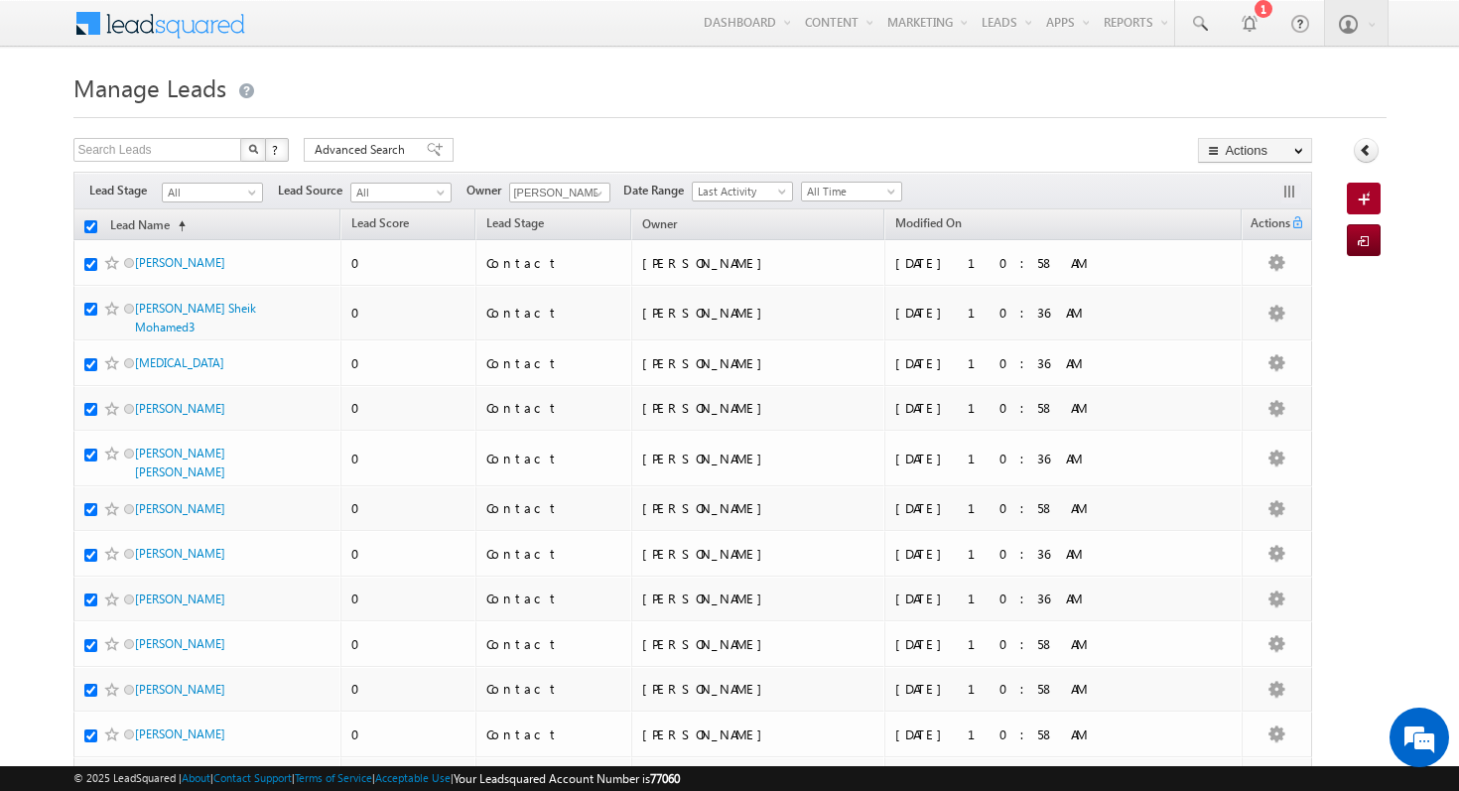
checkbox input "true"
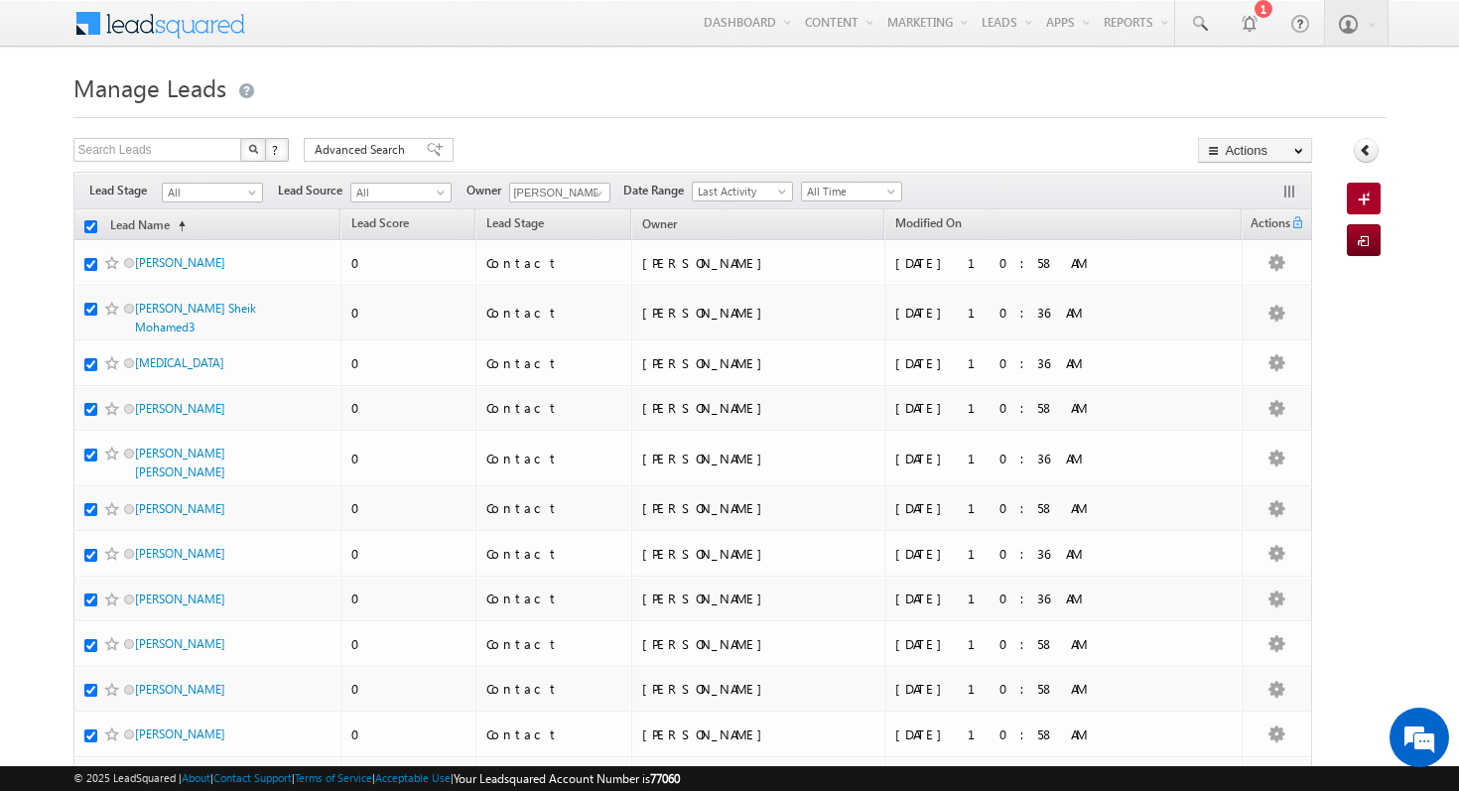
checkbox input "true"
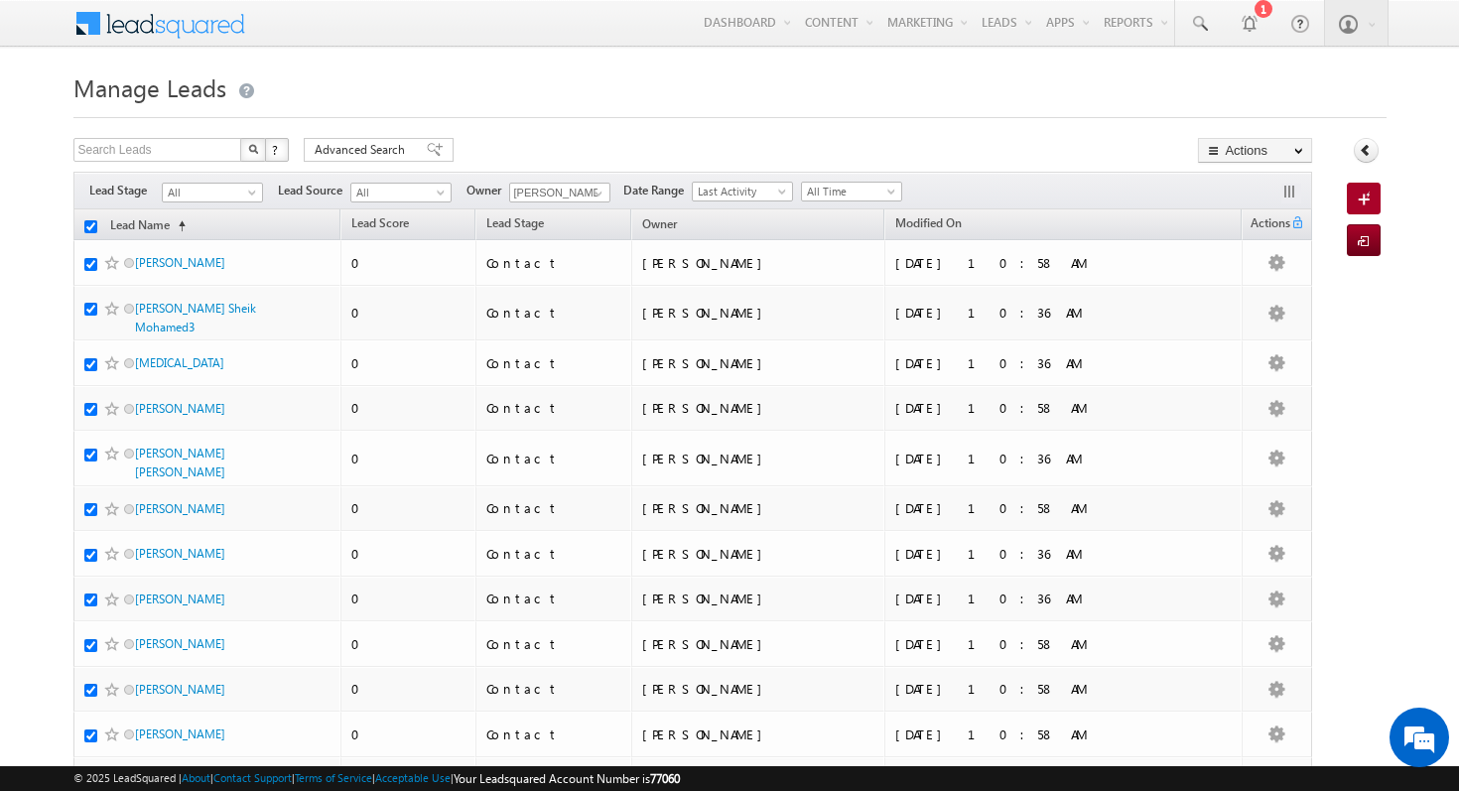
checkbox input "true"
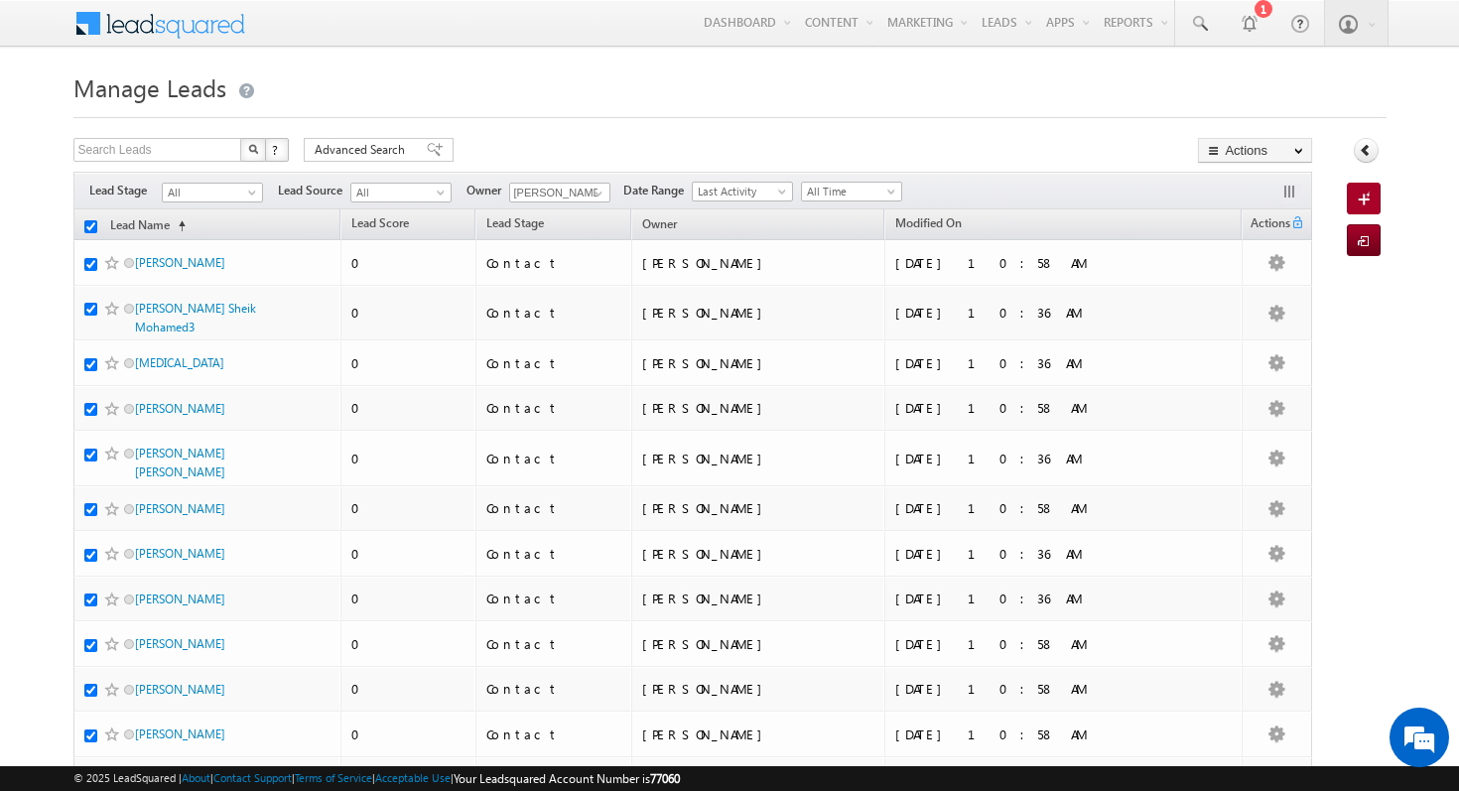
checkbox input "true"
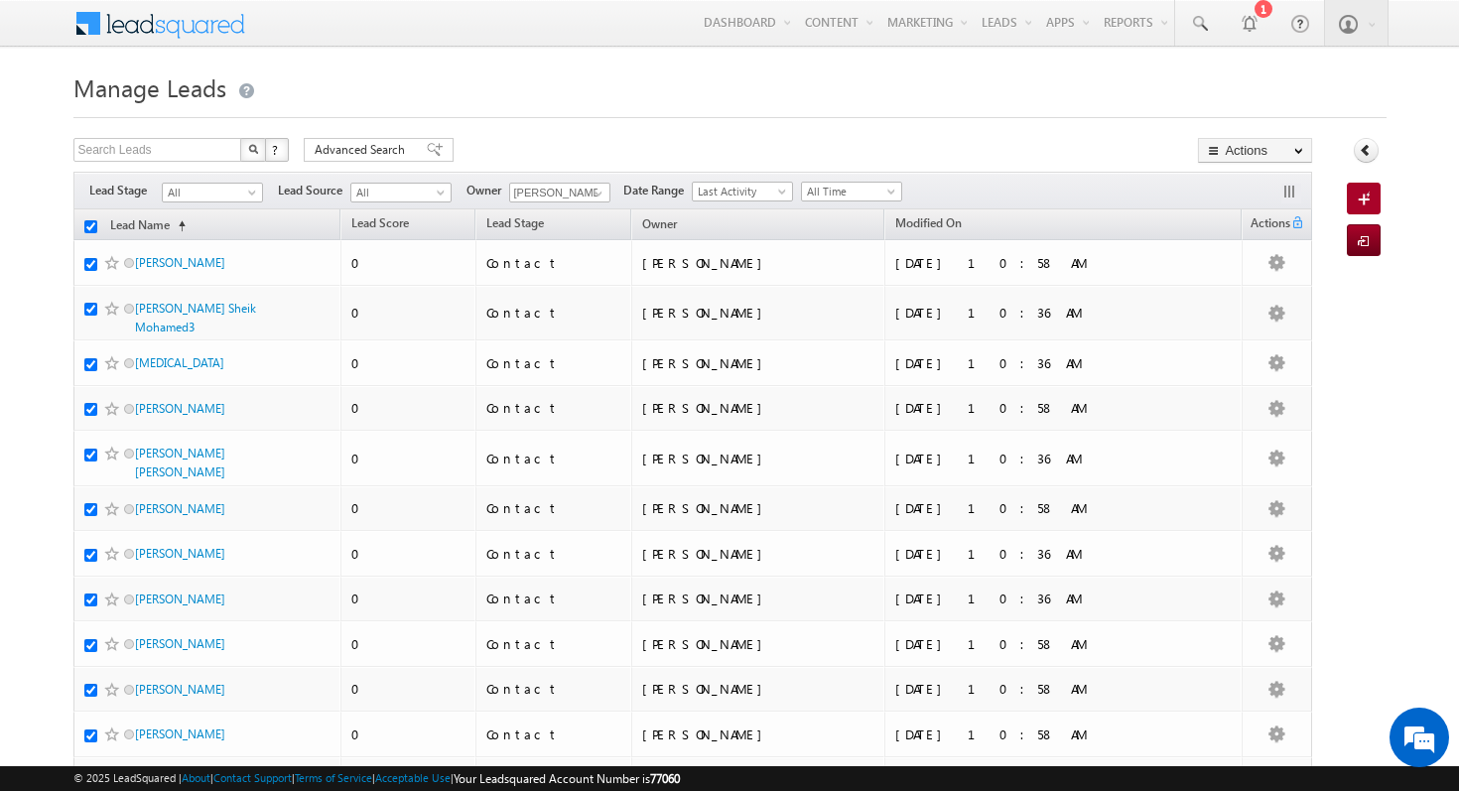
checkbox input "true"
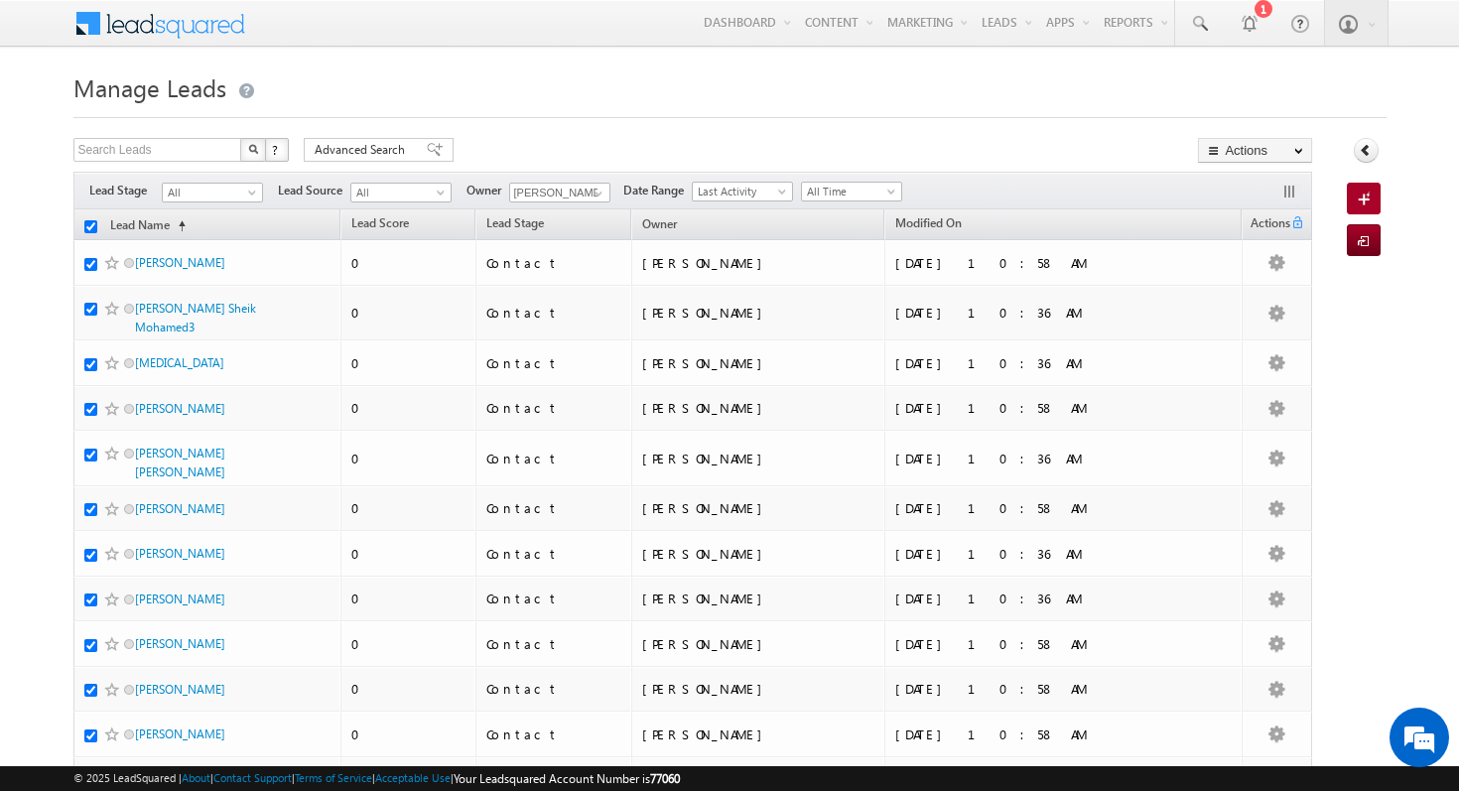
checkbox input "true"
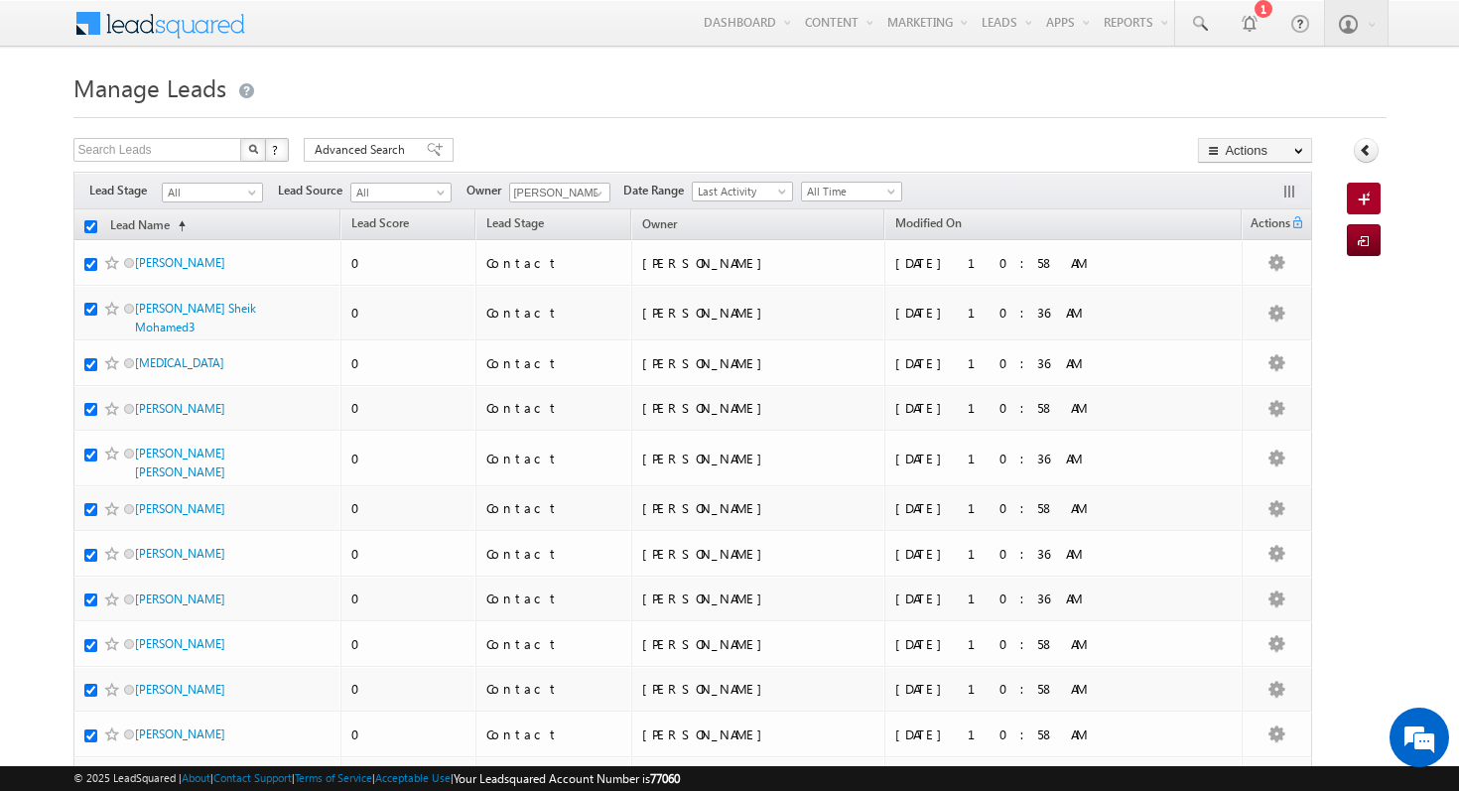
checkbox input "true"
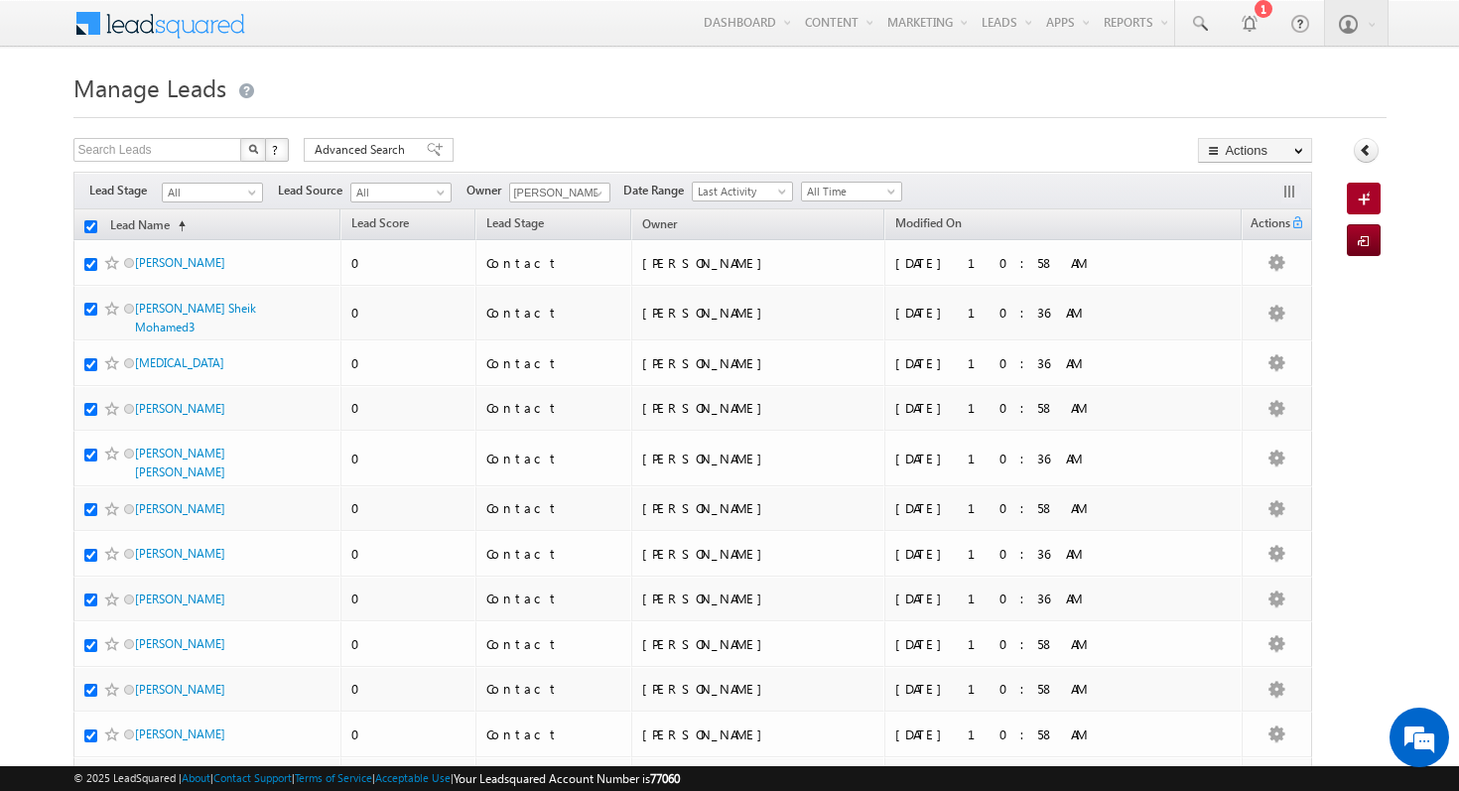
checkbox input "true"
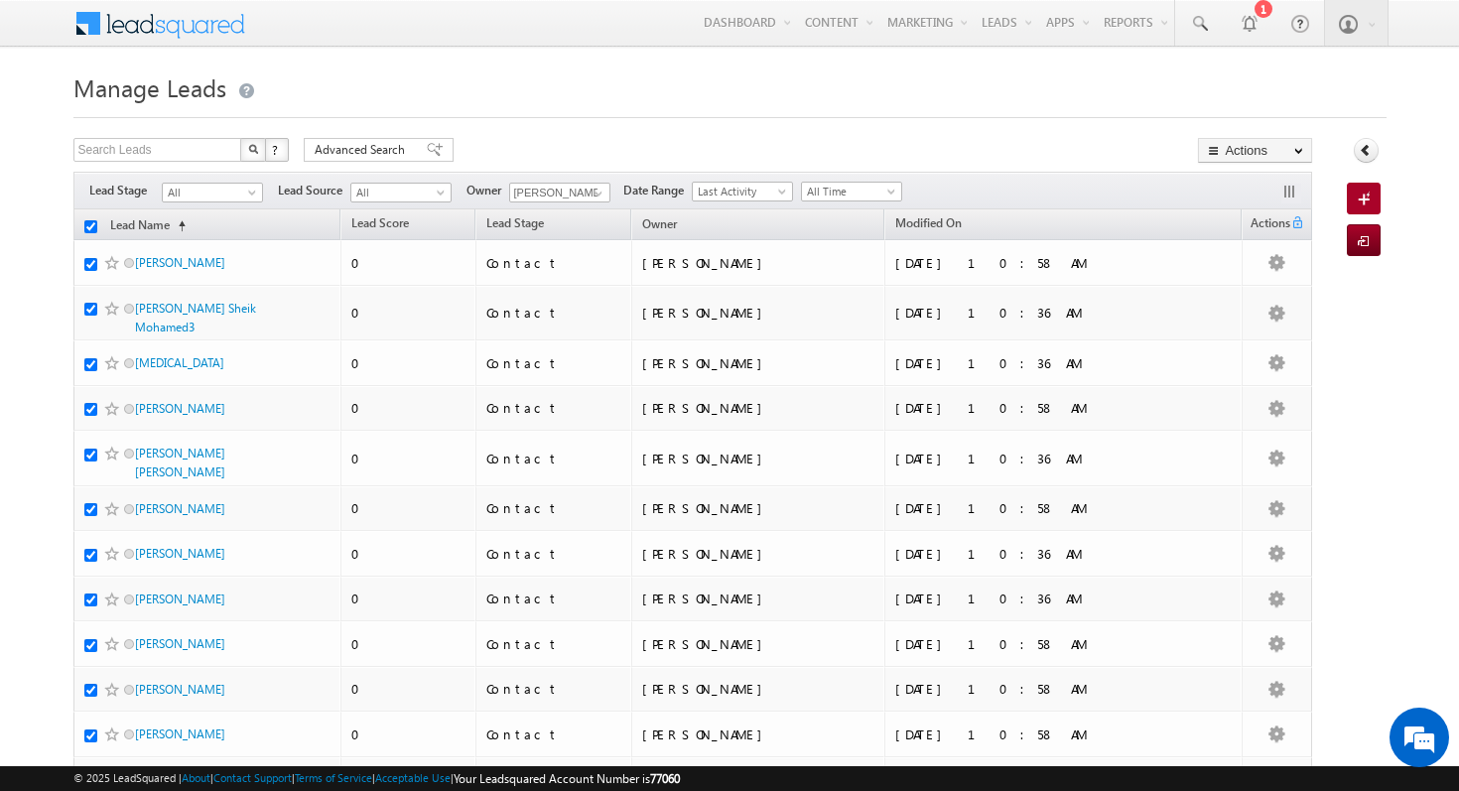
checkbox input "true"
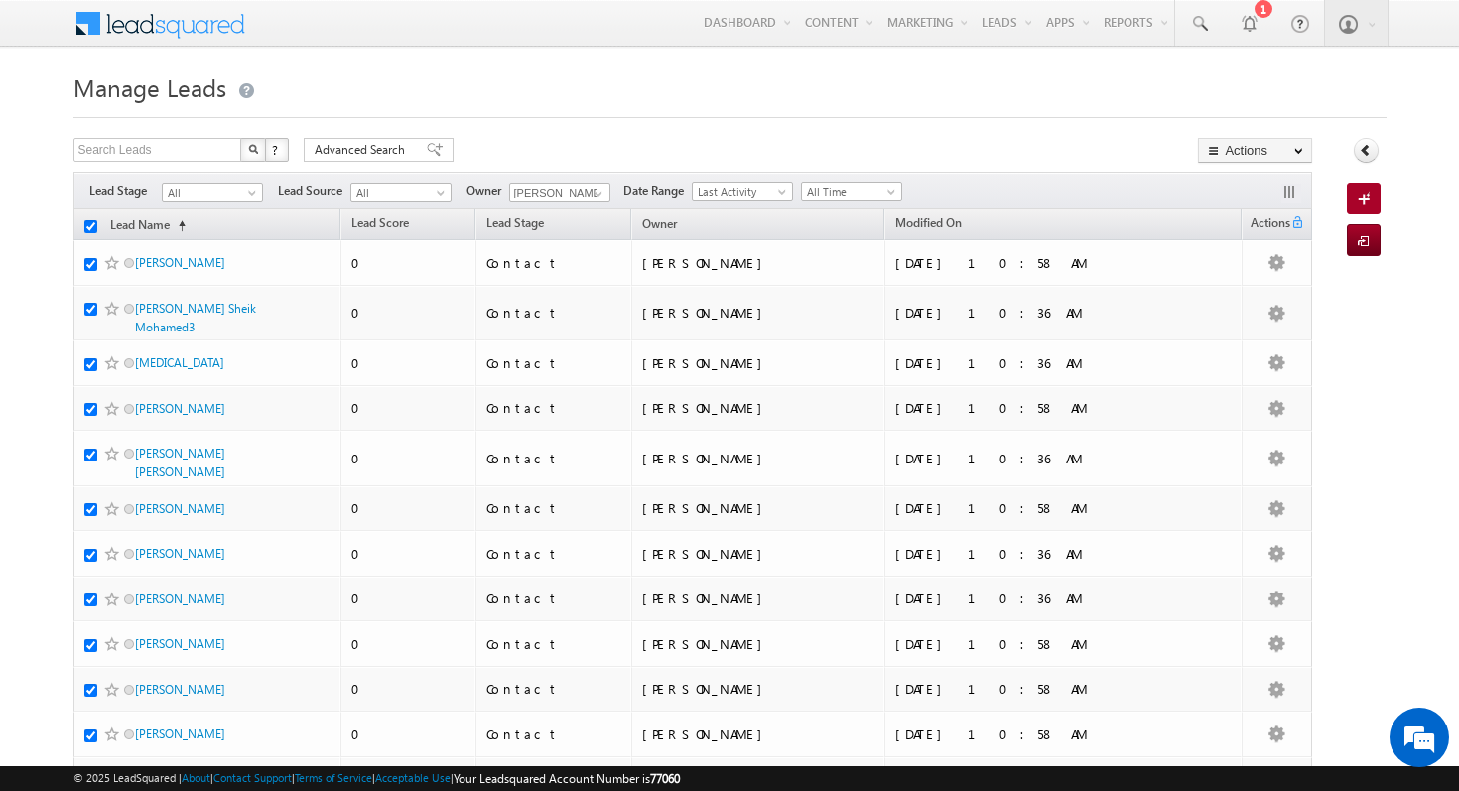
checkbox input "true"
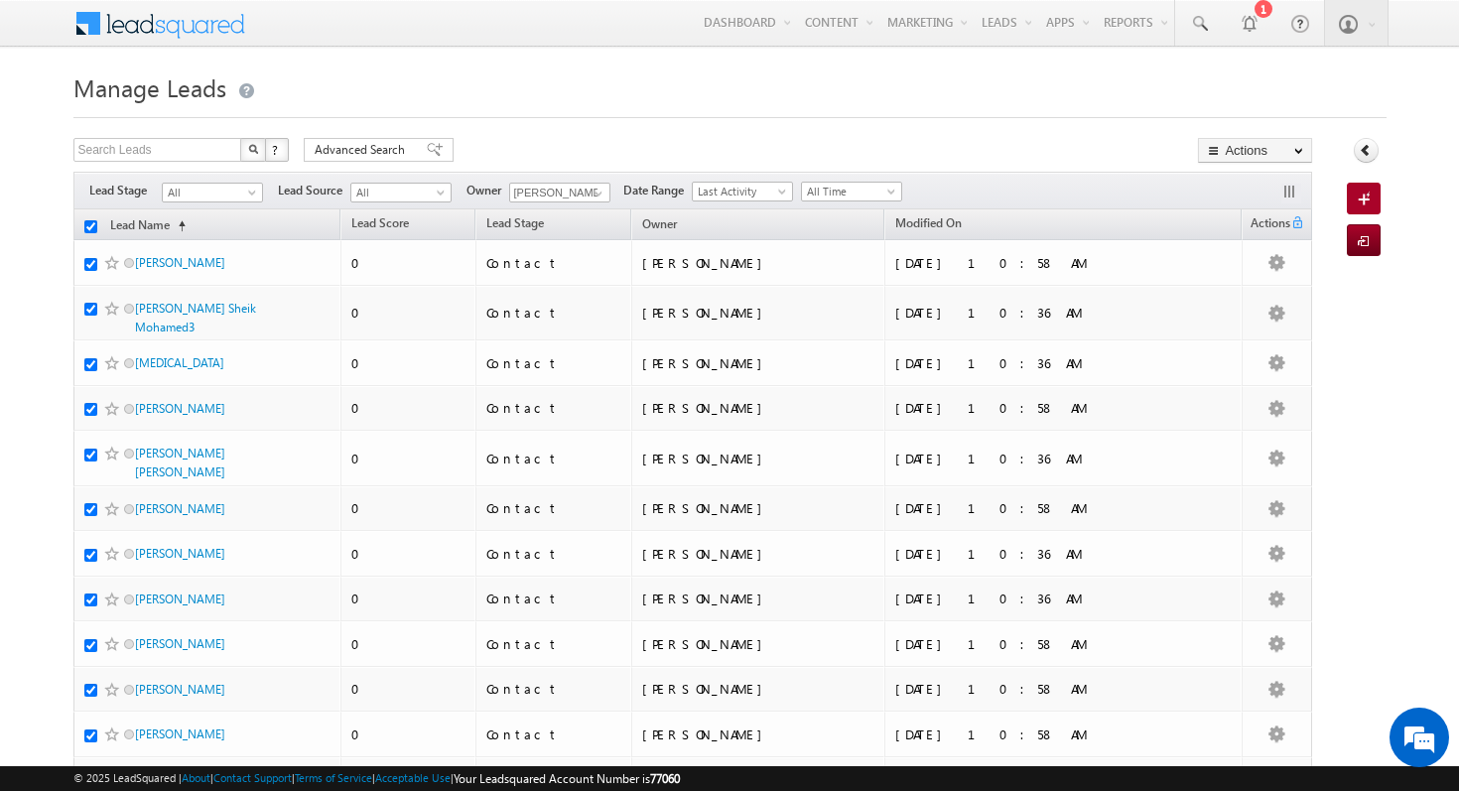
checkbox input "true"
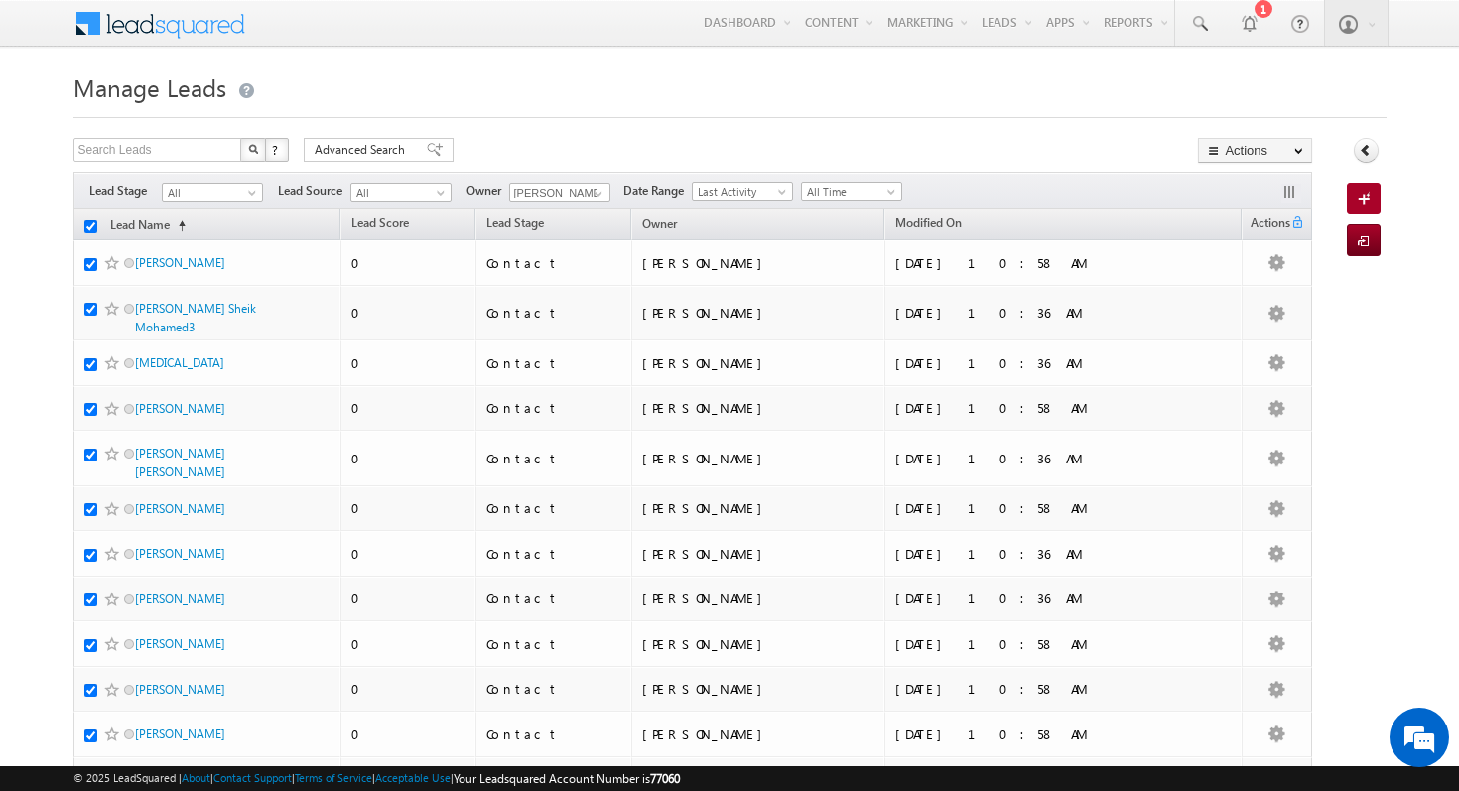
checkbox input "true"
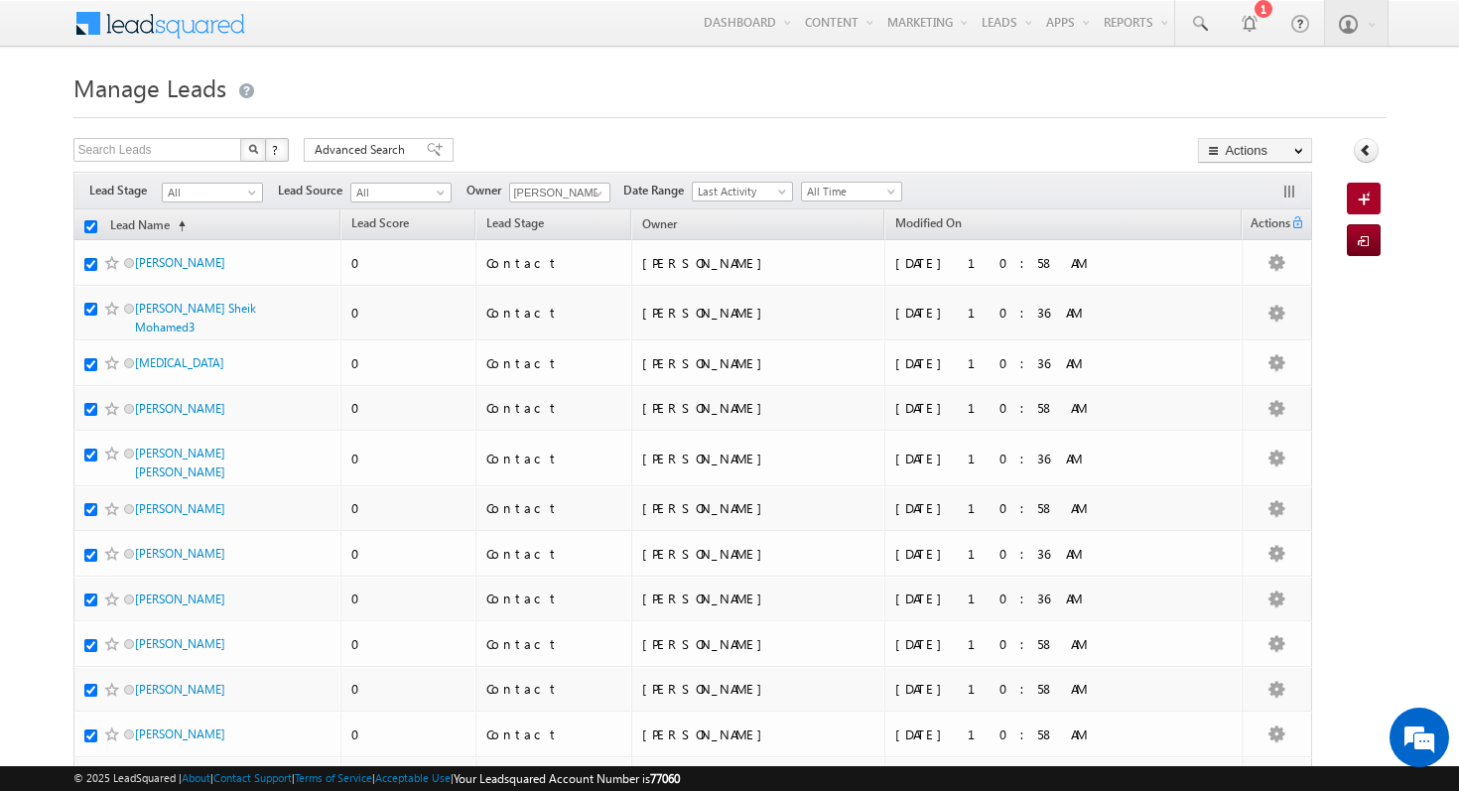
checkbox input "true"
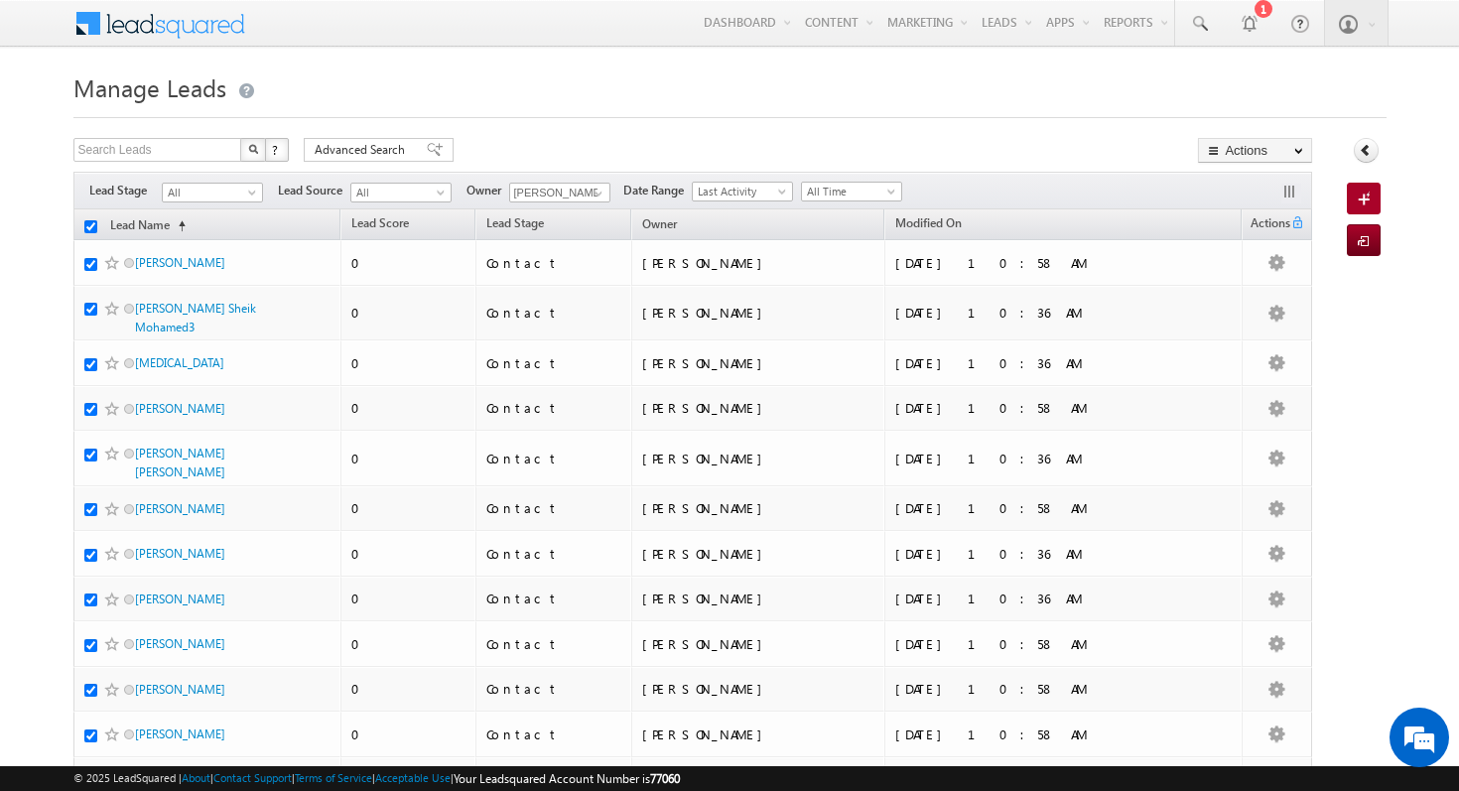
checkbox input "true"
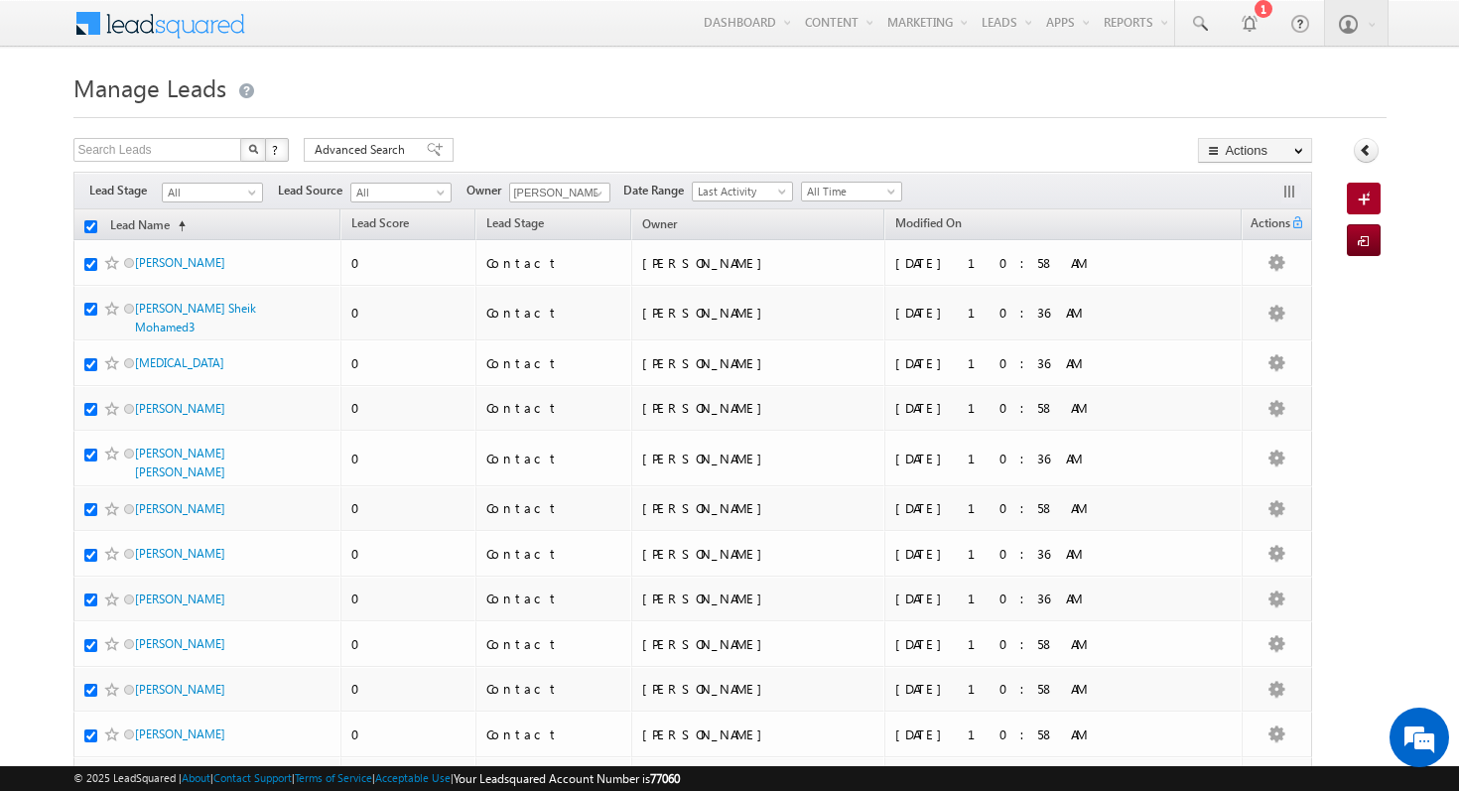
checkbox input "true"
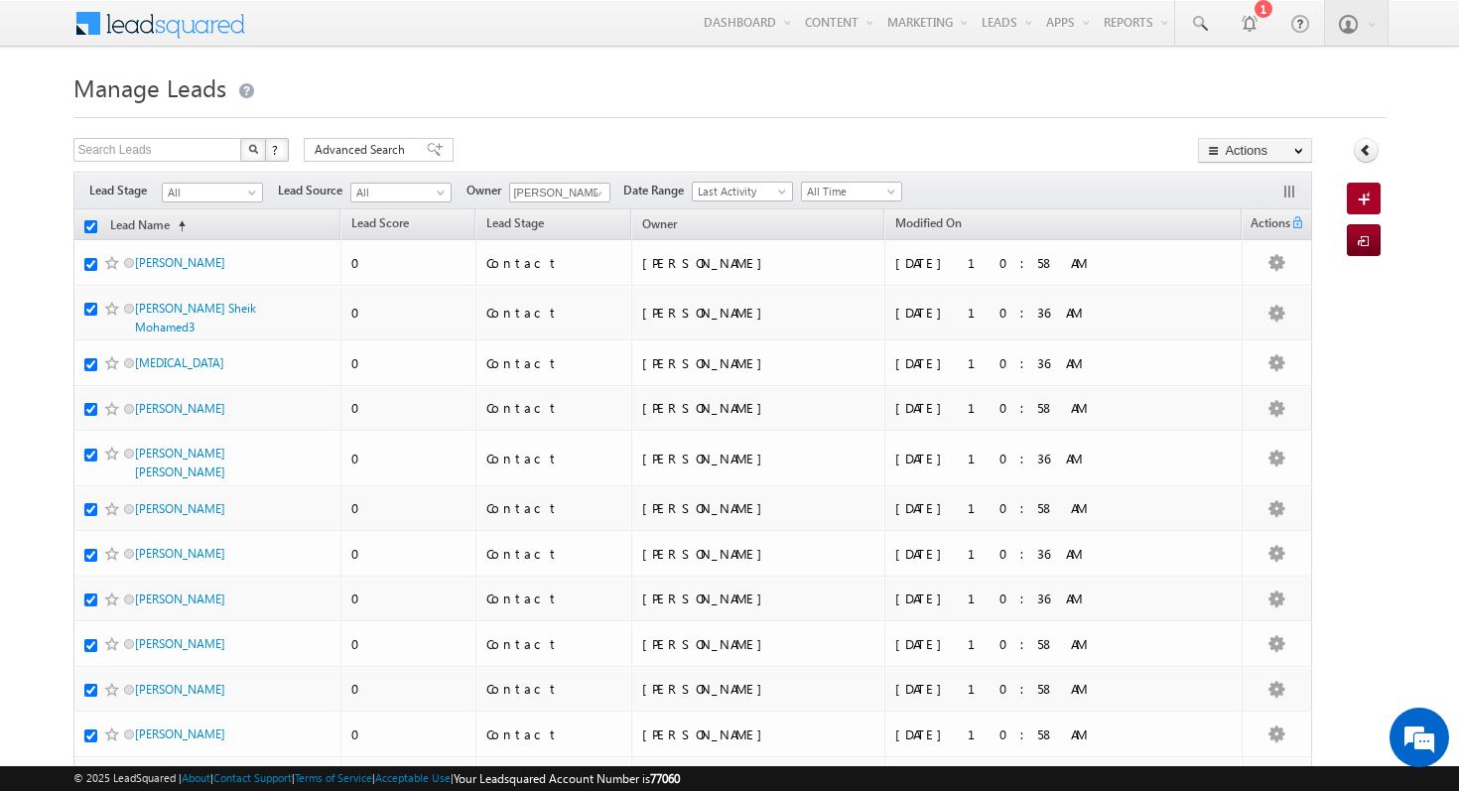
checkbox input "true"
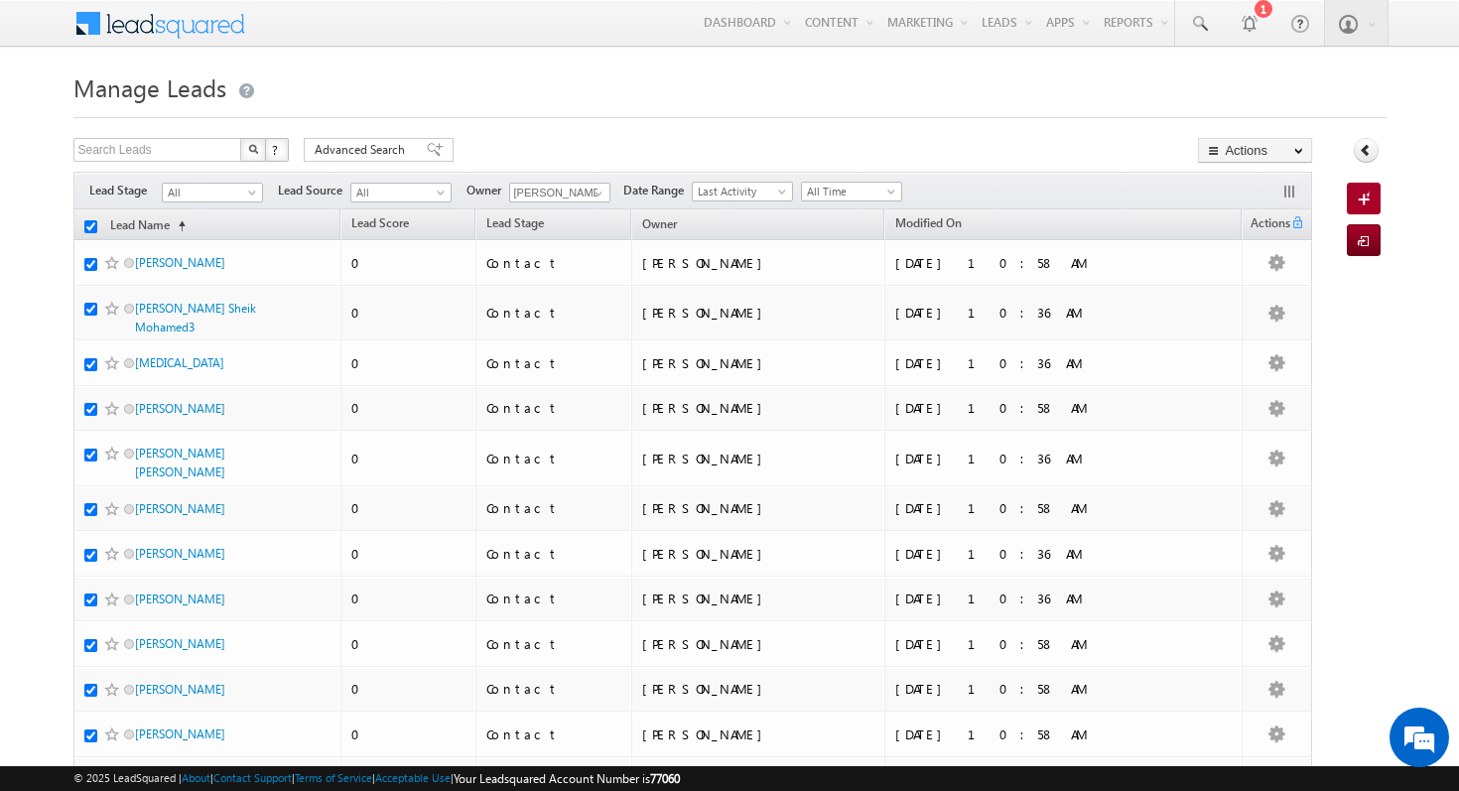
checkbox input "true"
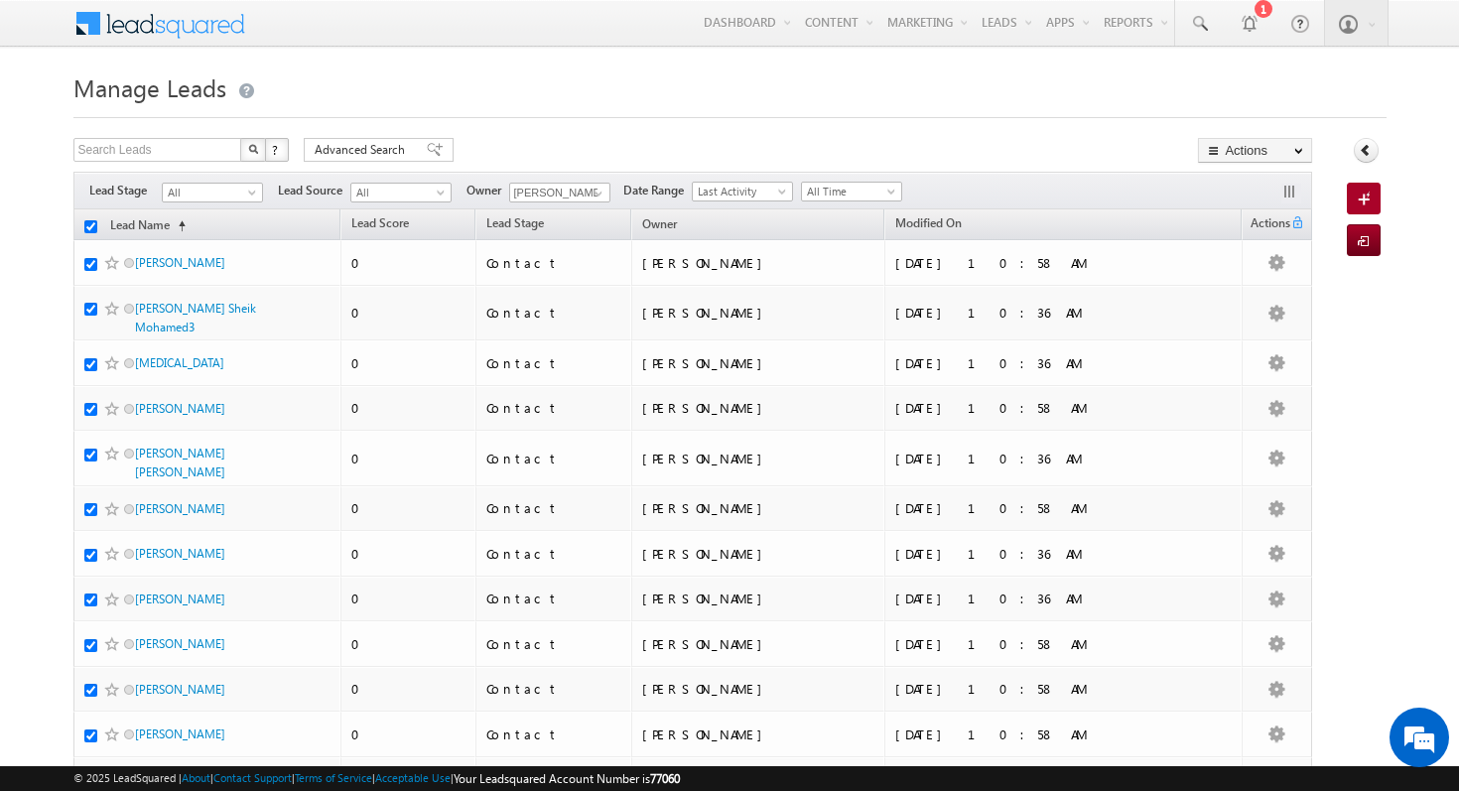
checkbox input "true"
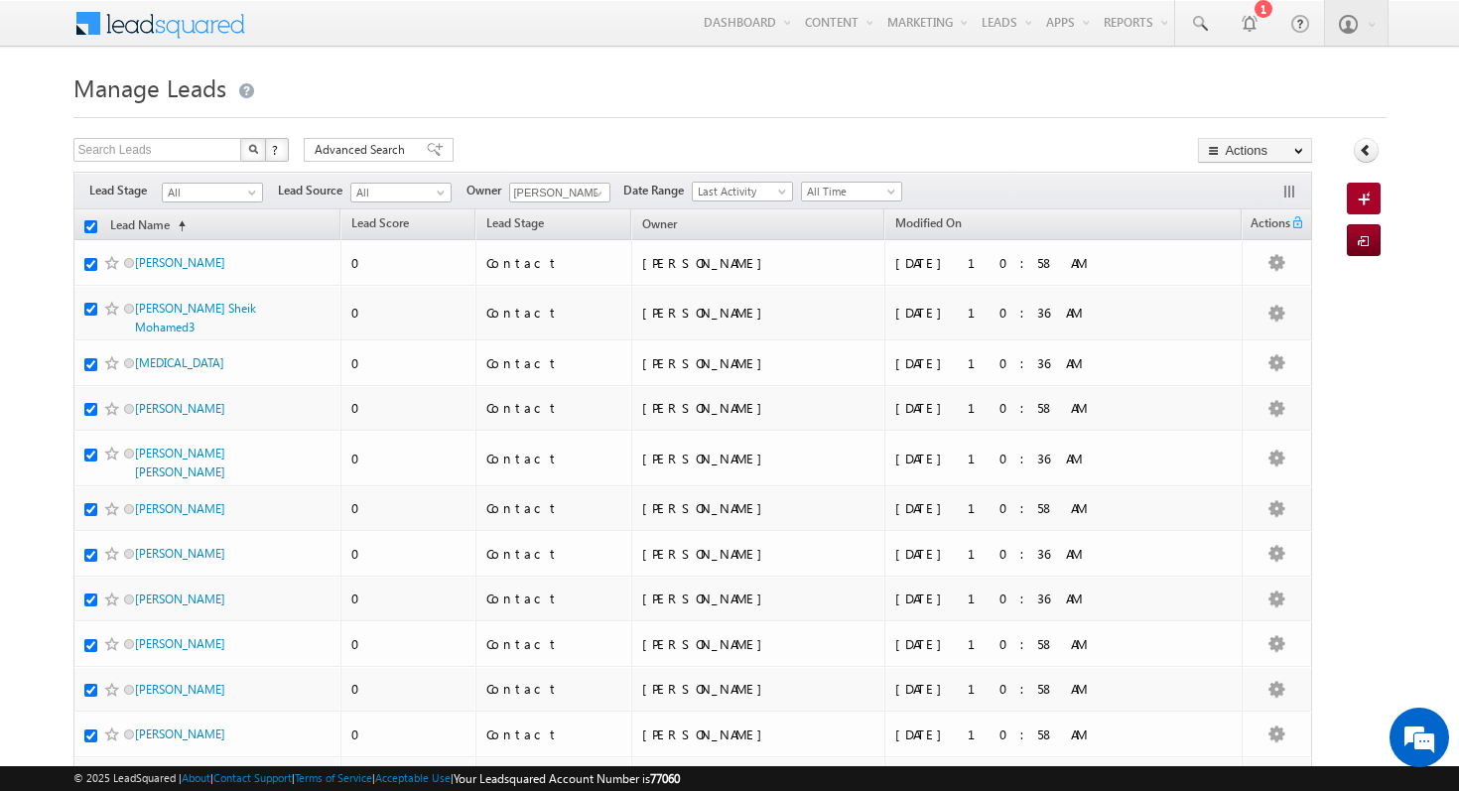
checkbox input "true"
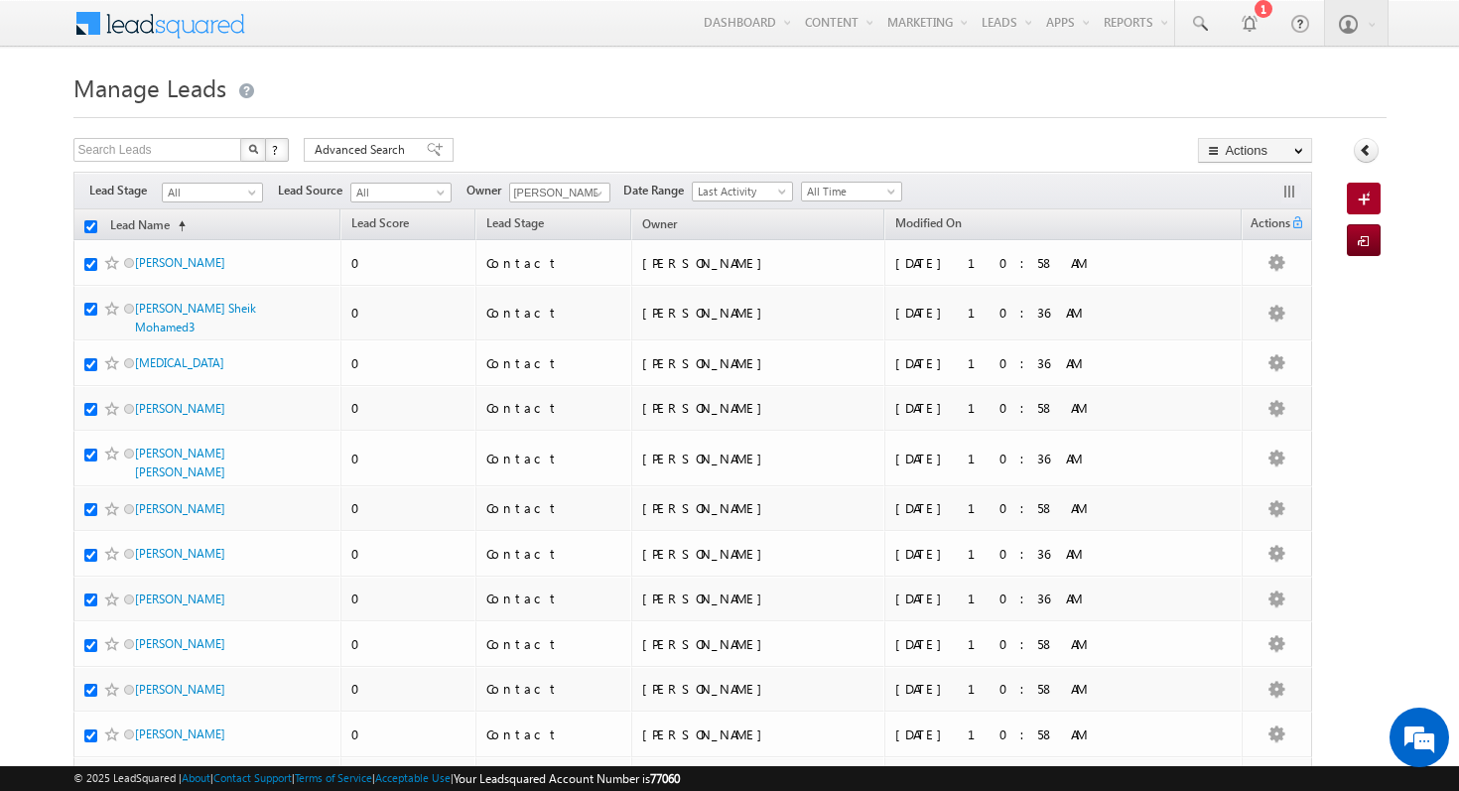
checkbox input "true"
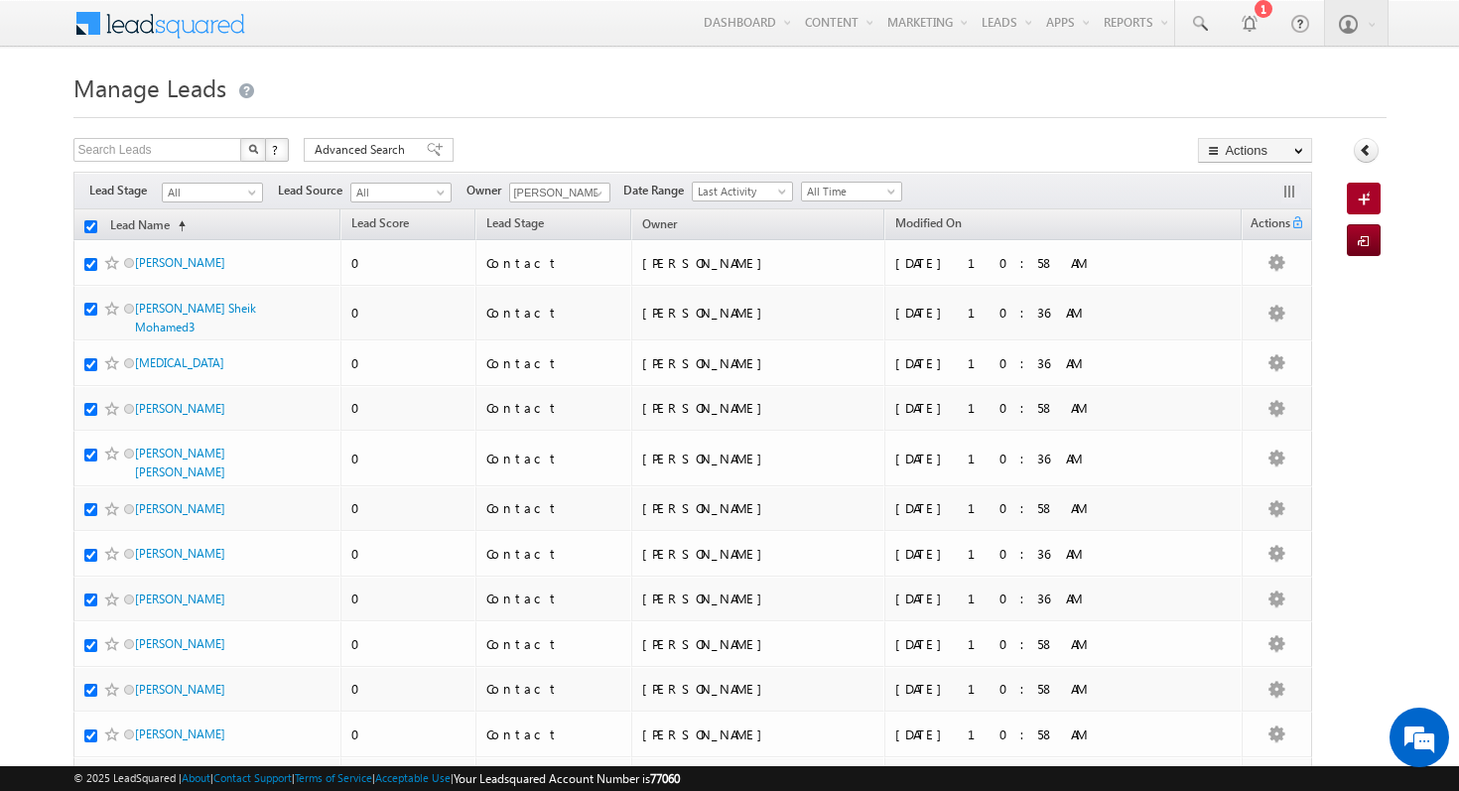
checkbox input "true"
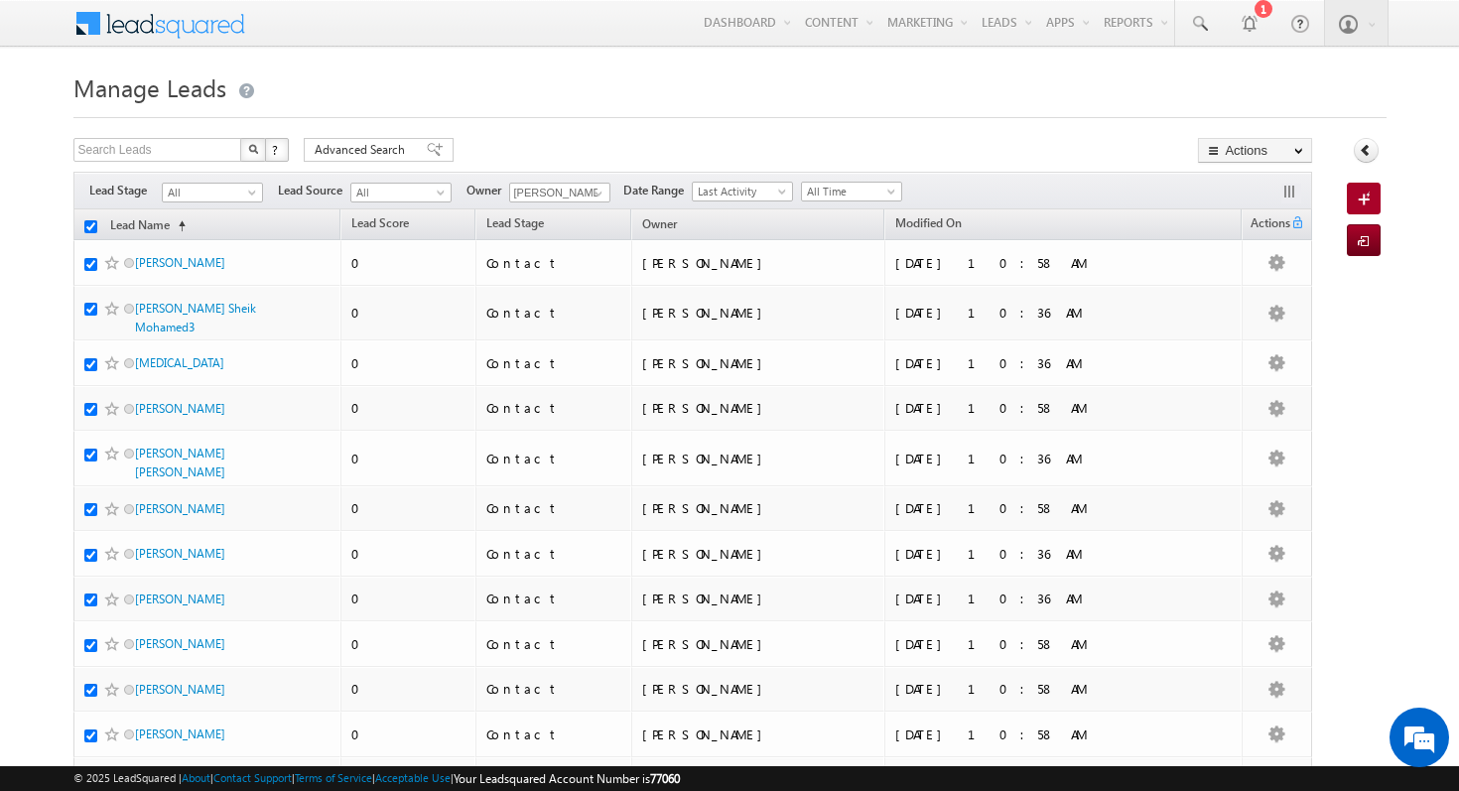
checkbox input "true"
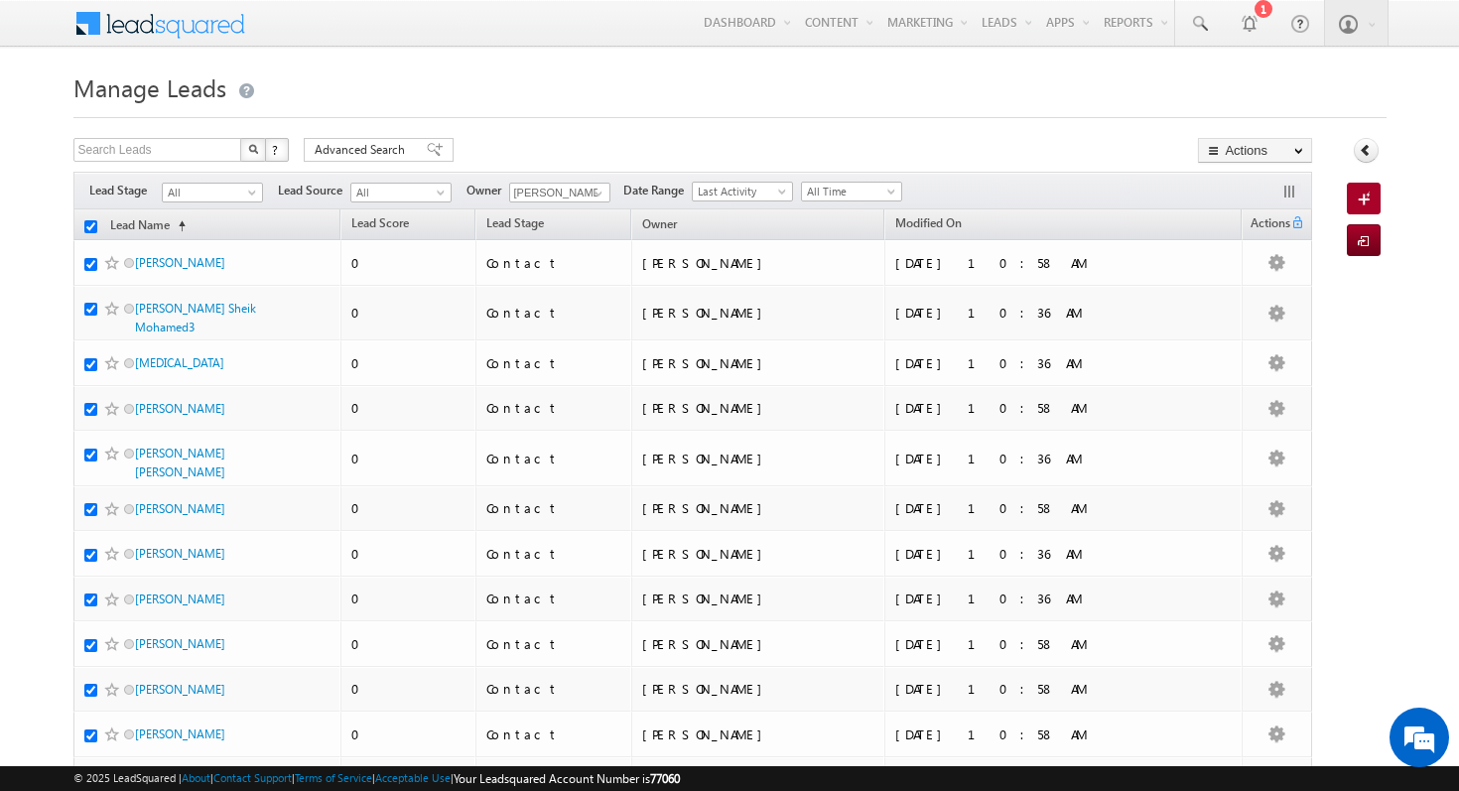
checkbox input "true"
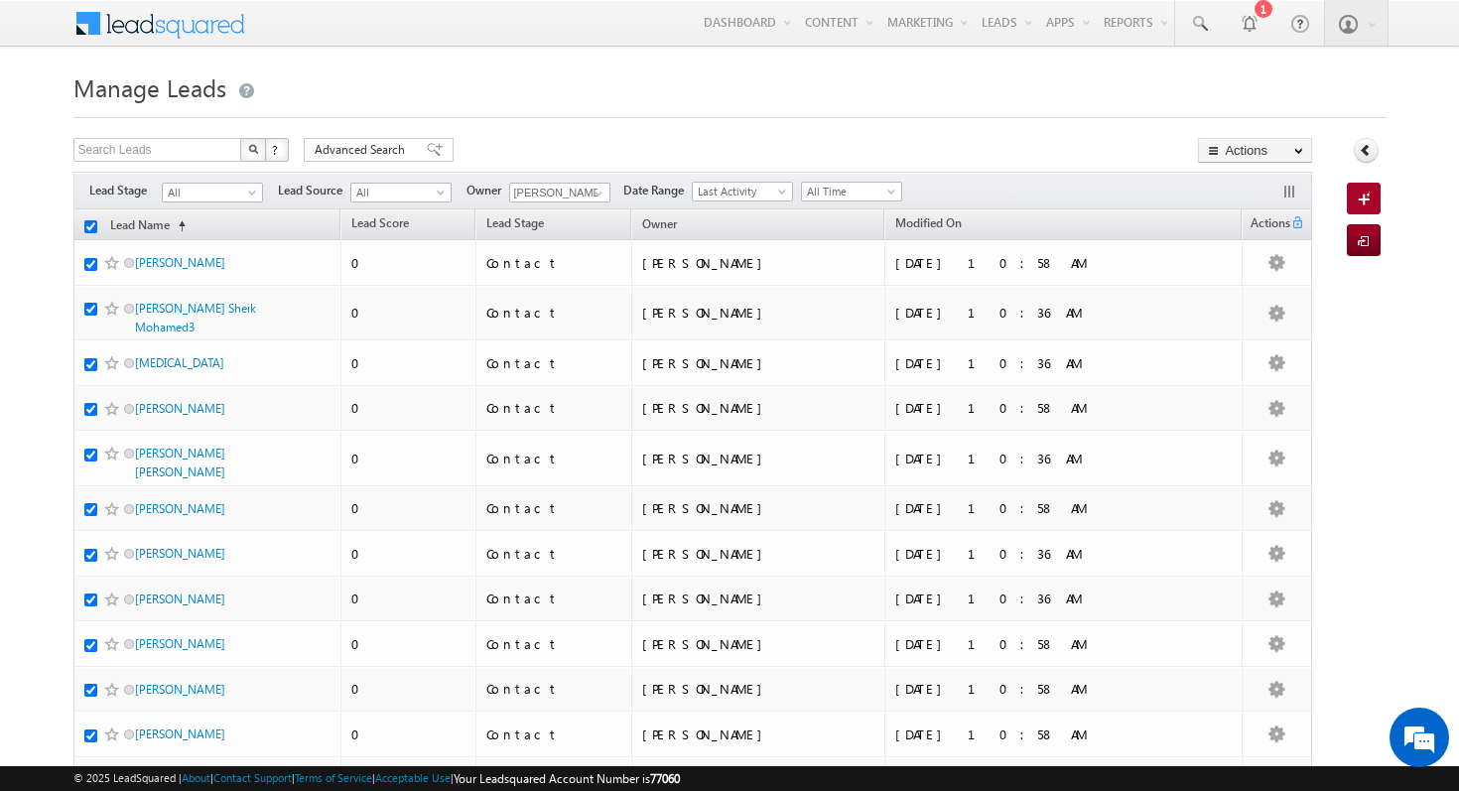
checkbox input "true"
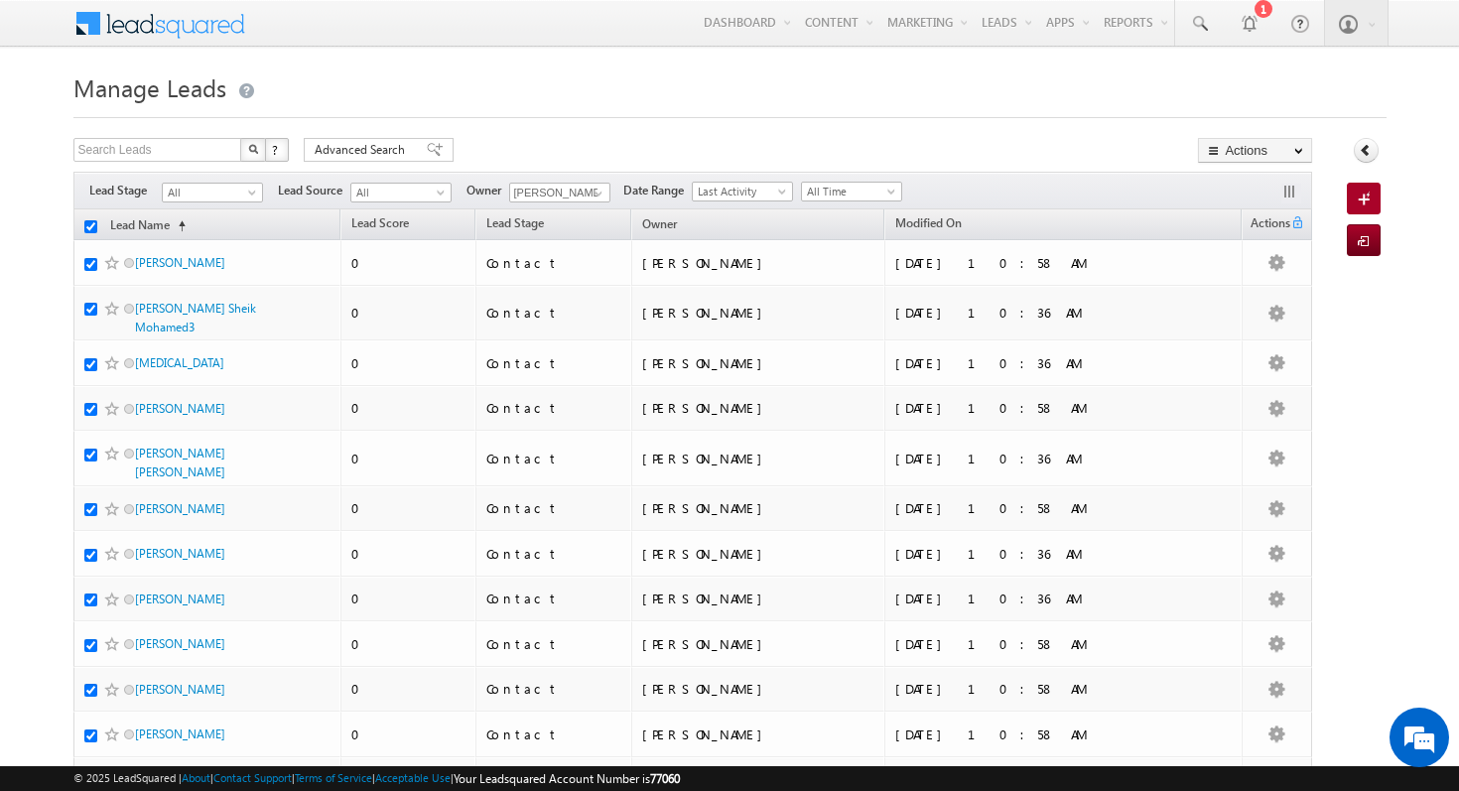
checkbox input "true"
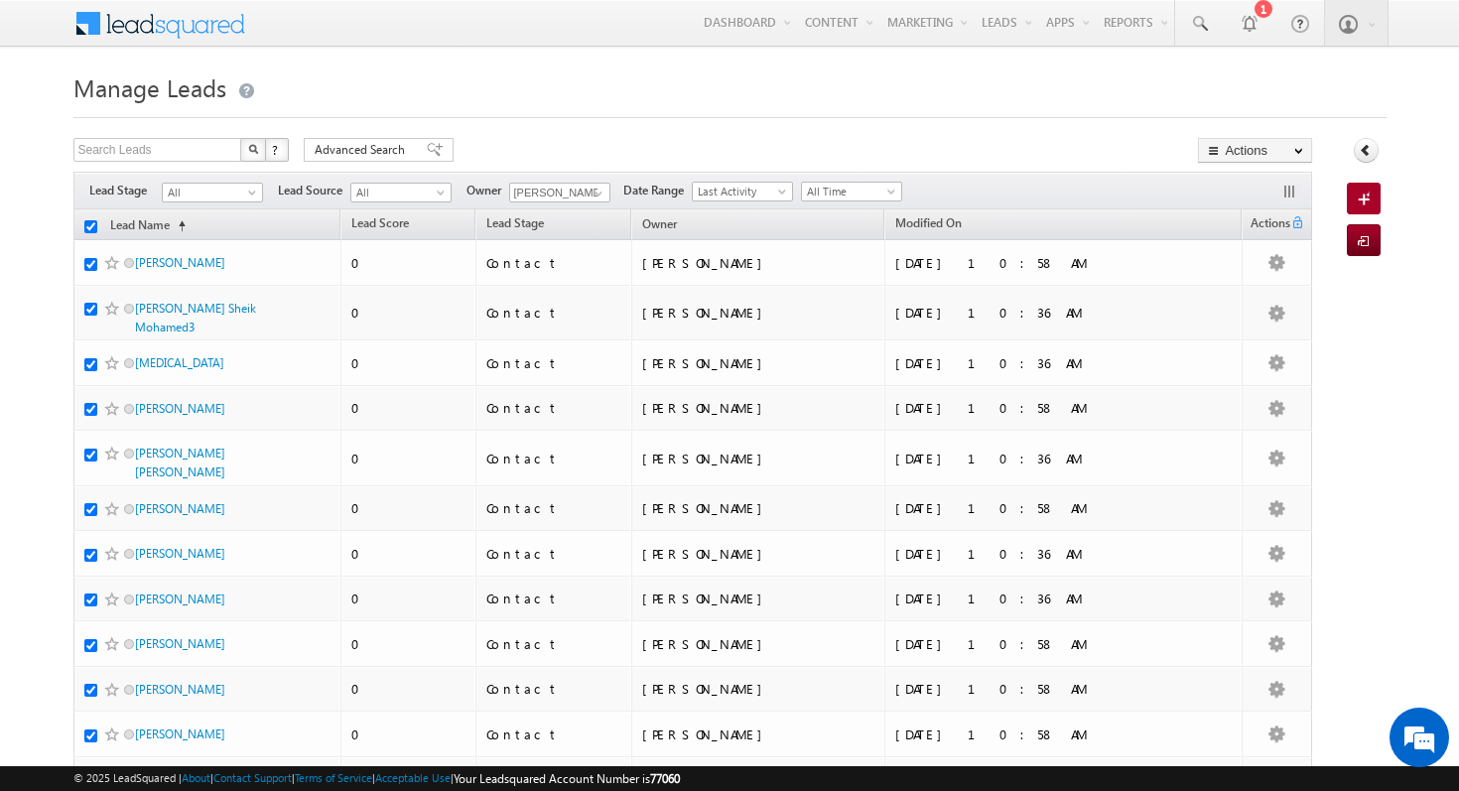
checkbox input "true"
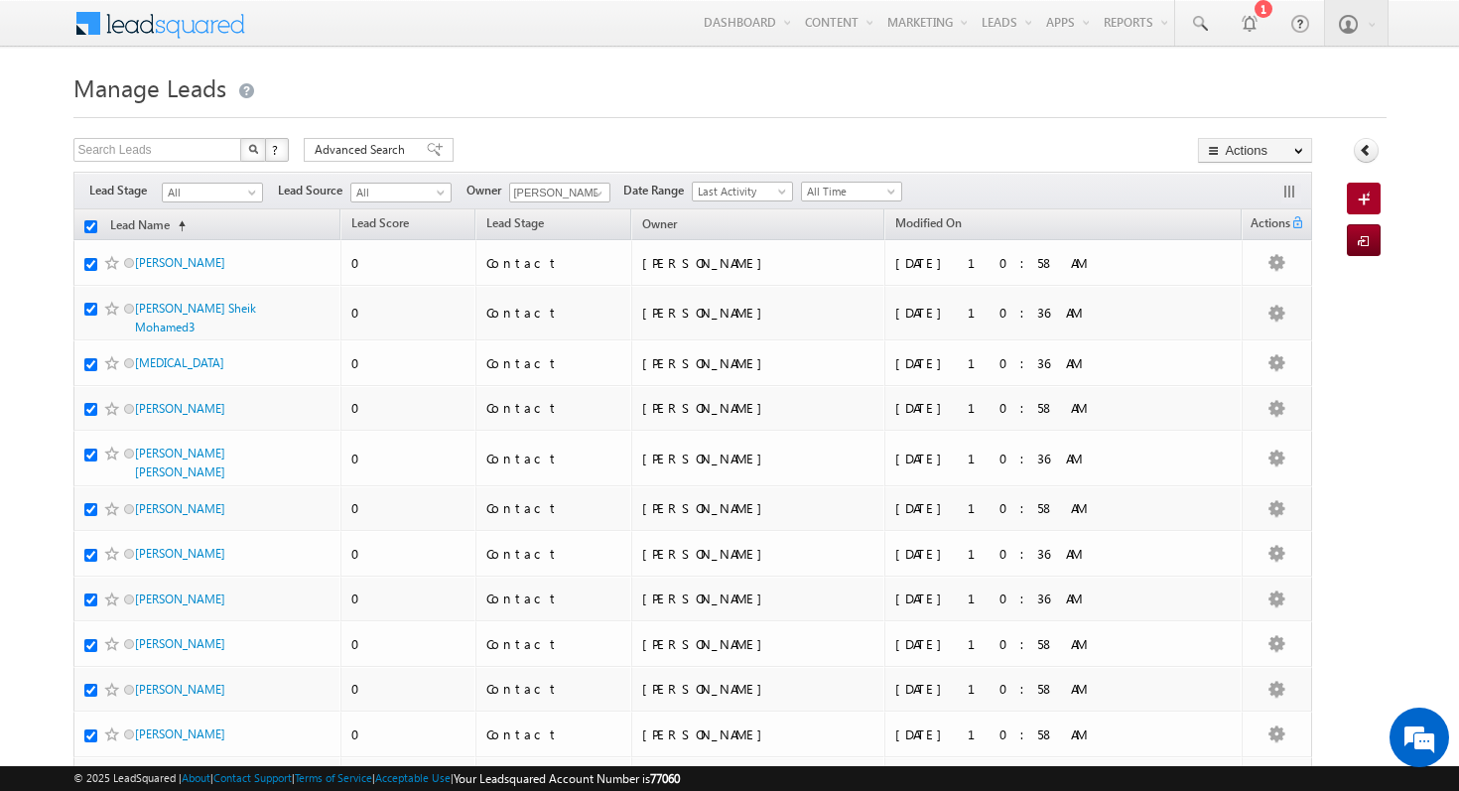
checkbox input "true"
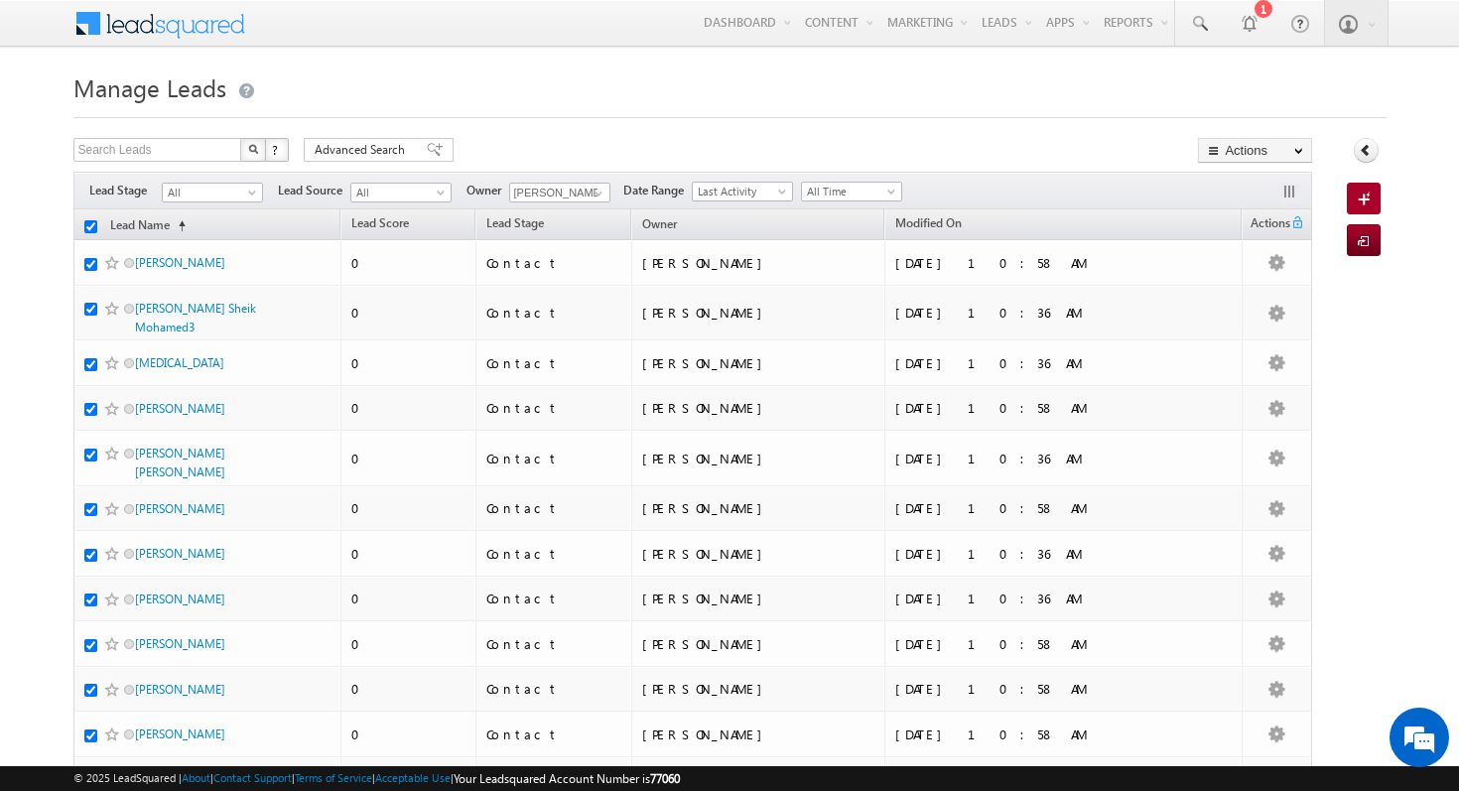
checkbox input "true"
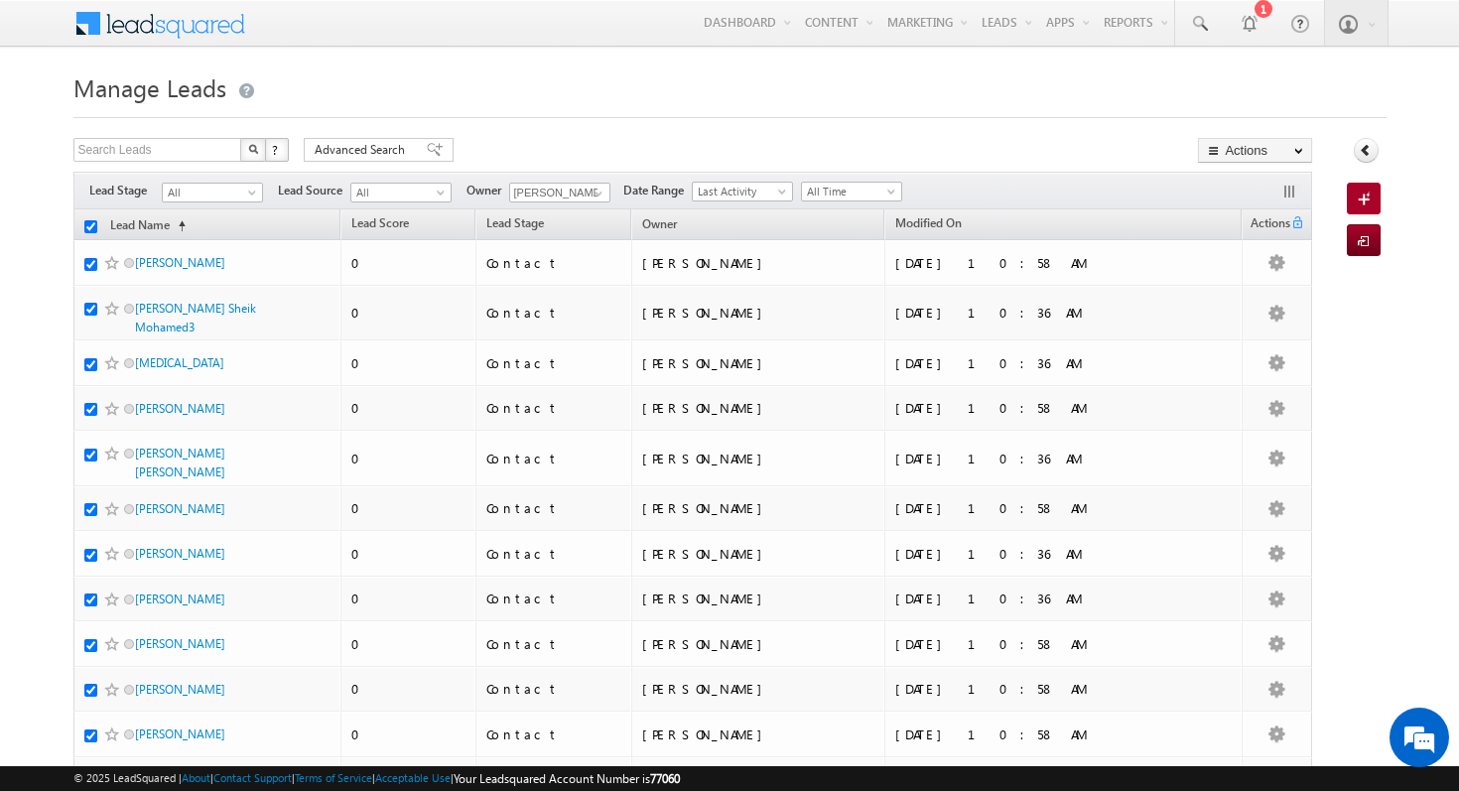
checkbox input "true"
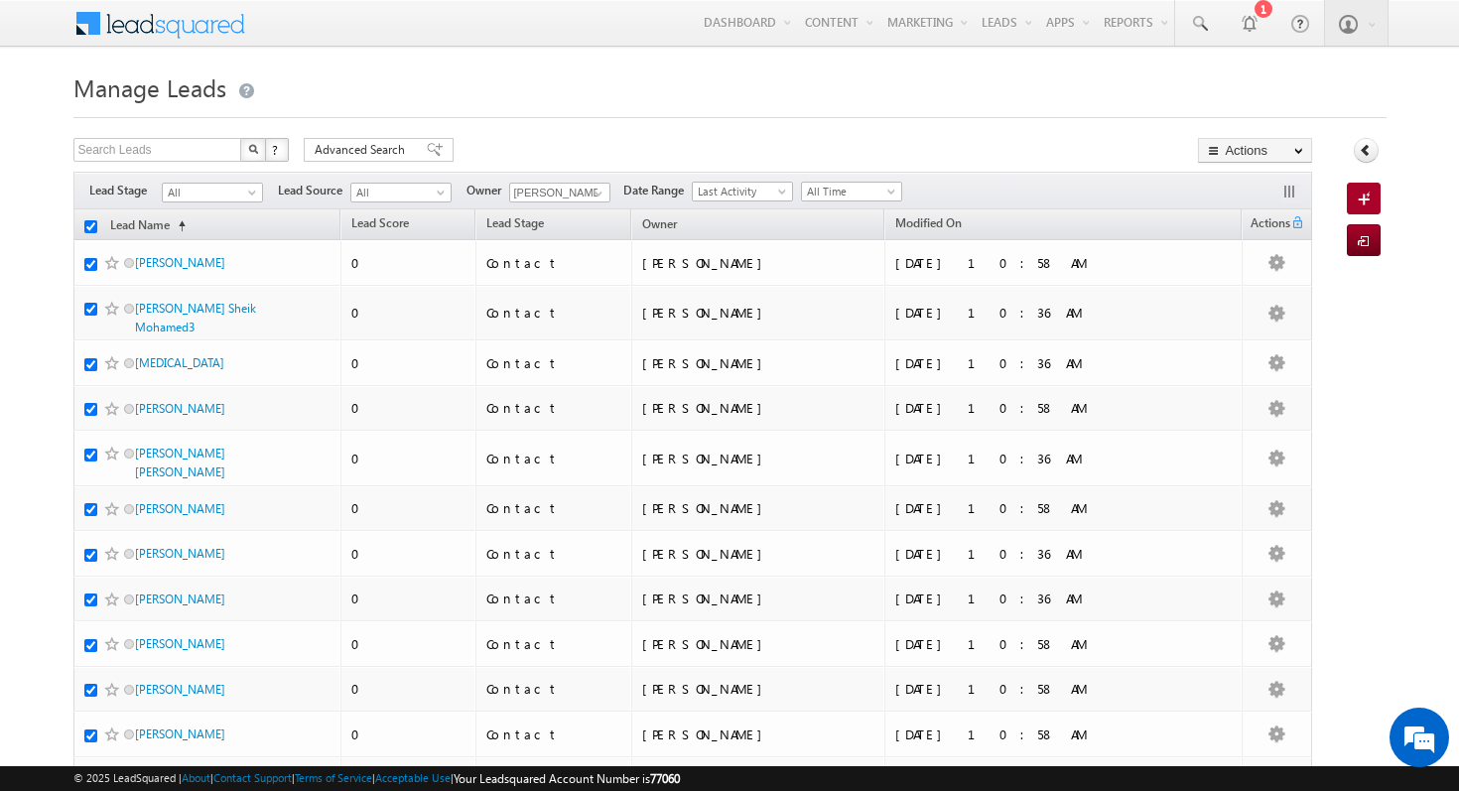
checkbox input "true"
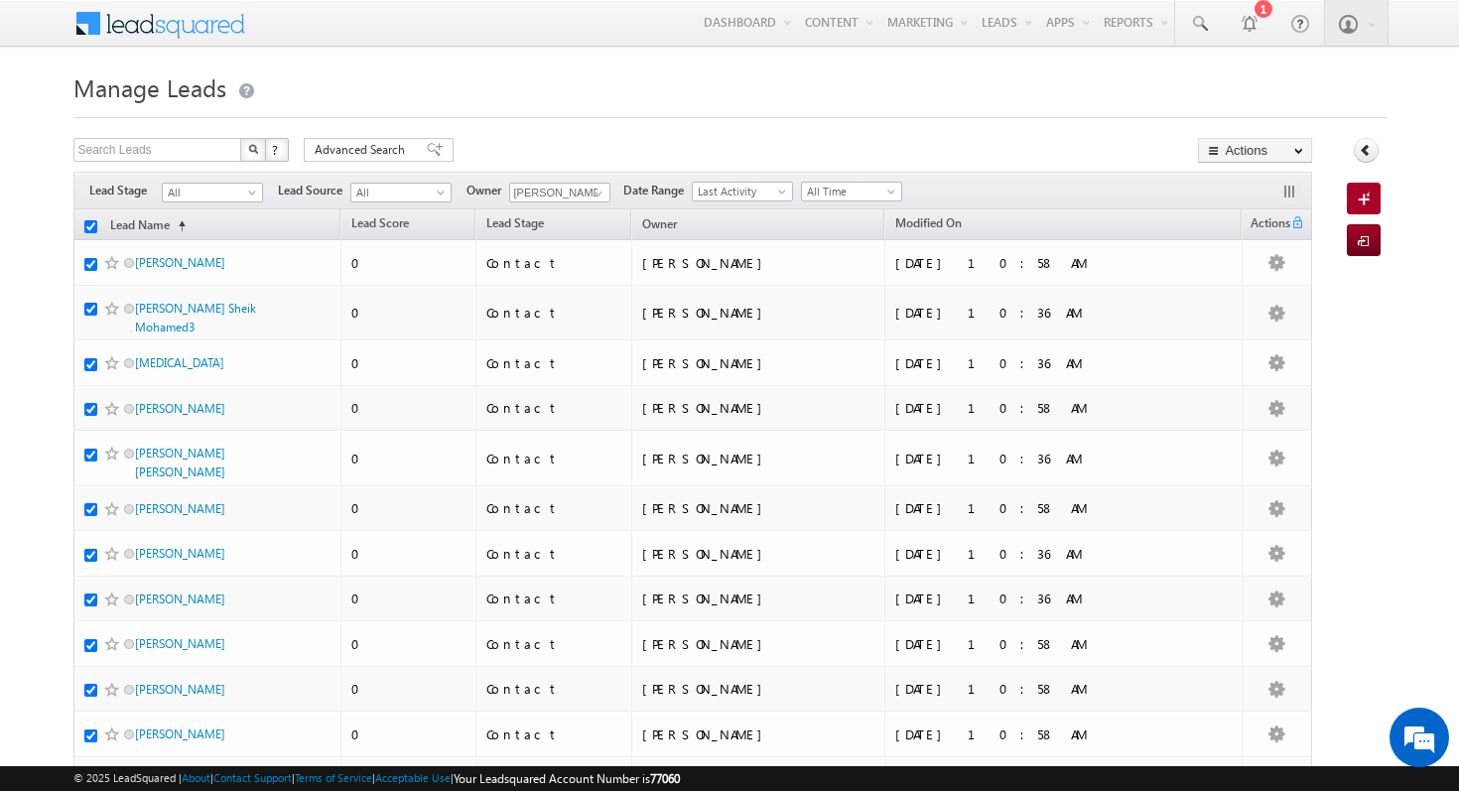
checkbox input "true"
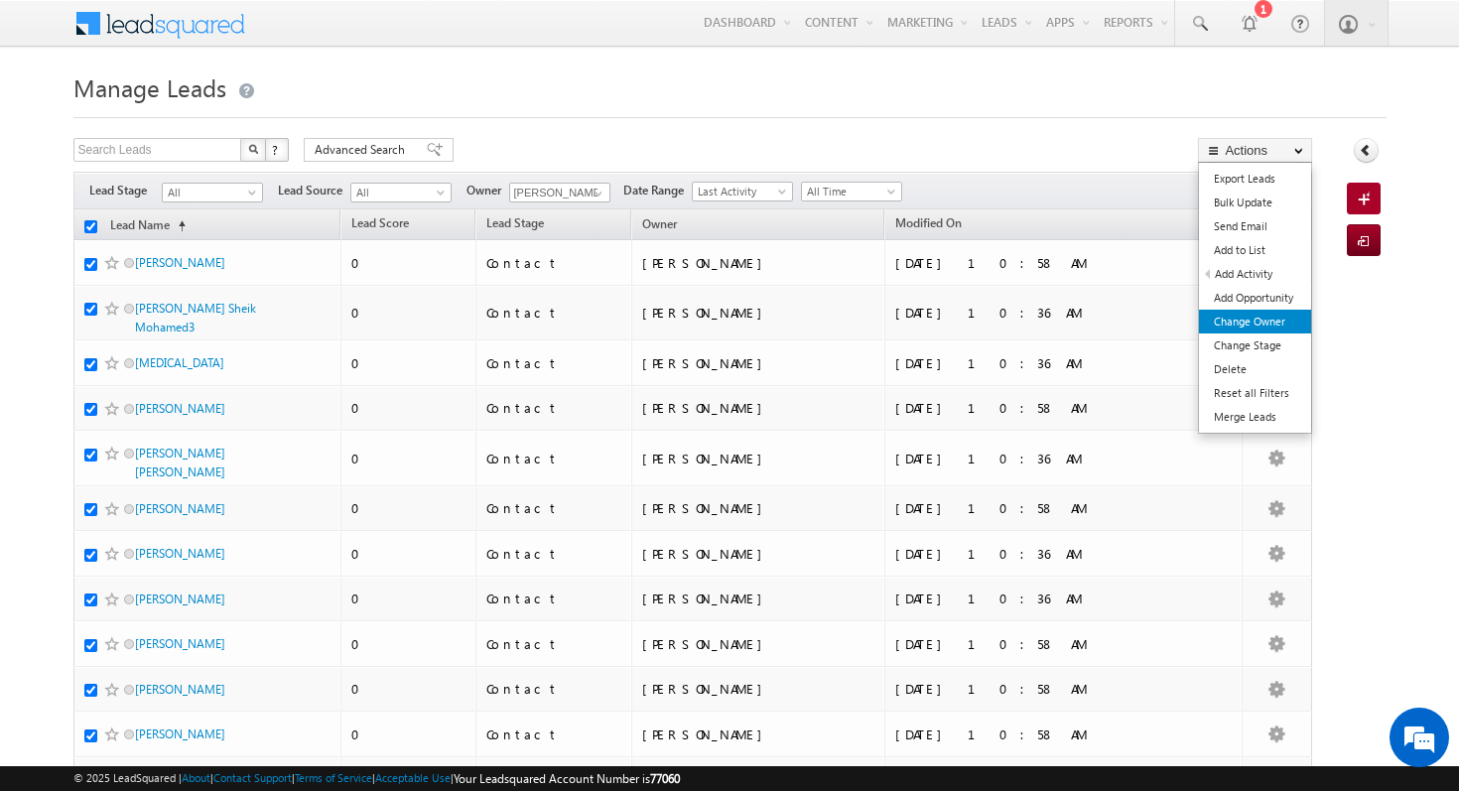
click at [1275, 318] on link "Change Owner" at bounding box center [1255, 322] width 112 height 24
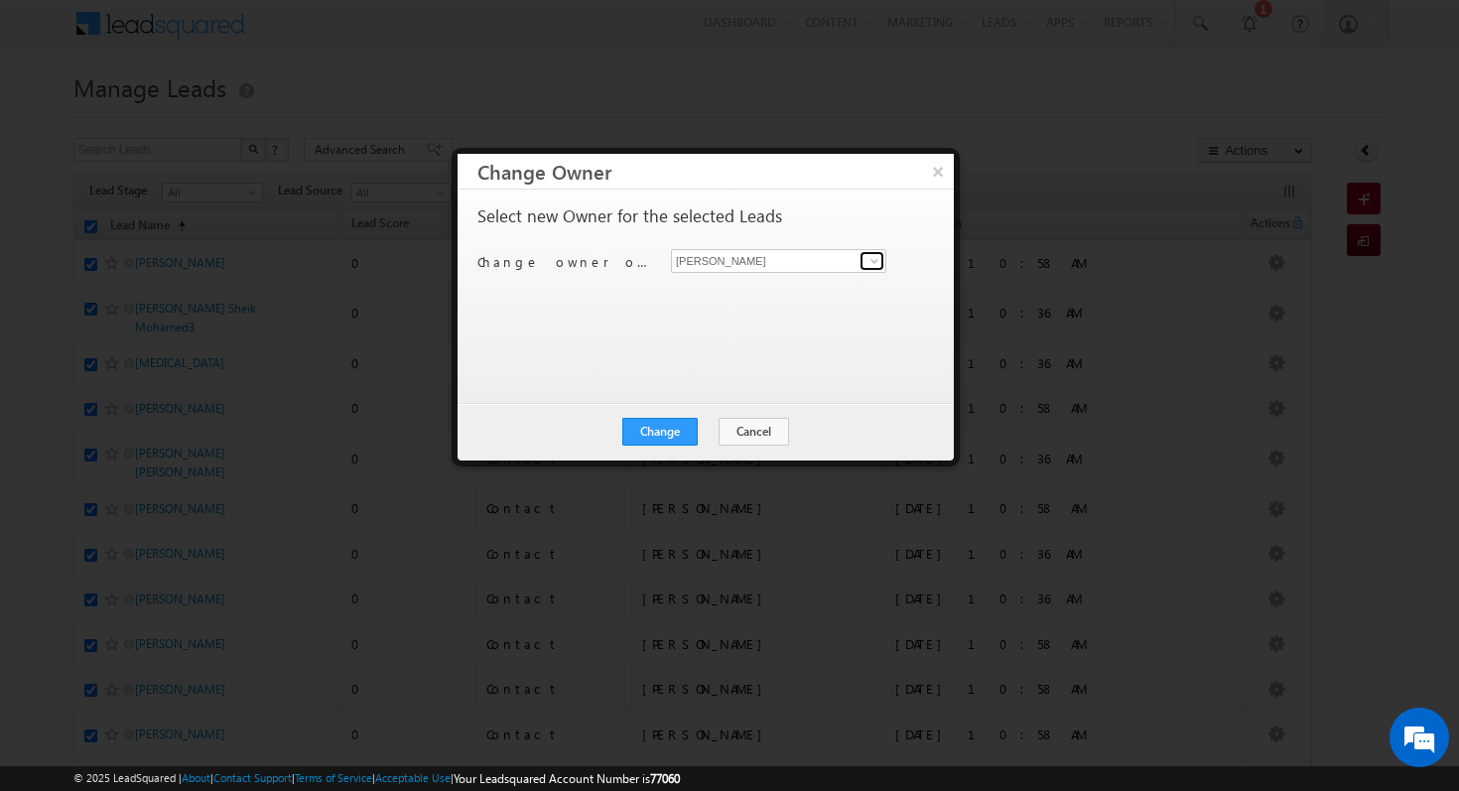
click at [869, 262] on span at bounding box center [875, 261] width 16 height 16
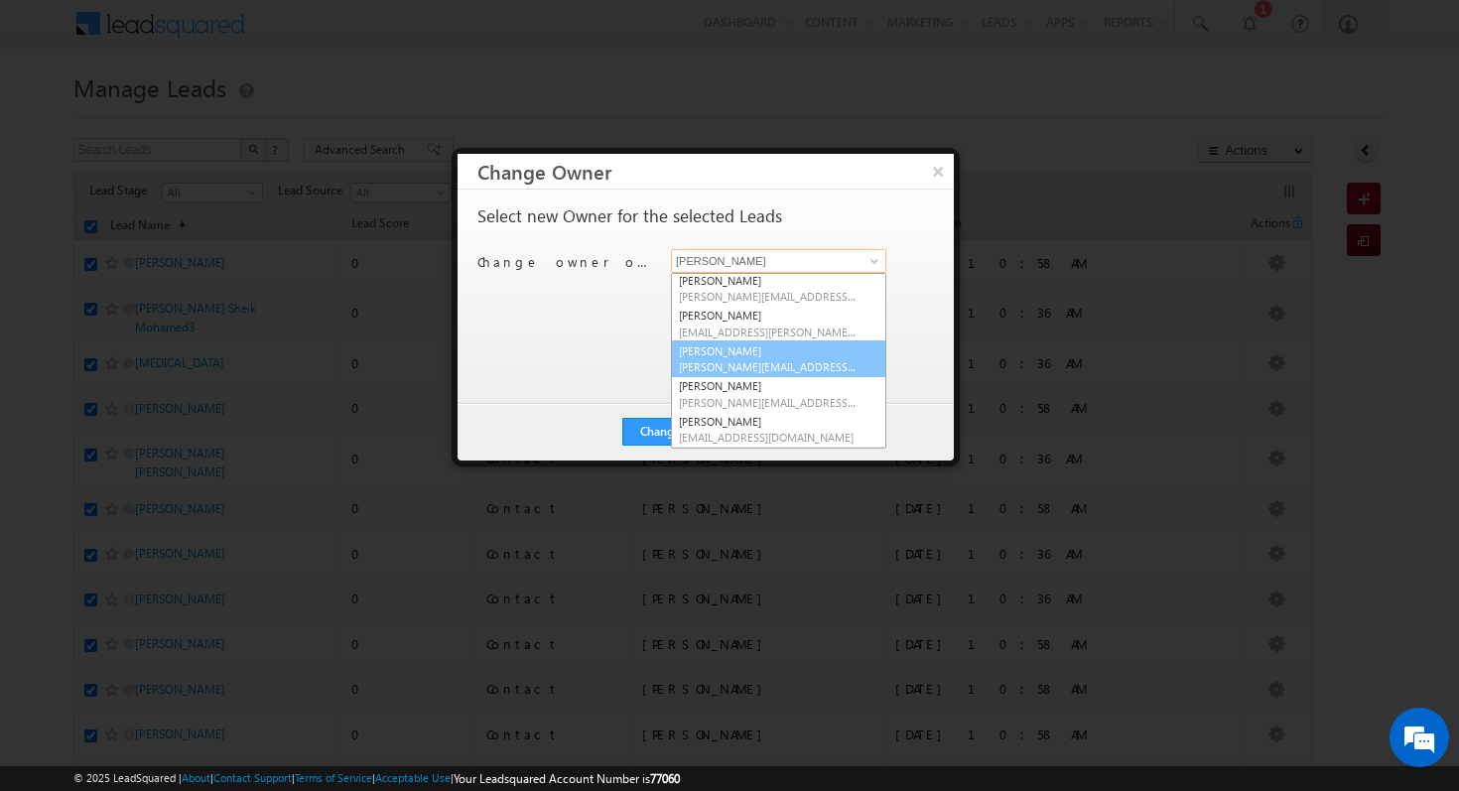
scroll to position [2, 0]
click at [781, 356] on link "Mohammad Fazalalam mohammad.fazalalam@indglobal.ae" at bounding box center [778, 361] width 215 height 38
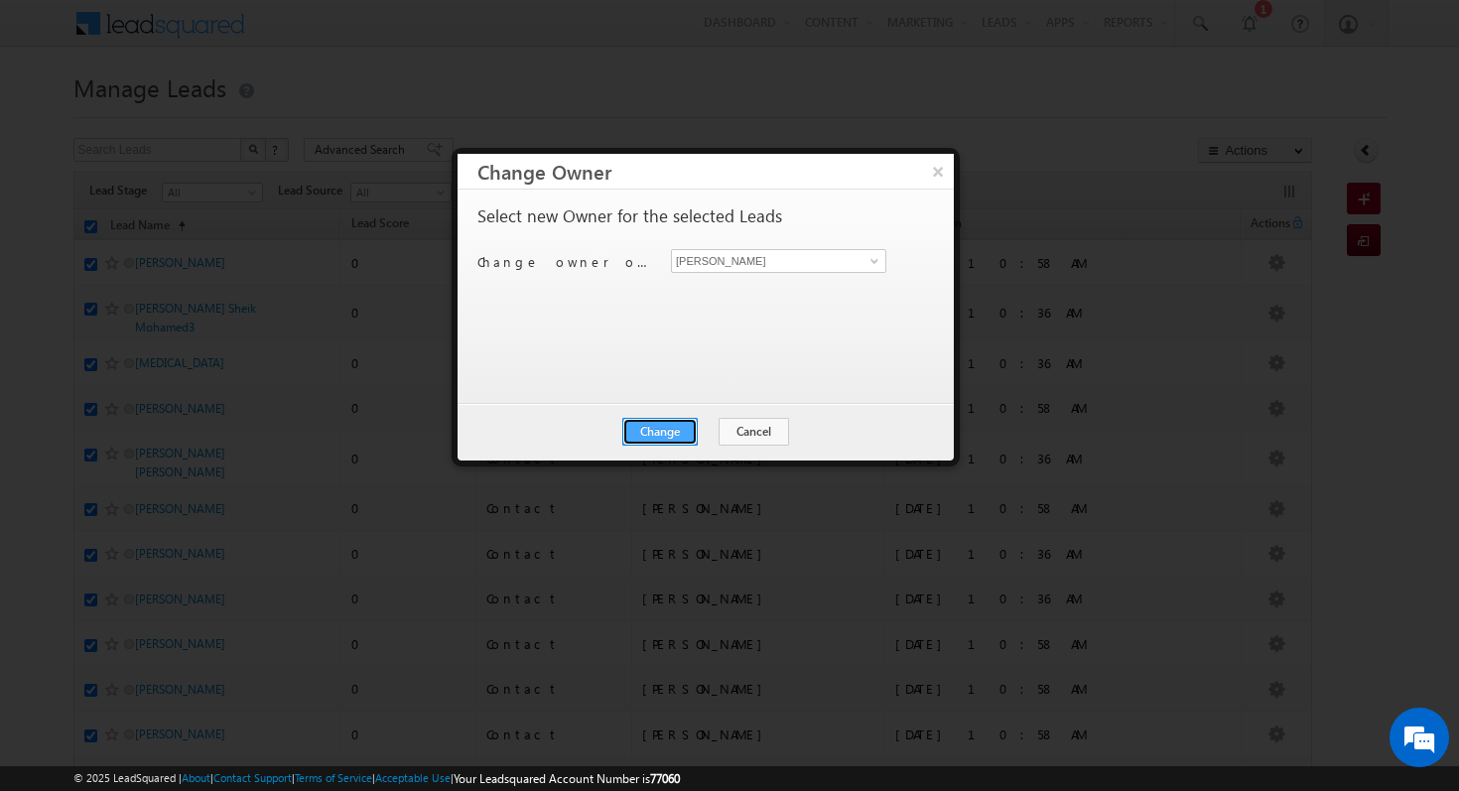
click at [672, 430] on button "Change" at bounding box center [659, 432] width 75 height 28
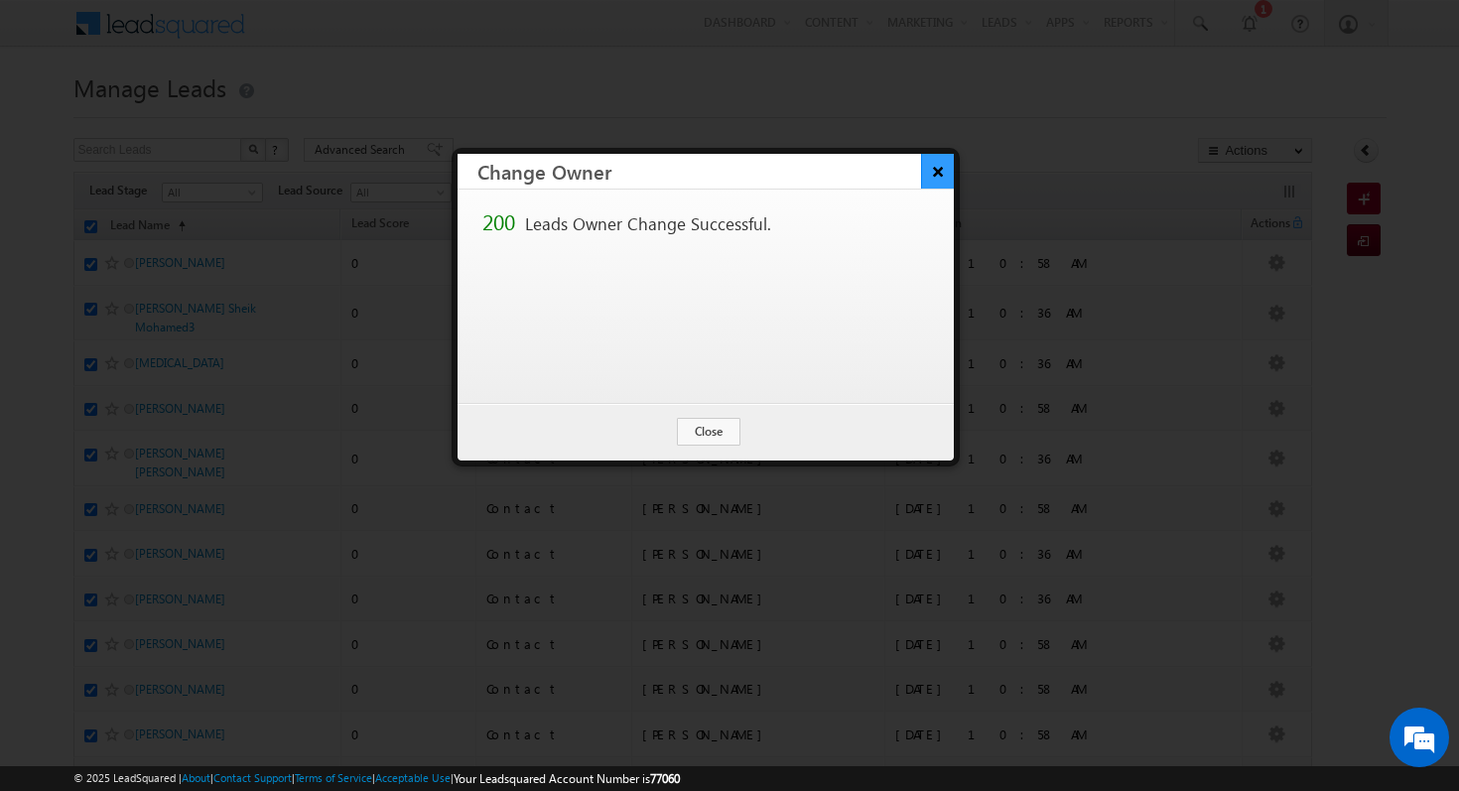
click at [942, 180] on button "×" at bounding box center [937, 171] width 33 height 35
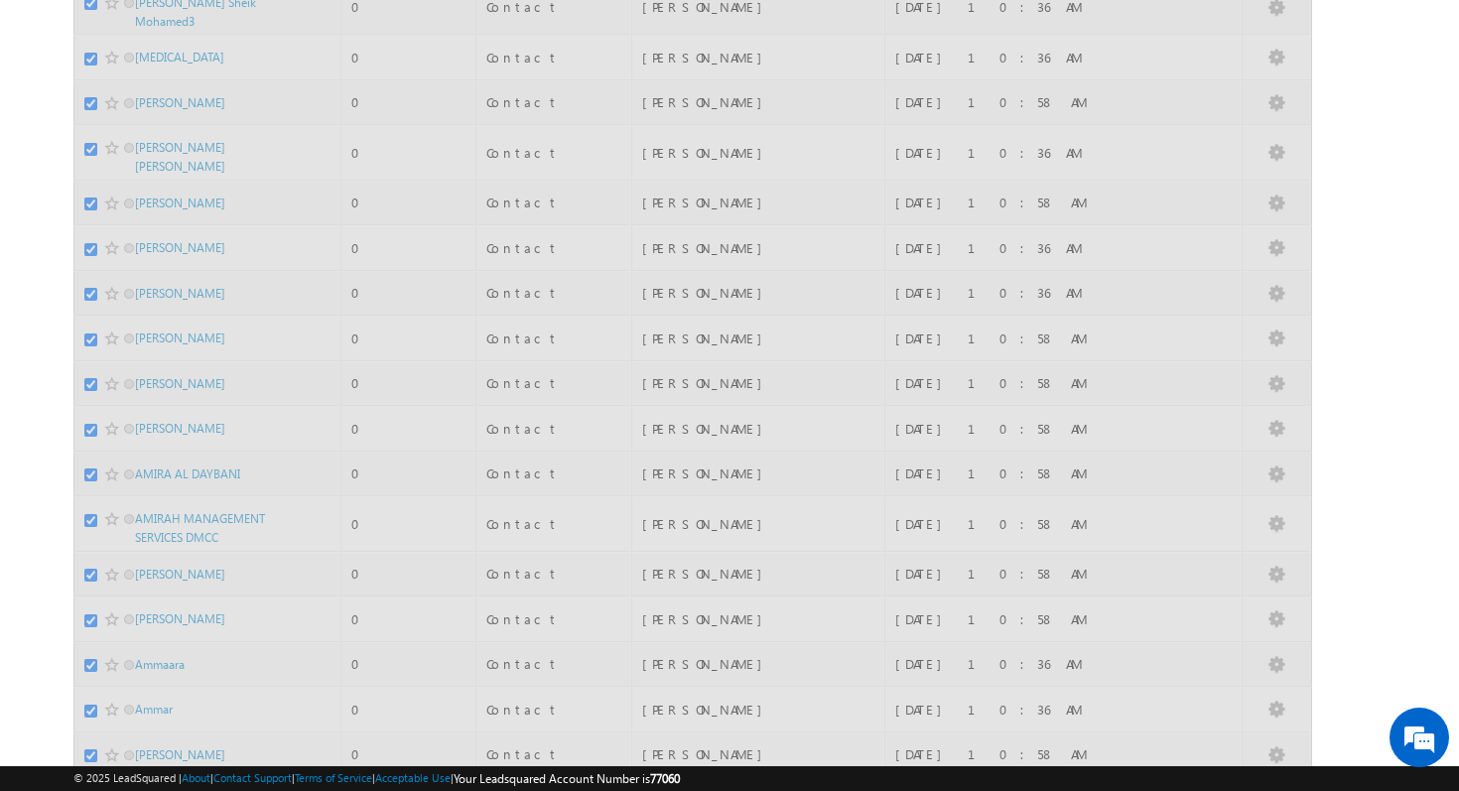
scroll to position [0, 0]
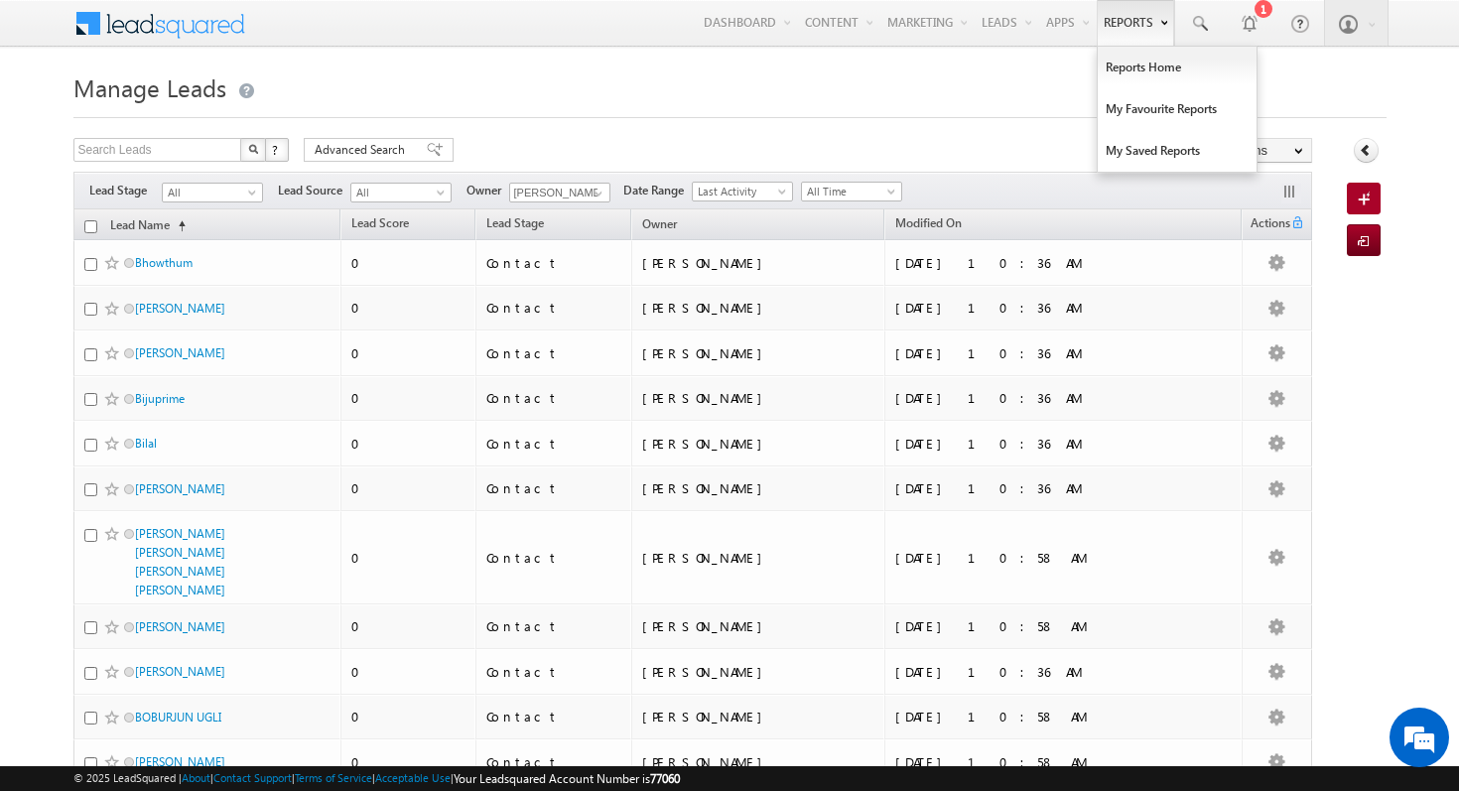
click at [1130, 23] on link "Reports" at bounding box center [1135, 23] width 77 height 46
click at [1130, 66] on link "Reports Home" at bounding box center [1177, 68] width 159 height 42
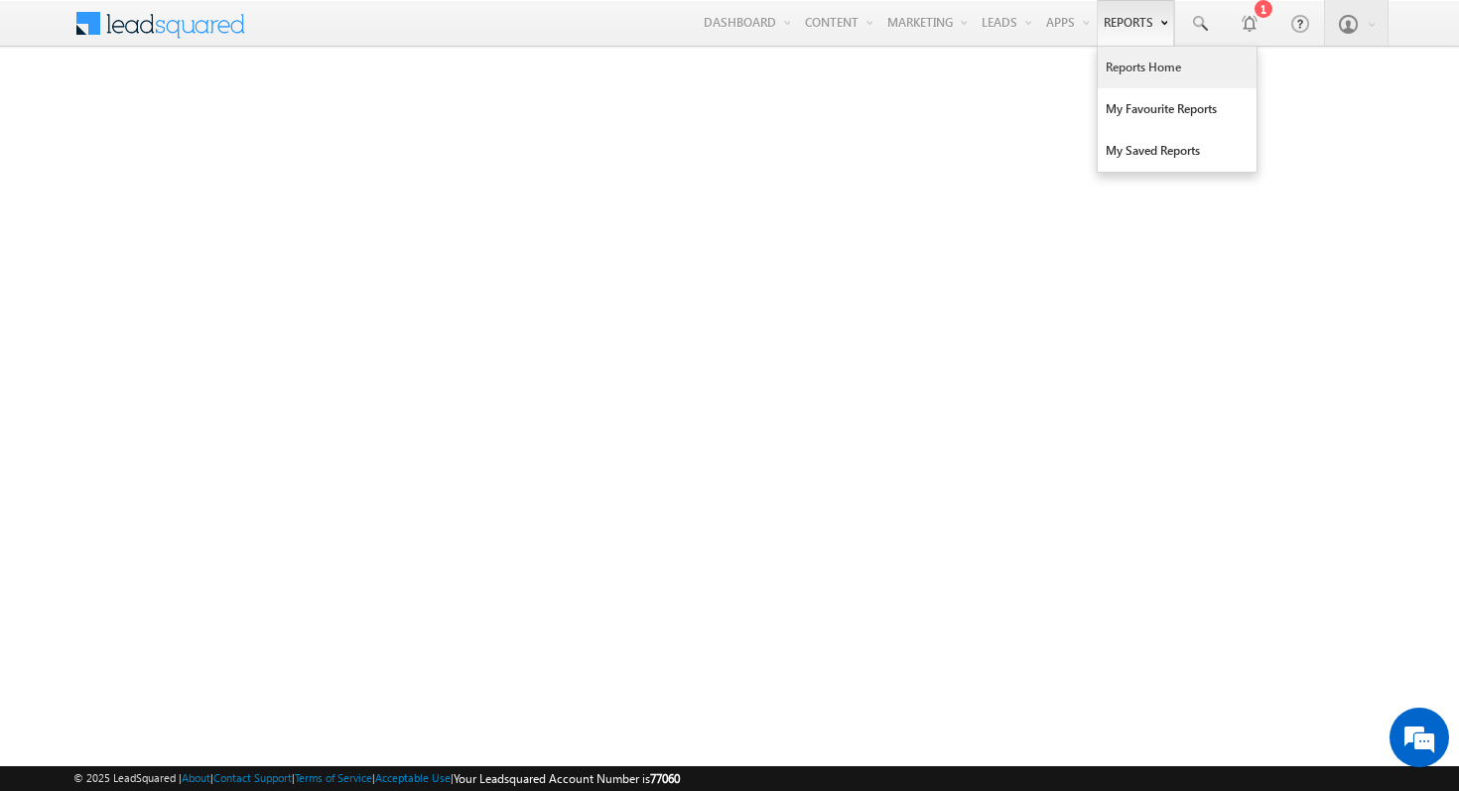
click at [1153, 79] on link "Reports Home" at bounding box center [1177, 68] width 159 height 42
